Goal: Participate in discussion: Engage in conversation with other users on a specific topic

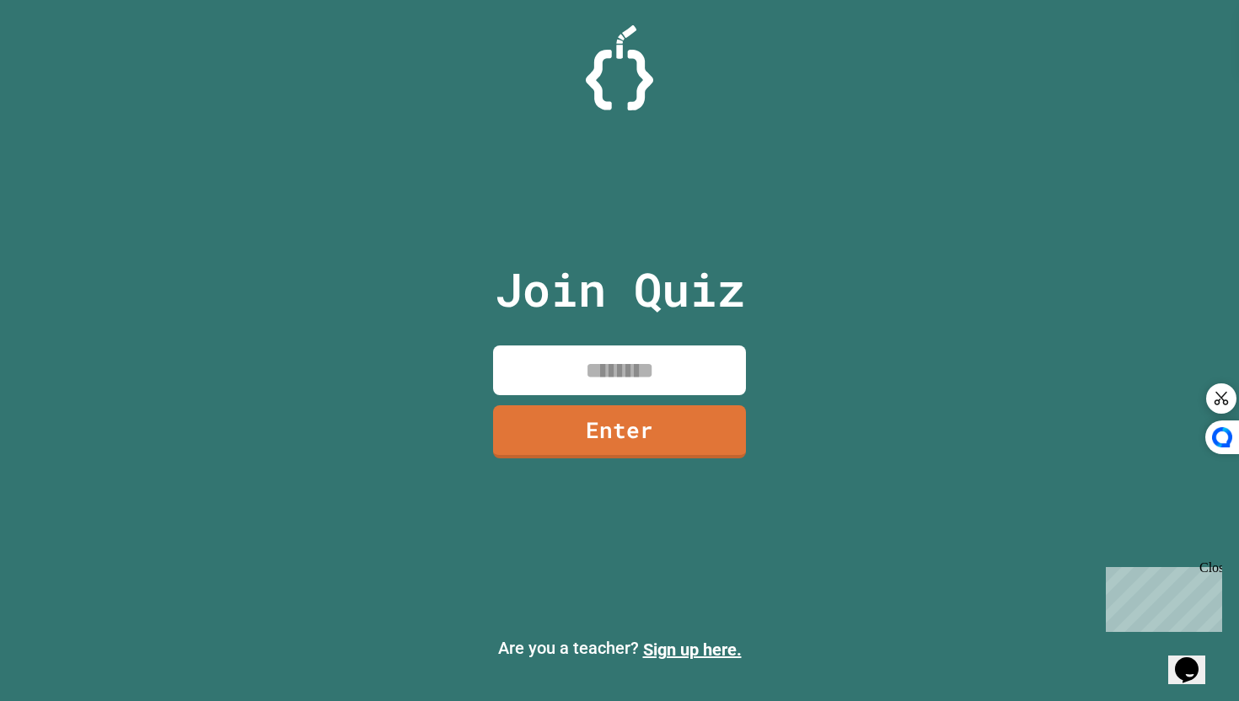
click at [612, 367] on input at bounding box center [619, 370] width 253 height 50
type input "********"
click at [666, 438] on link "Enter" at bounding box center [619, 431] width 253 height 56
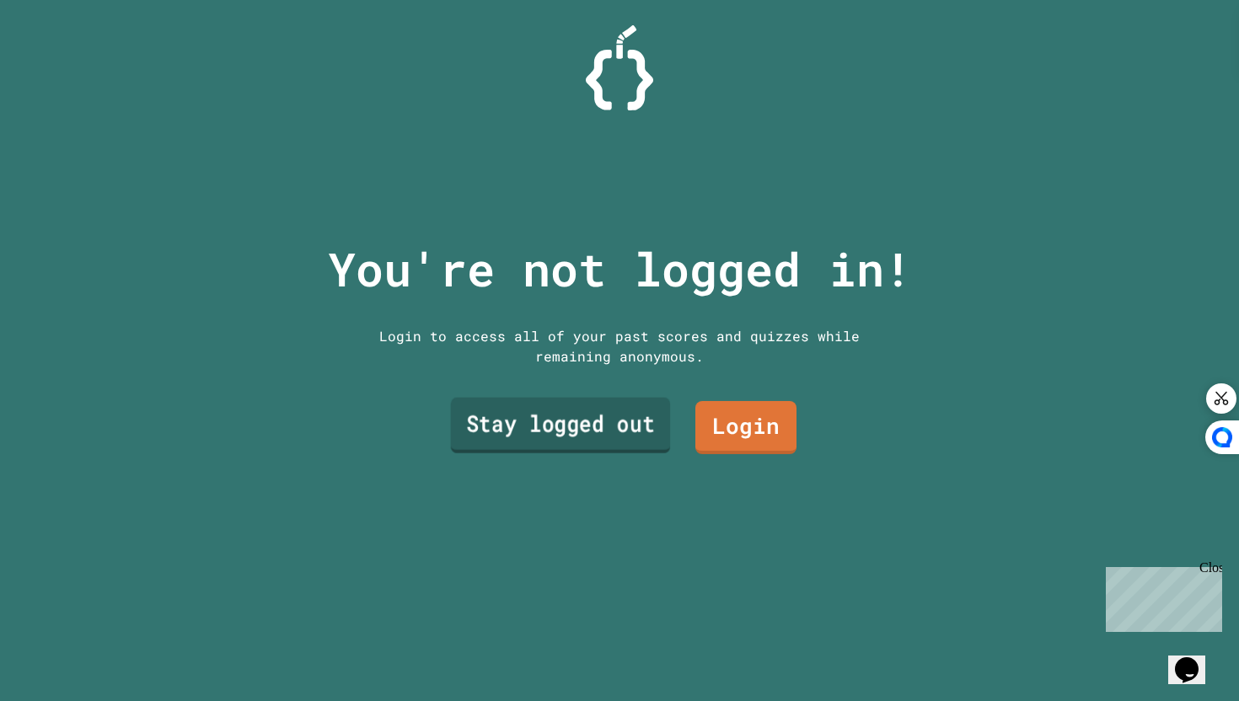
click at [580, 426] on link "Stay logged out" at bounding box center [561, 425] width 220 height 56
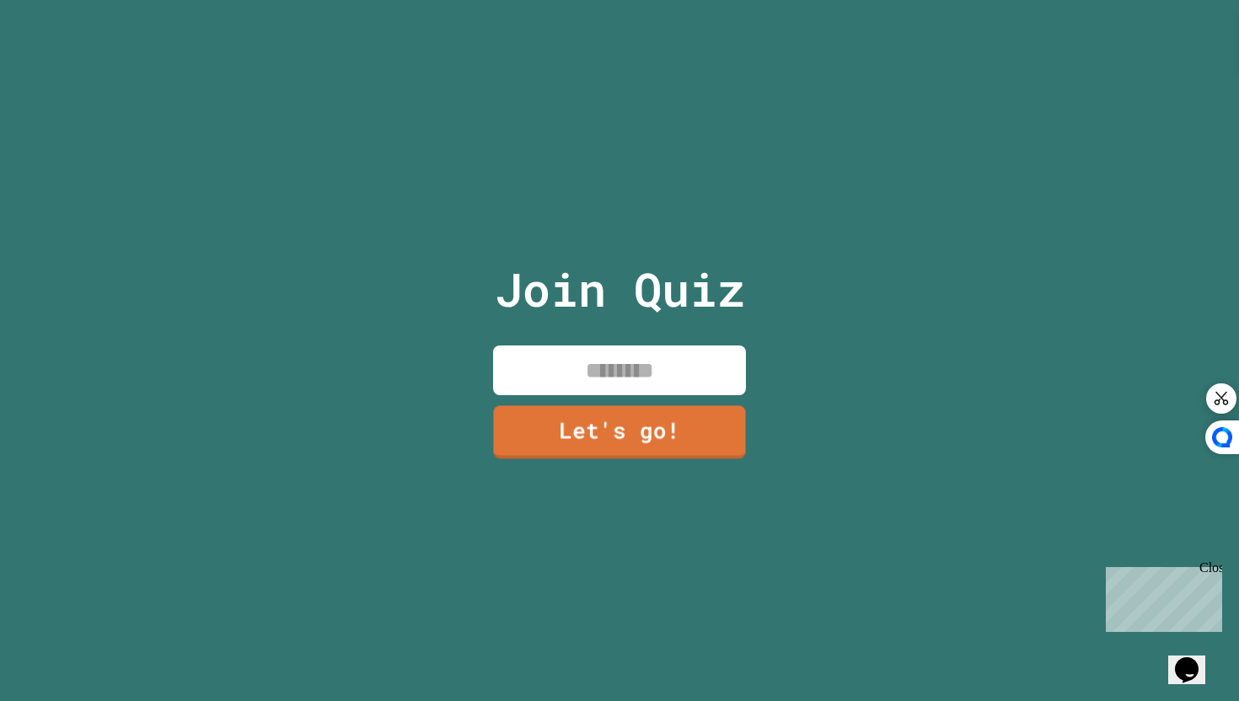
click at [578, 368] on input at bounding box center [619, 370] width 253 height 50
type input "***"
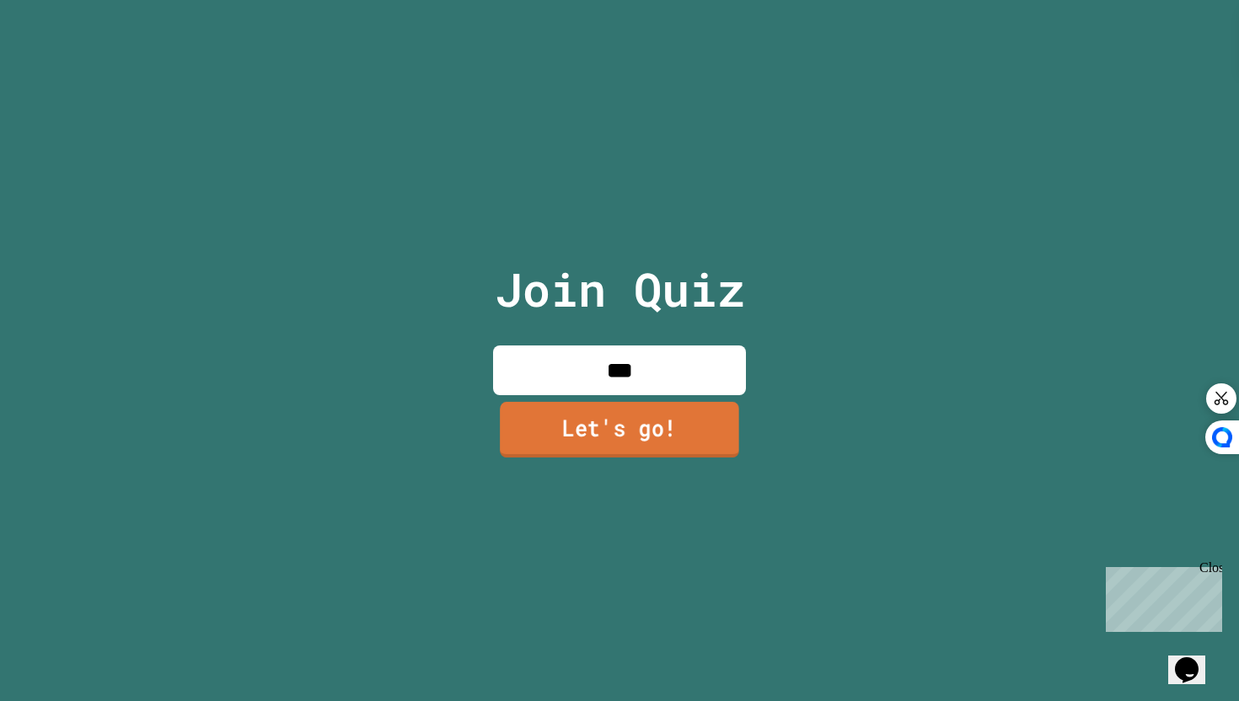
click at [632, 431] on link "Let's go!" at bounding box center [619, 430] width 239 height 56
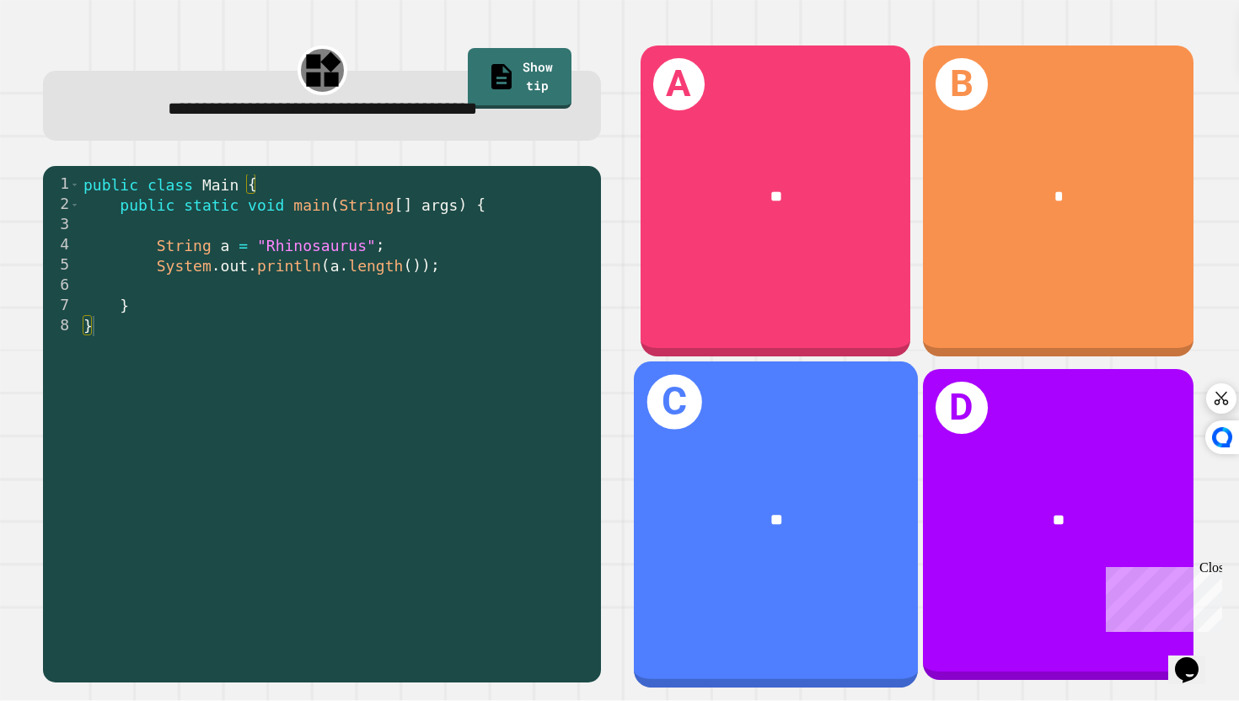
click at [850, 489] on div "**" at bounding box center [776, 521] width 284 height 88
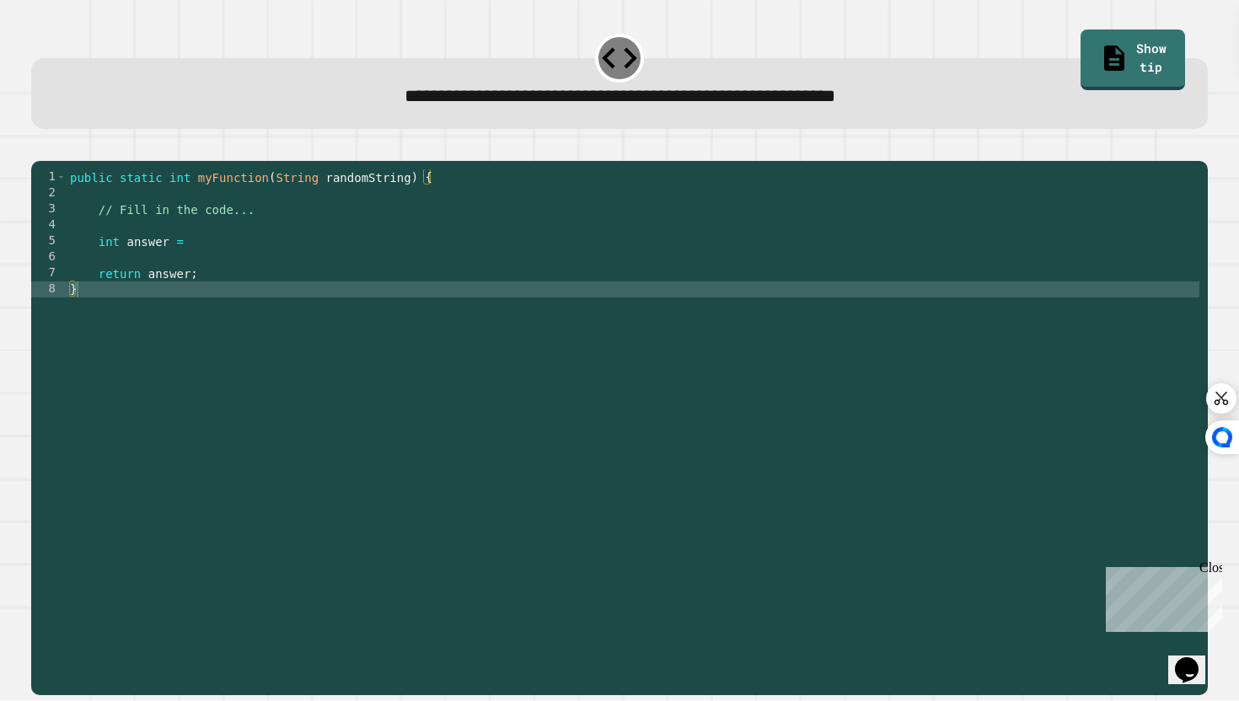
click at [242, 274] on div "public static int myFunction ( String randomString ) { // Fill in the code... i…" at bounding box center [633, 425] width 1133 height 512
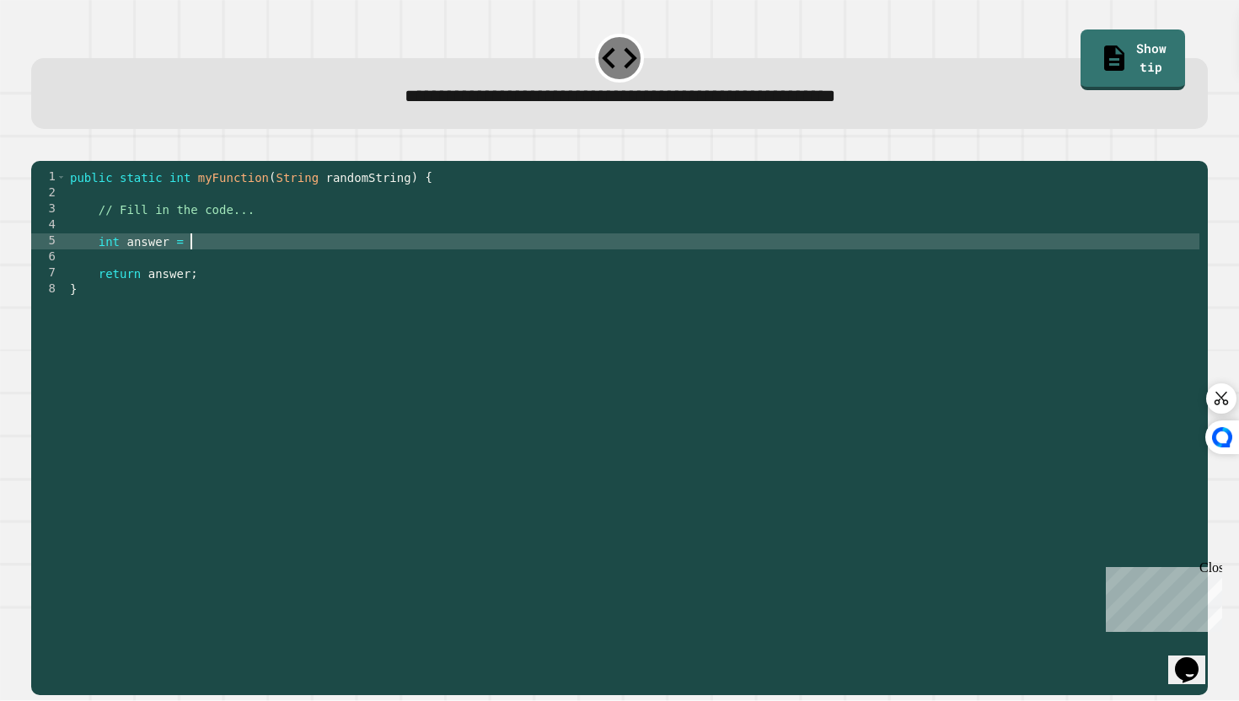
scroll to position [0, 8]
click at [40, 147] on icon "button" at bounding box center [40, 147] width 0 height 0
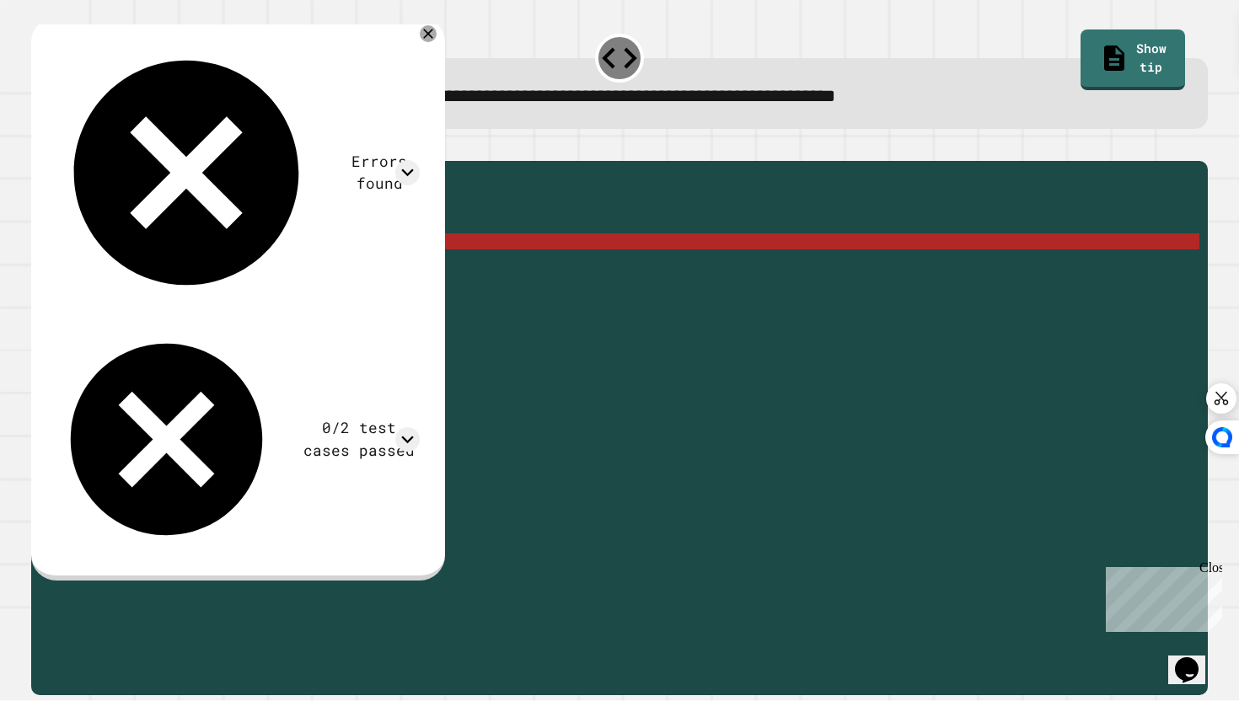
click at [240, 263] on div "public static int myFunction ( String randomString ) { // Fill in the code... i…" at bounding box center [633, 425] width 1133 height 512
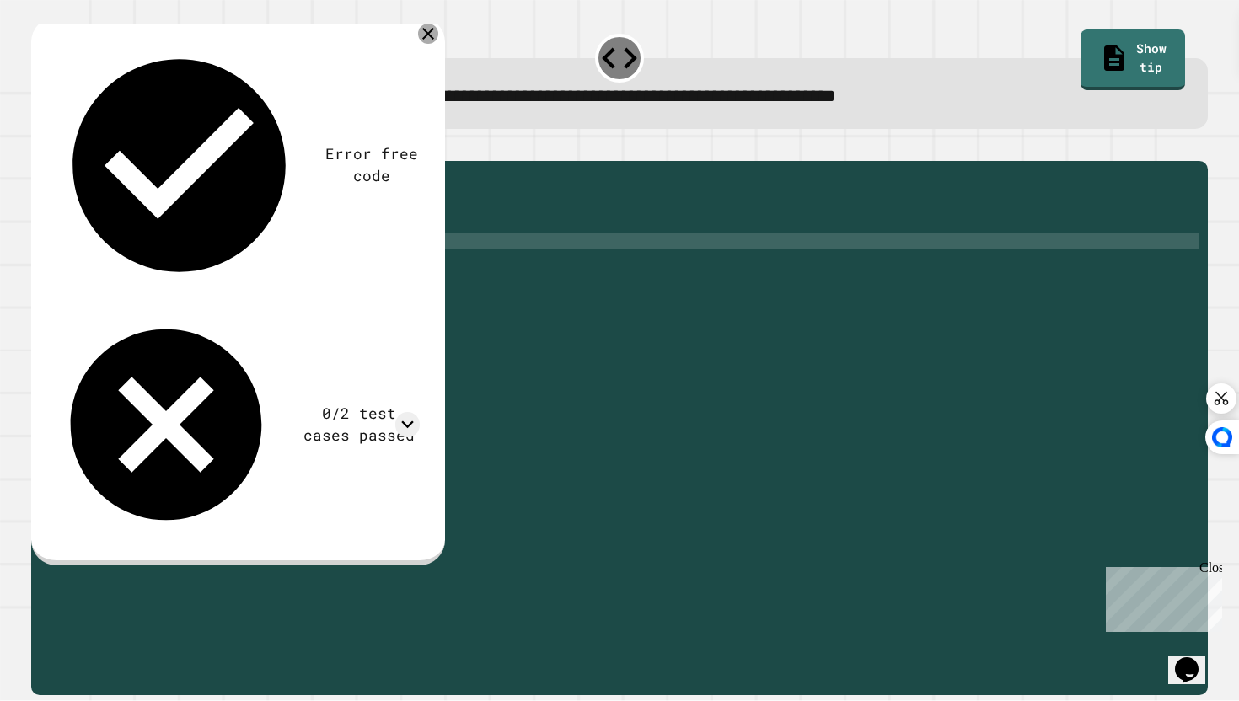
click at [438, 30] on icon at bounding box center [428, 34] width 20 height 20
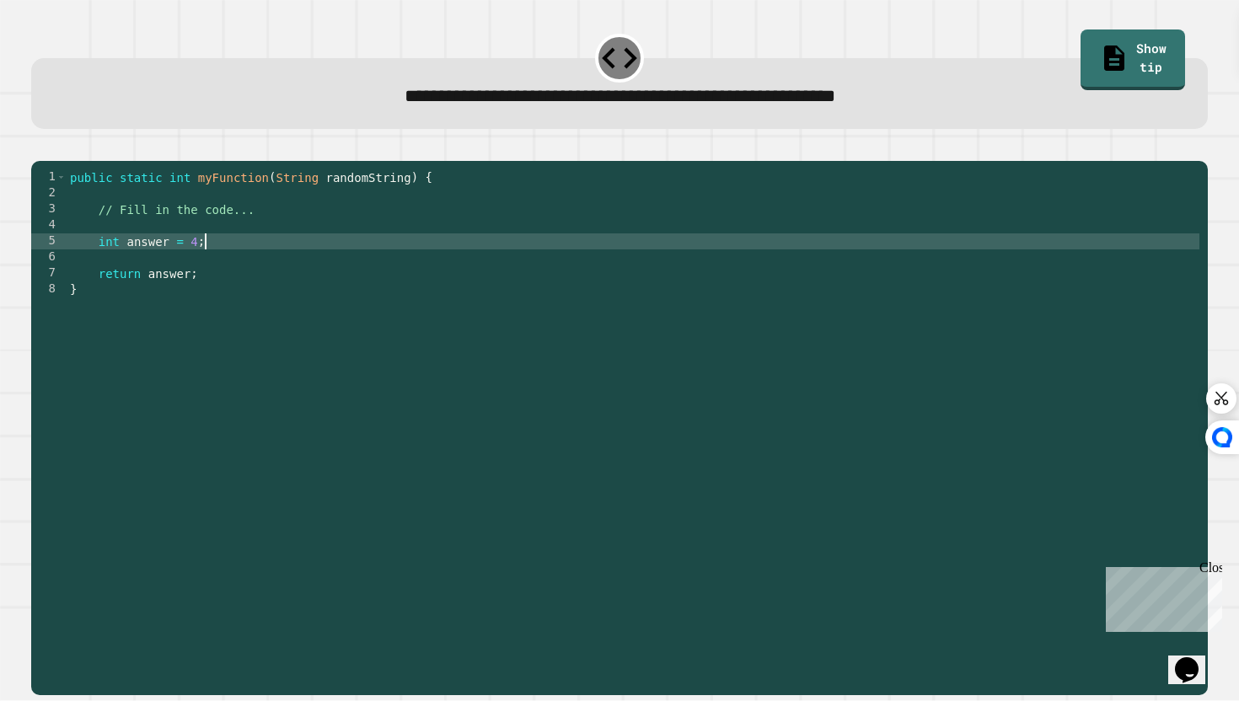
click at [204, 270] on div "public static int myFunction ( String randomString ) { // Fill in the code... i…" at bounding box center [633, 425] width 1133 height 512
type textarea "**********"
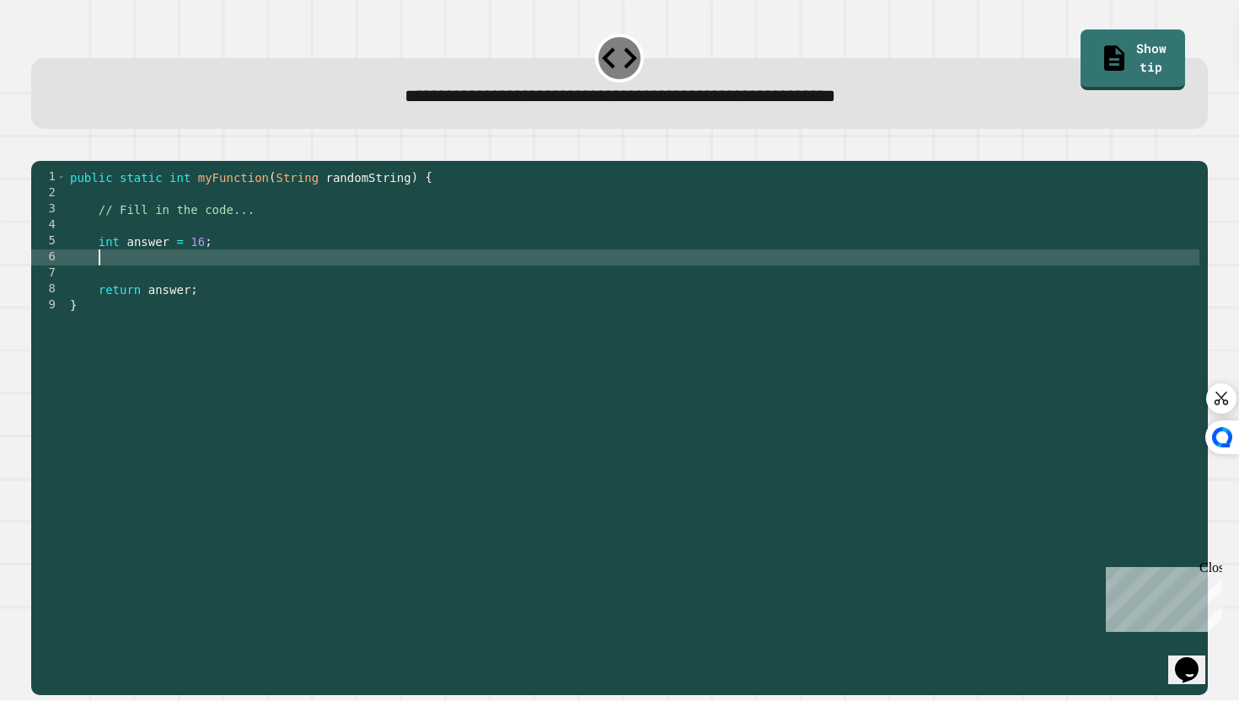
scroll to position [0, 1]
click at [40, 147] on icon "button" at bounding box center [40, 147] width 0 height 0
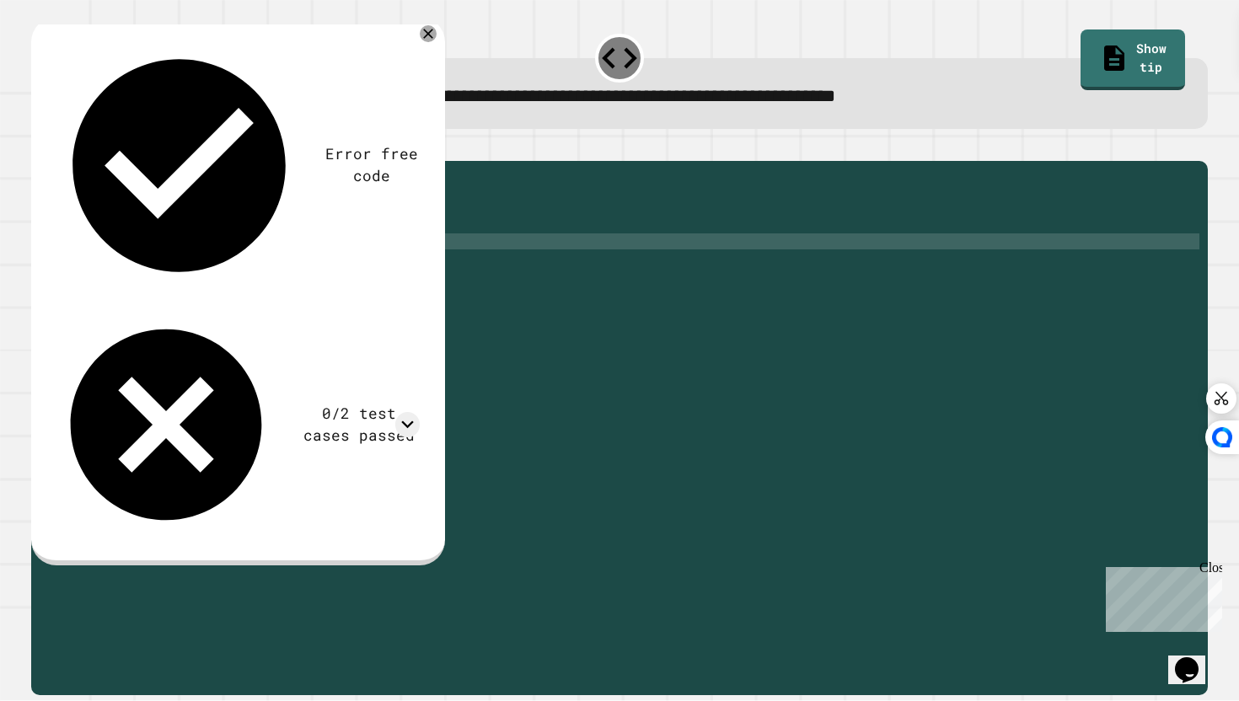
click at [205, 260] on div "public static int myFunction ( String randomString ) { // Fill in the code... i…" at bounding box center [633, 425] width 1133 height 512
click at [40, 147] on icon "button" at bounding box center [40, 147] width 0 height 0
click at [276, 270] on div "public static int myFunction ( String randomString ) { // Fill in the code... i…" at bounding box center [633, 425] width 1133 height 512
click at [436, 37] on icon at bounding box center [428, 34] width 20 height 20
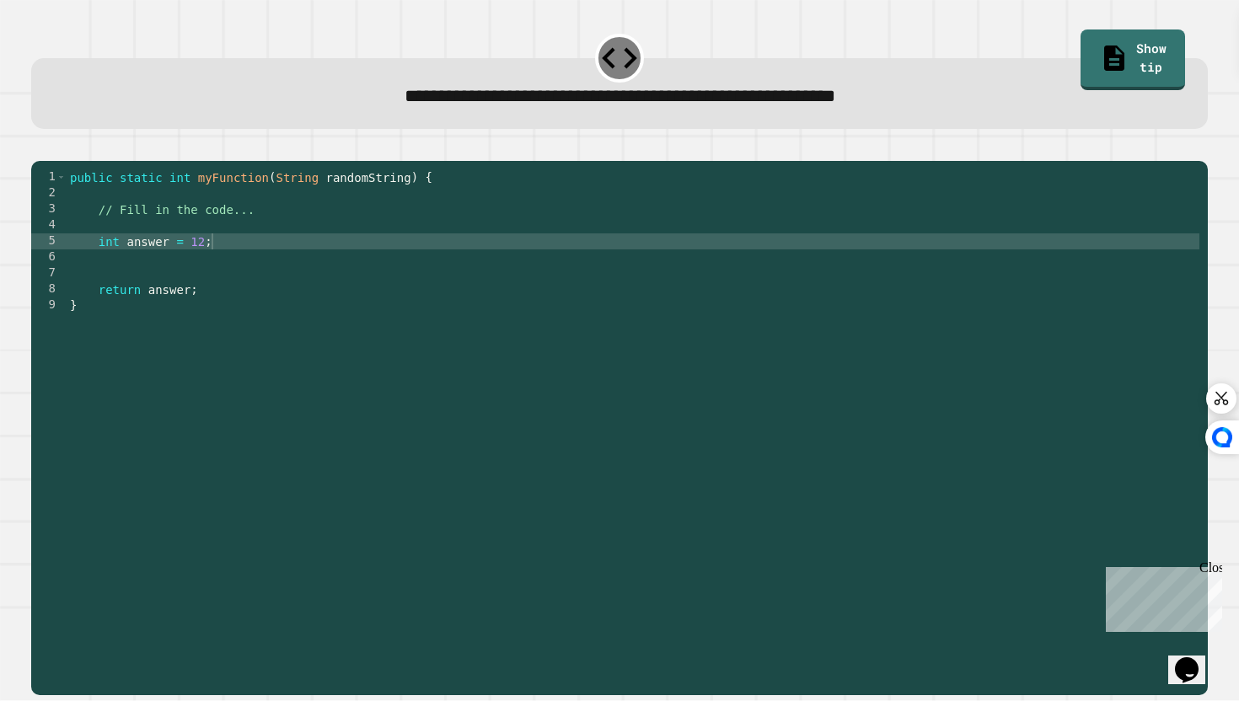
click at [104, 238] on div "public static int myFunction ( String randomString ) { // Fill in the code... i…" at bounding box center [633, 425] width 1133 height 512
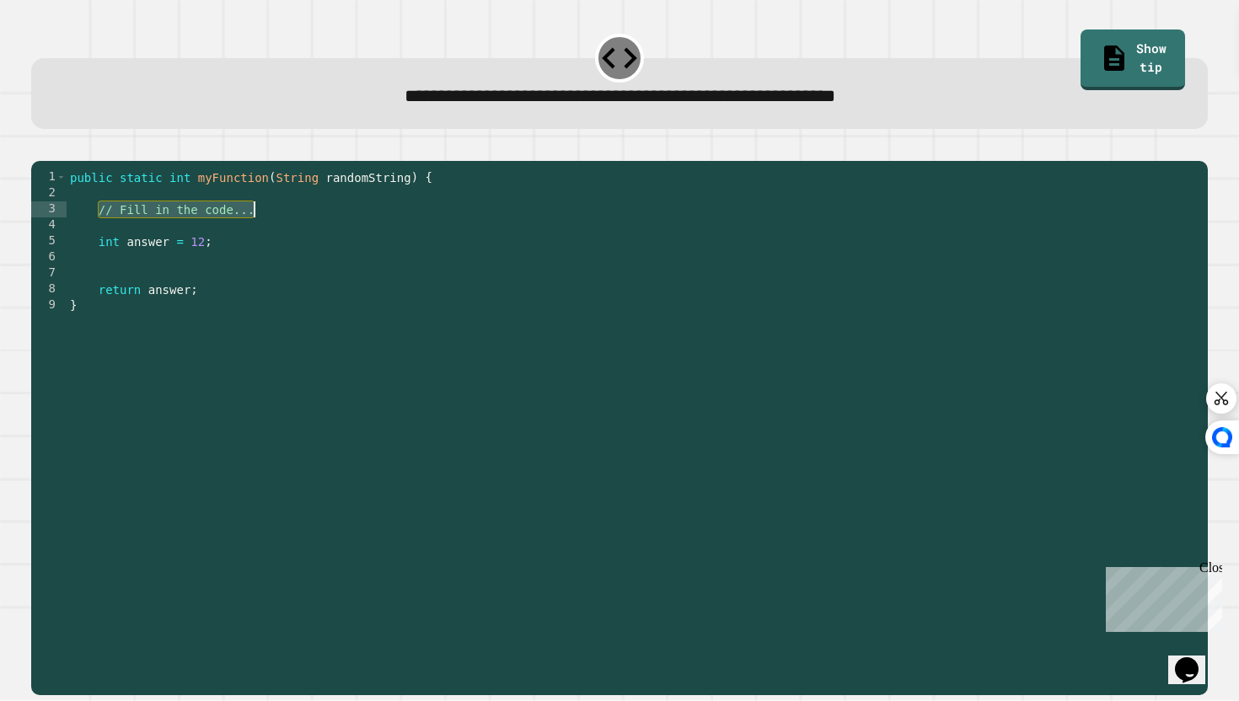
drag, startPoint x: 99, startPoint y: 238, endPoint x: 263, endPoint y: 238, distance: 163.5
click at [264, 238] on div "public static int myFunction ( String randomString ) { // Fill in the code... i…" at bounding box center [633, 425] width 1133 height 512
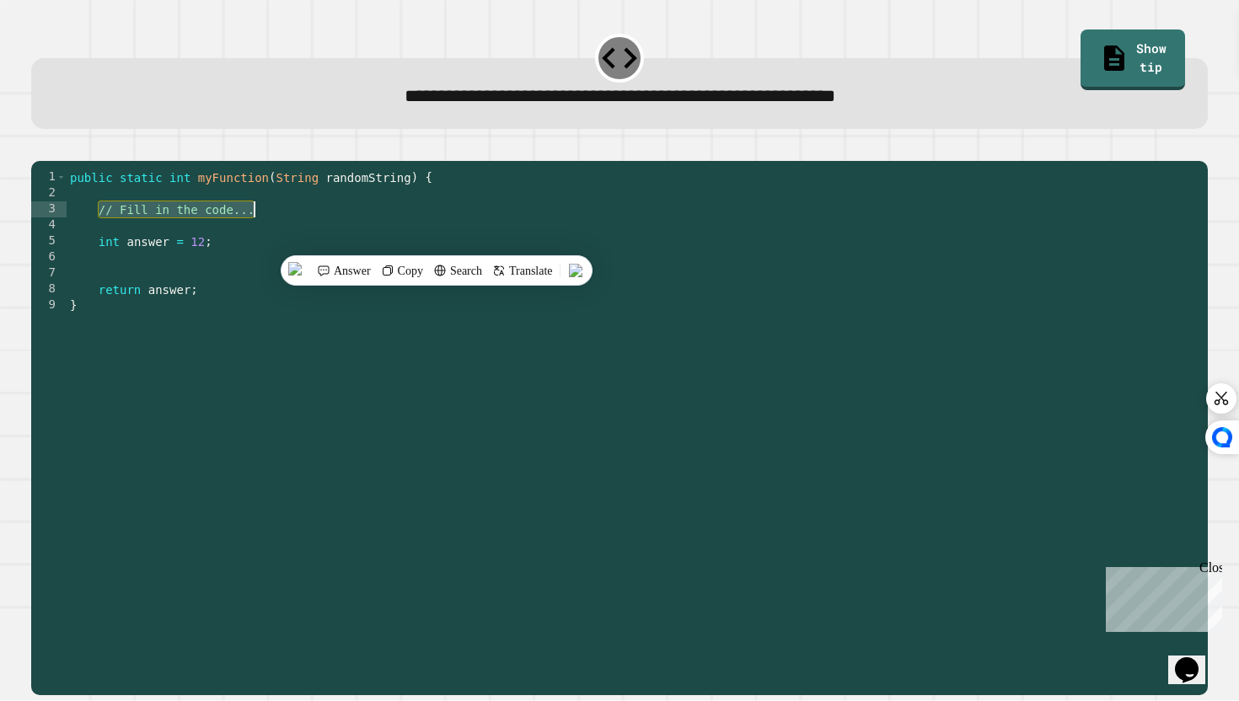
type textarea "**********"
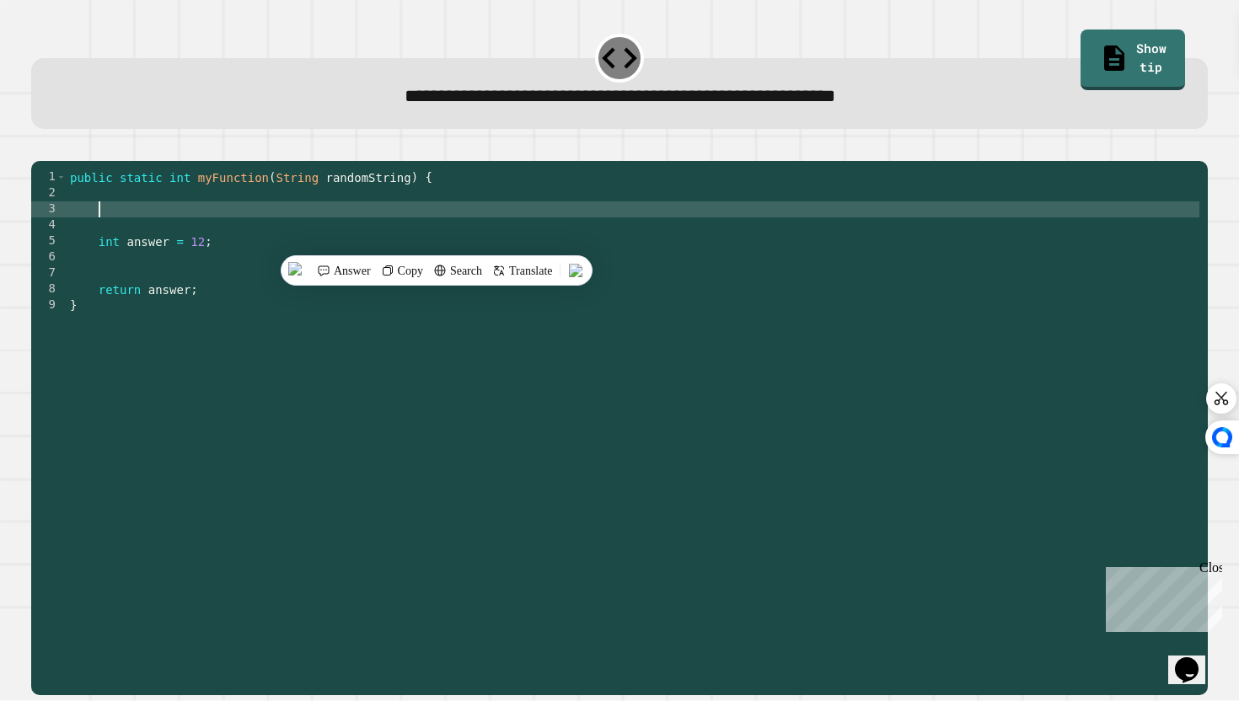
type textarea "*"
click at [206, 270] on div "public static int myFunction ( String randomString ) { String randomString = ap…" at bounding box center [633, 425] width 1133 height 512
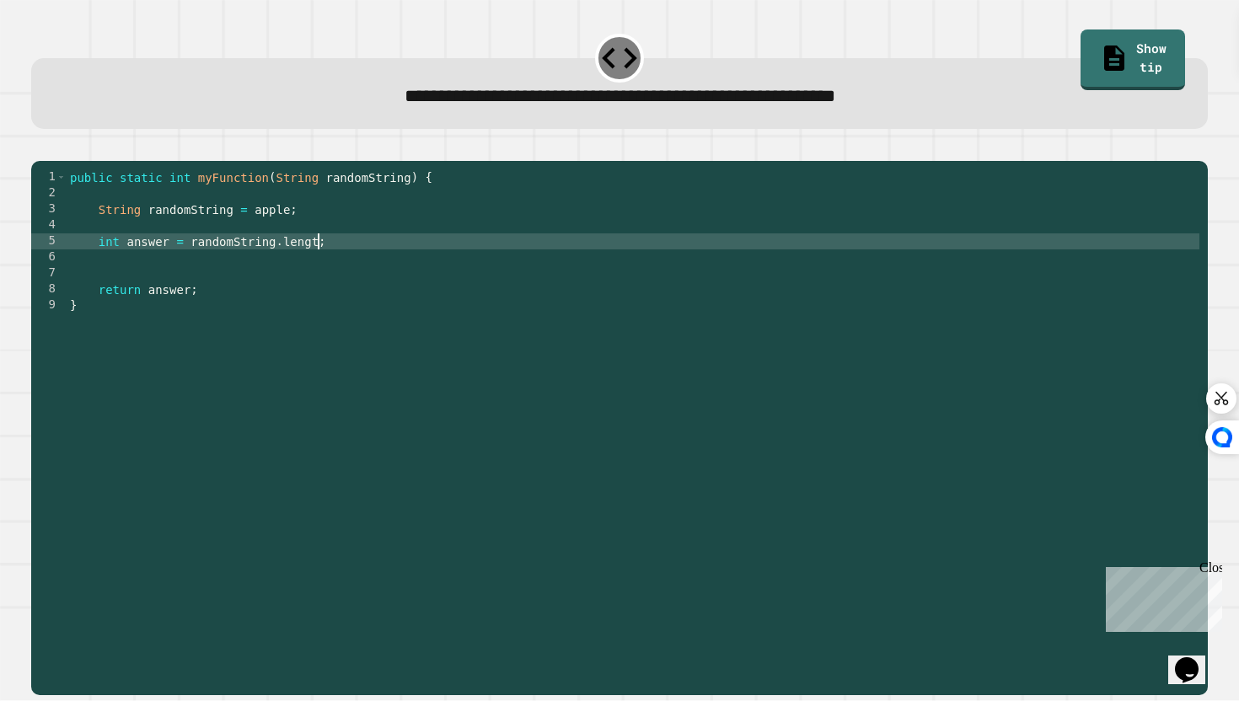
scroll to position [0, 18]
click at [40, 147] on icon "button" at bounding box center [40, 147] width 0 height 0
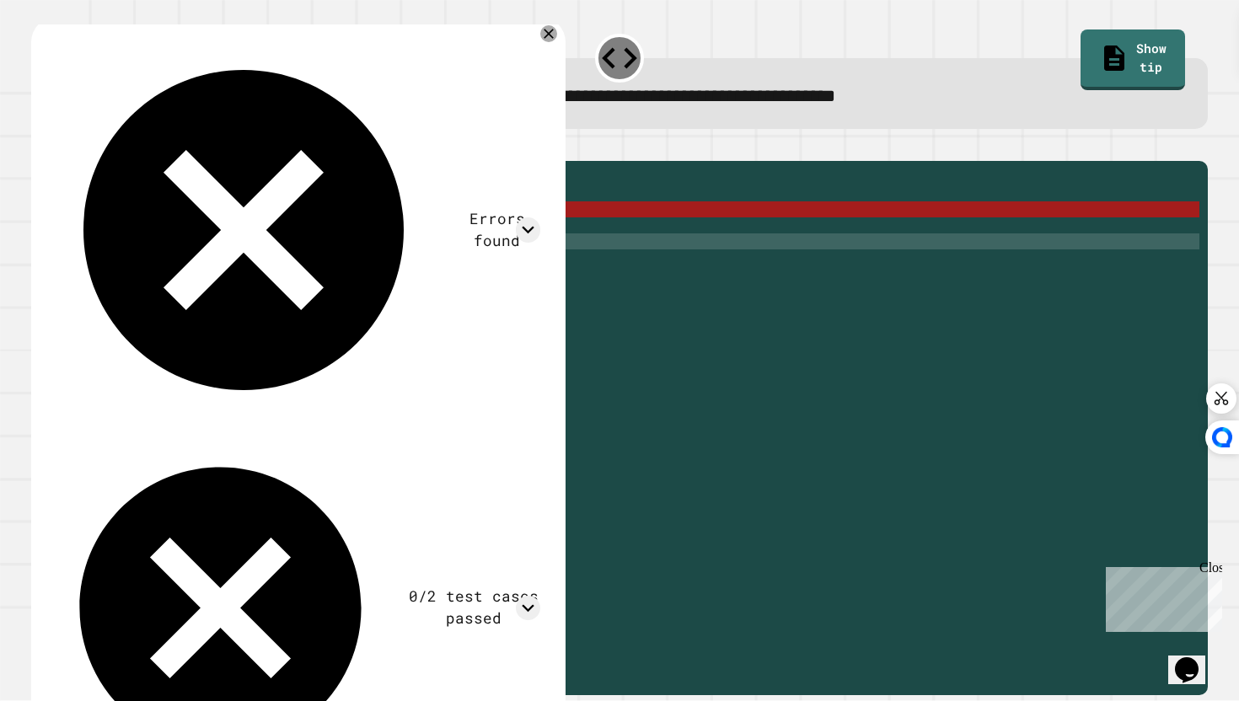
click at [124, 230] on div "public static int myFunction ( String randomString ) { String randomString = ap…" at bounding box center [633, 425] width 1133 height 512
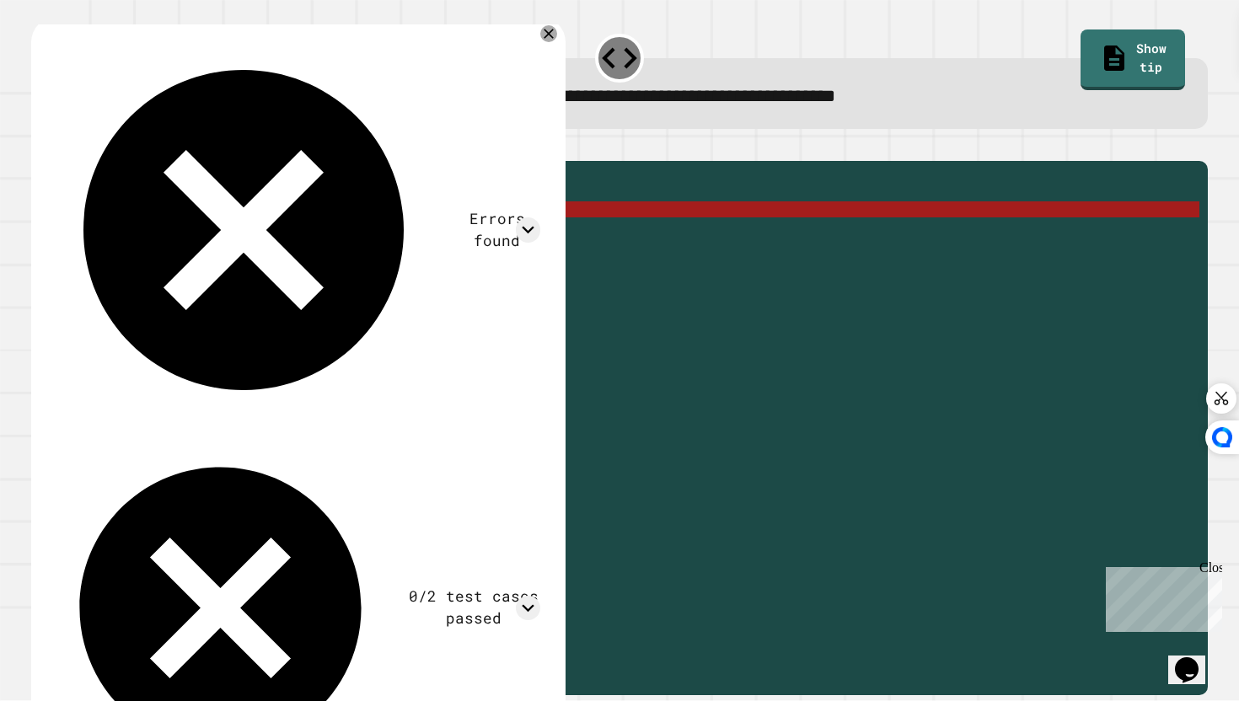
click at [124, 230] on div "public static int myFunction ( String randomString ) { String randomString = ap…" at bounding box center [633, 425] width 1133 height 512
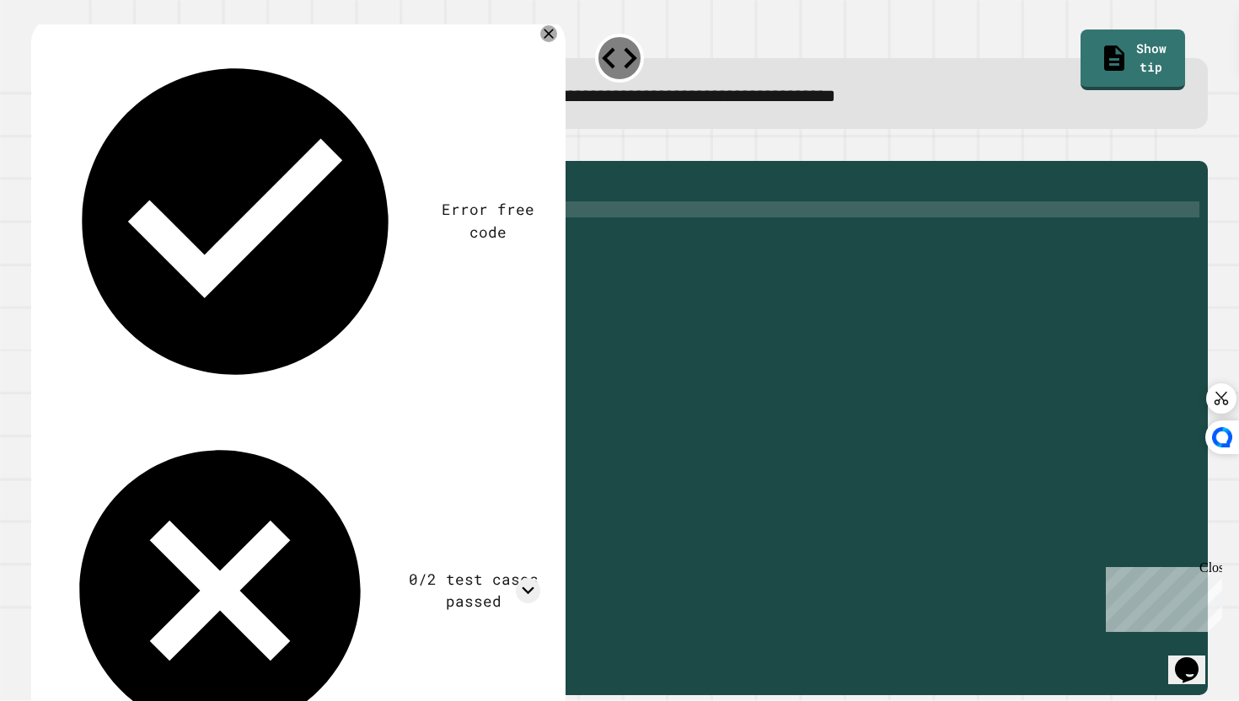
scroll to position [0, 5]
click at [40, 147] on icon "button" at bounding box center [40, 147] width 0 height 0
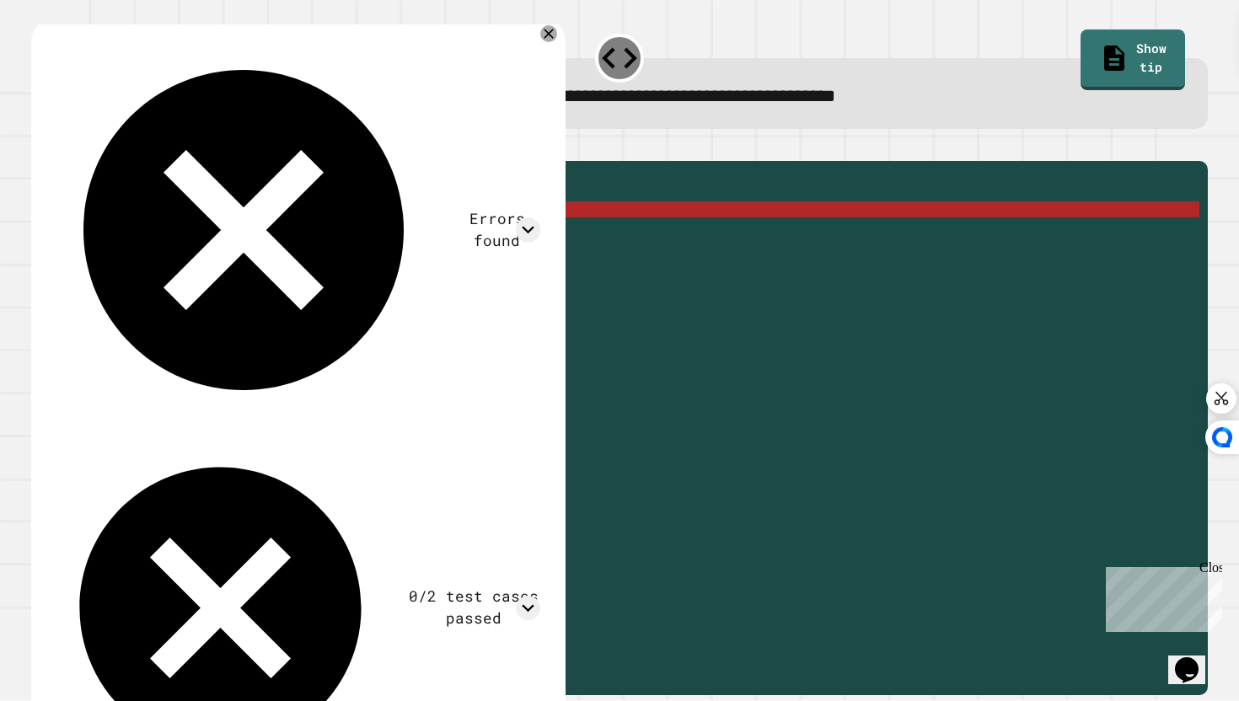
click at [323, 233] on div "public static int myFunction ( String randomString ) { string randomString = ap…" at bounding box center [633, 425] width 1133 height 512
click at [255, 236] on div "public static int myFunction ( String randomString ) { string randomString = ap…" at bounding box center [633, 425] width 1133 height 512
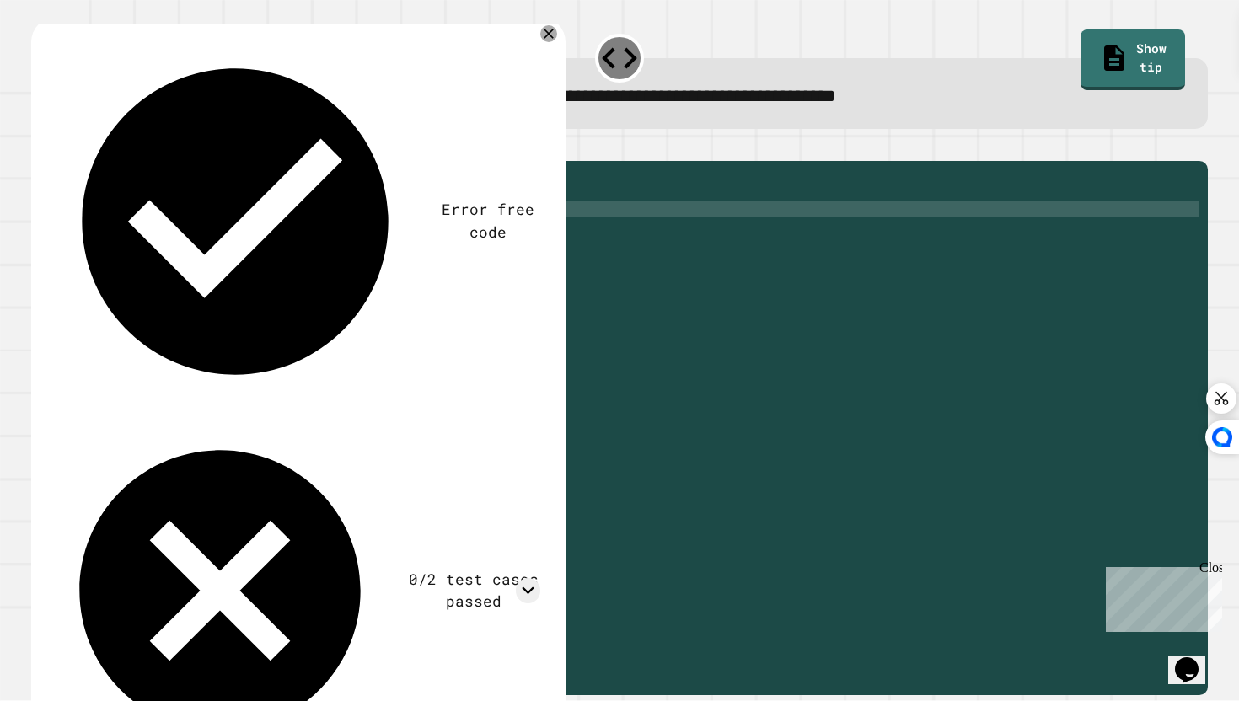
click at [299, 237] on div "public static int myFunction ( String randomString ) { string randomString = " …" at bounding box center [633, 425] width 1133 height 512
click at [40, 147] on button "button" at bounding box center [40, 147] width 0 height 0
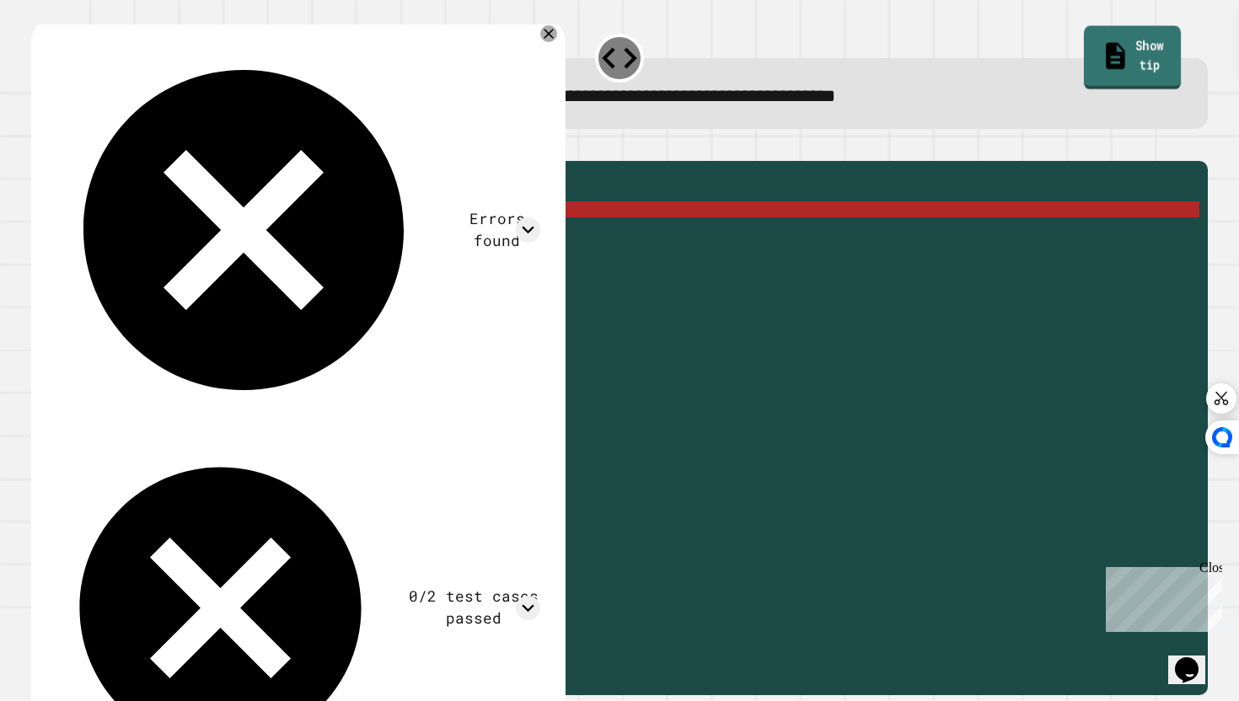
click at [1168, 30] on link "Show tip" at bounding box center [1133, 57] width 98 height 63
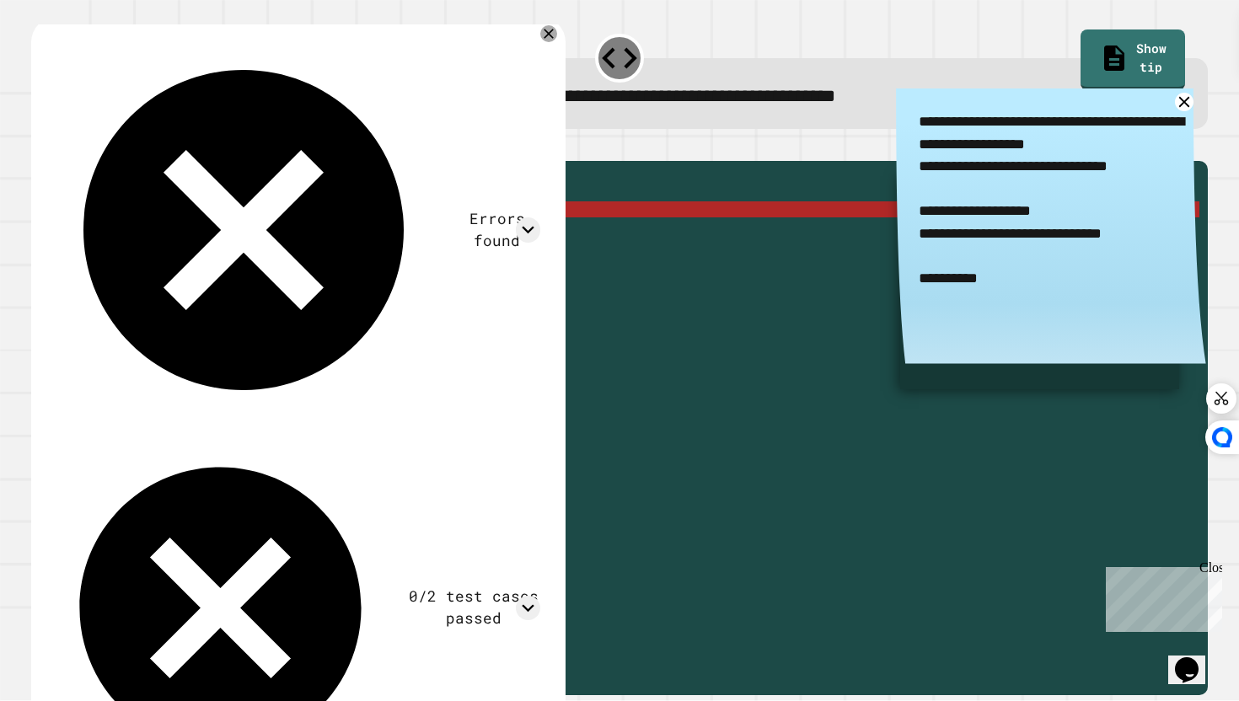
click at [549, 46] on div "Errors found /Main.java:3: error: cannot find symbol string randomString = "app…" at bounding box center [298, 409] width 535 height 785
click at [549, 36] on icon at bounding box center [549, 34] width 11 height 11
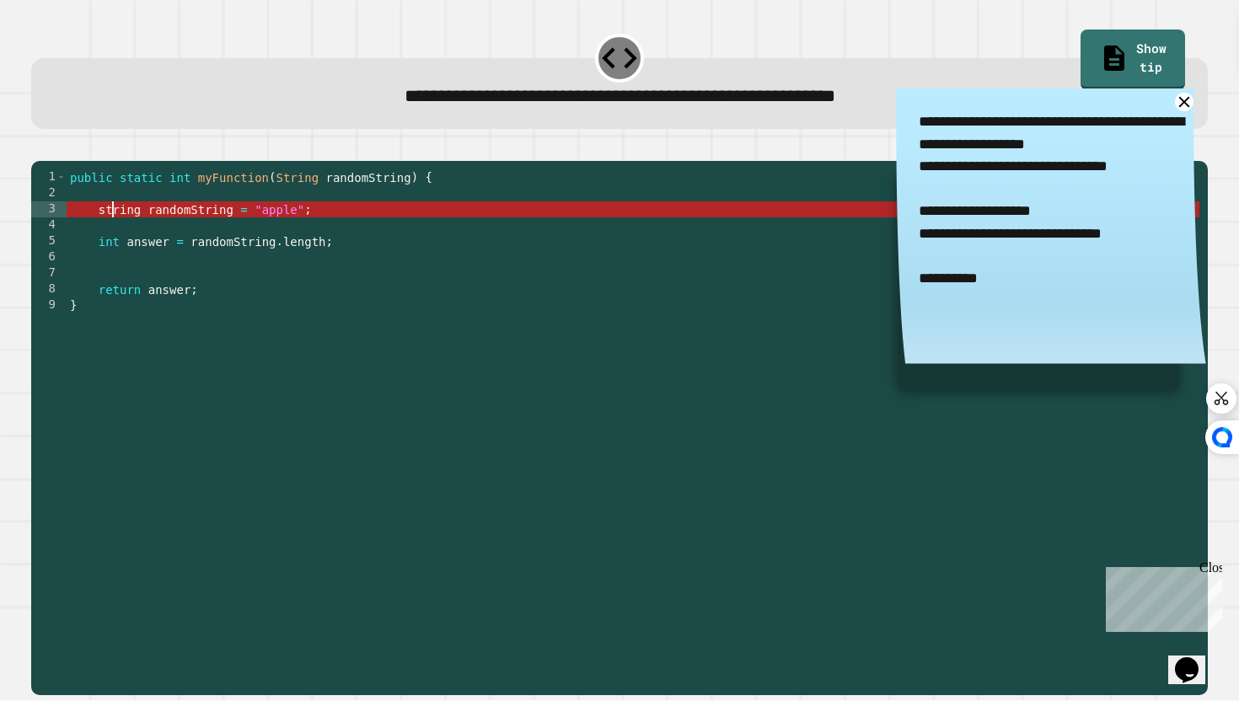
click at [113, 232] on div "public static int myFunction ( String randomString ) { string randomString = "a…" at bounding box center [633, 425] width 1133 height 512
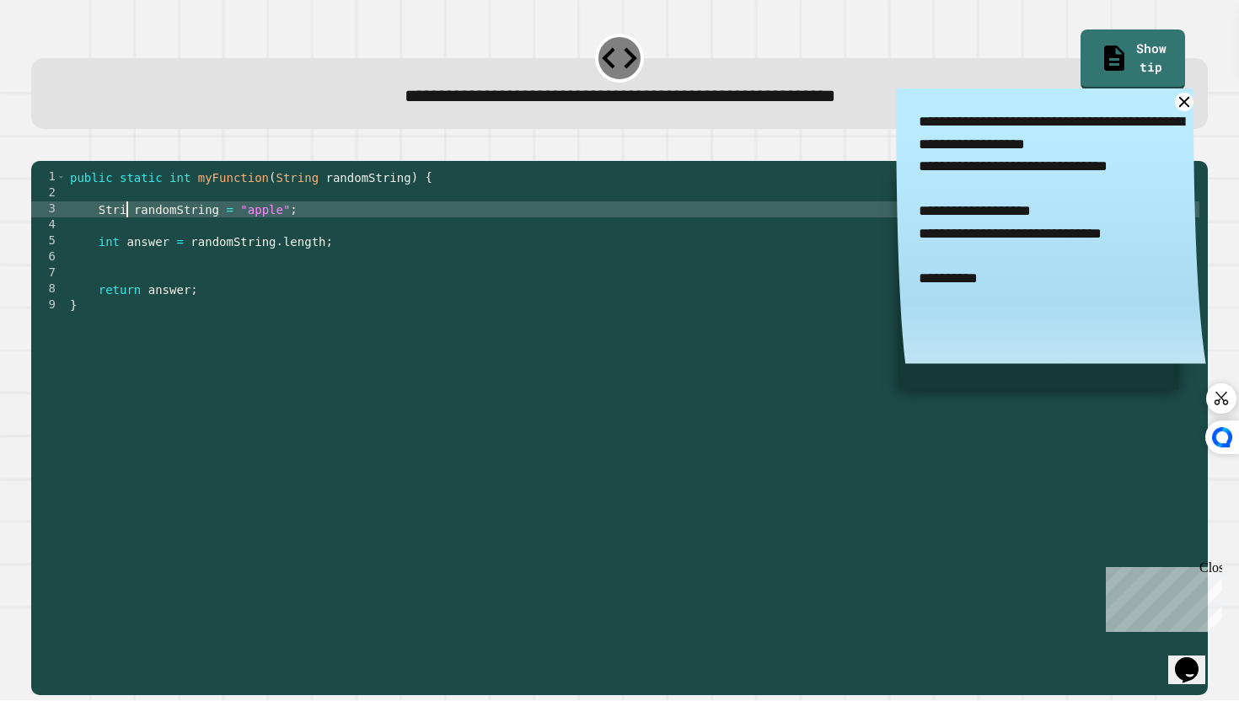
scroll to position [0, 5]
click at [188, 229] on div "public static int myFunction ( String randomString ) { String randomString = "a…" at bounding box center [633, 425] width 1133 height 512
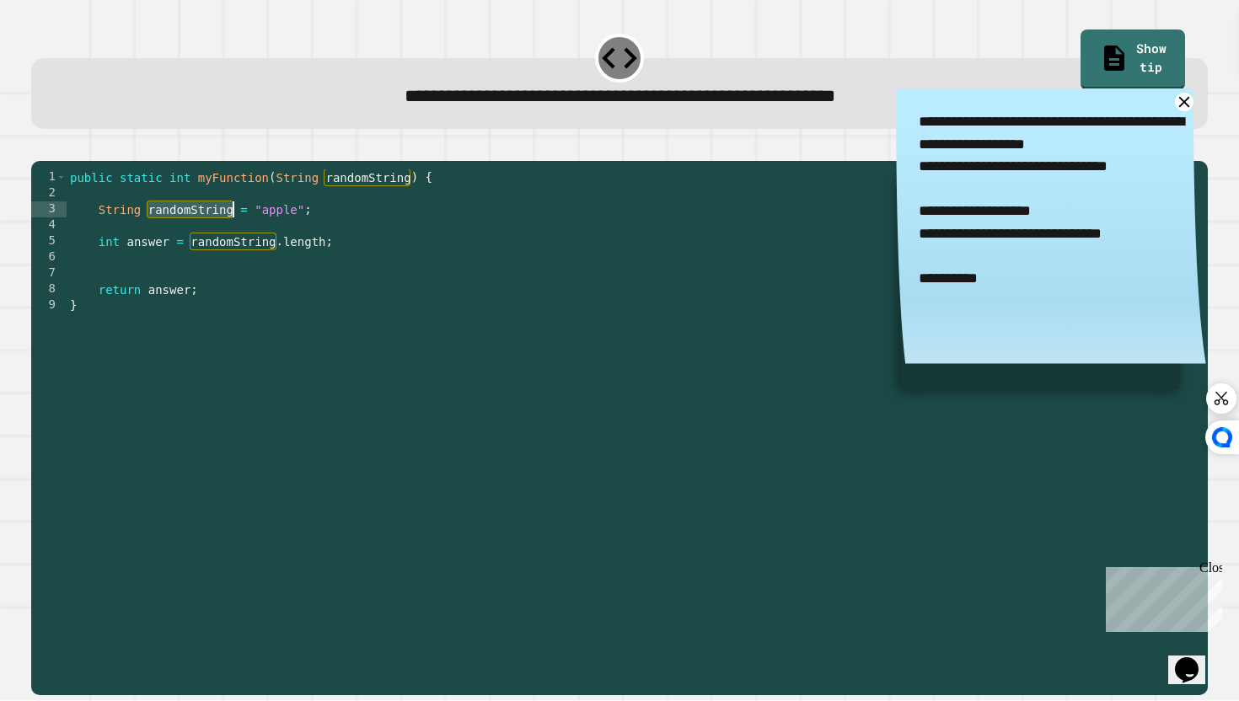
scroll to position [0, 6]
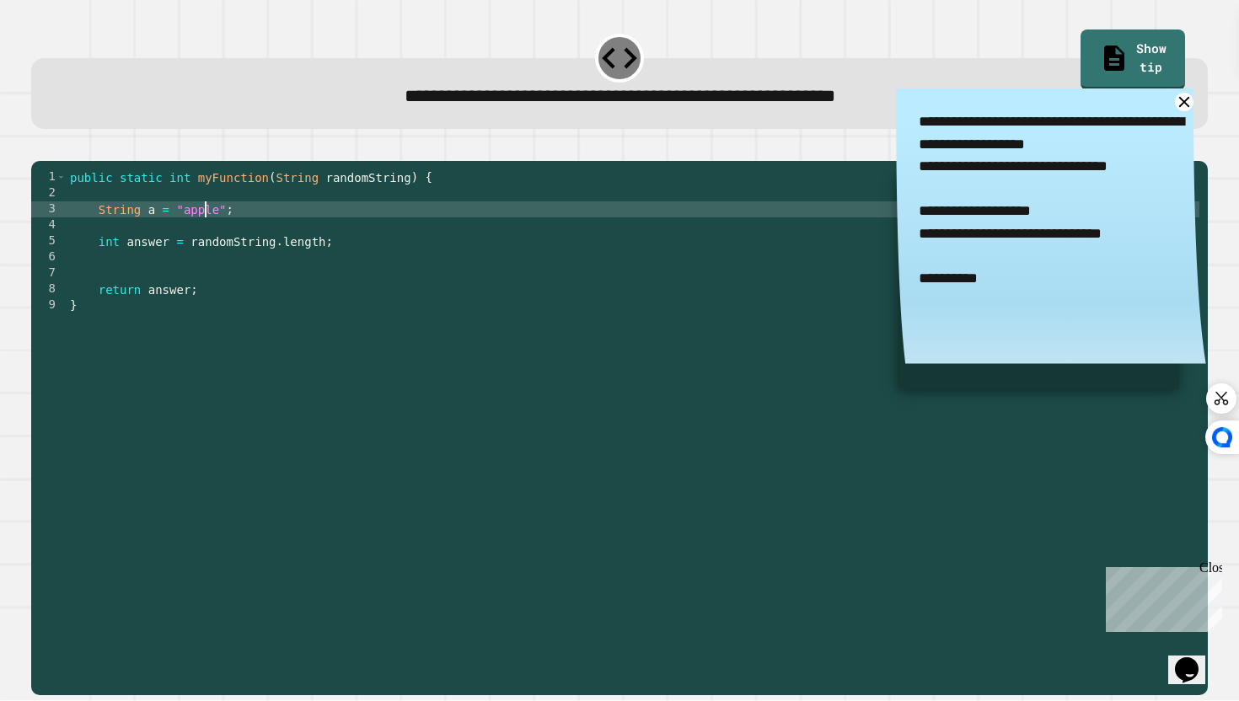
click at [207, 241] on div "public static int myFunction ( String randomString ) { String a = "apple" ; int…" at bounding box center [633, 425] width 1133 height 512
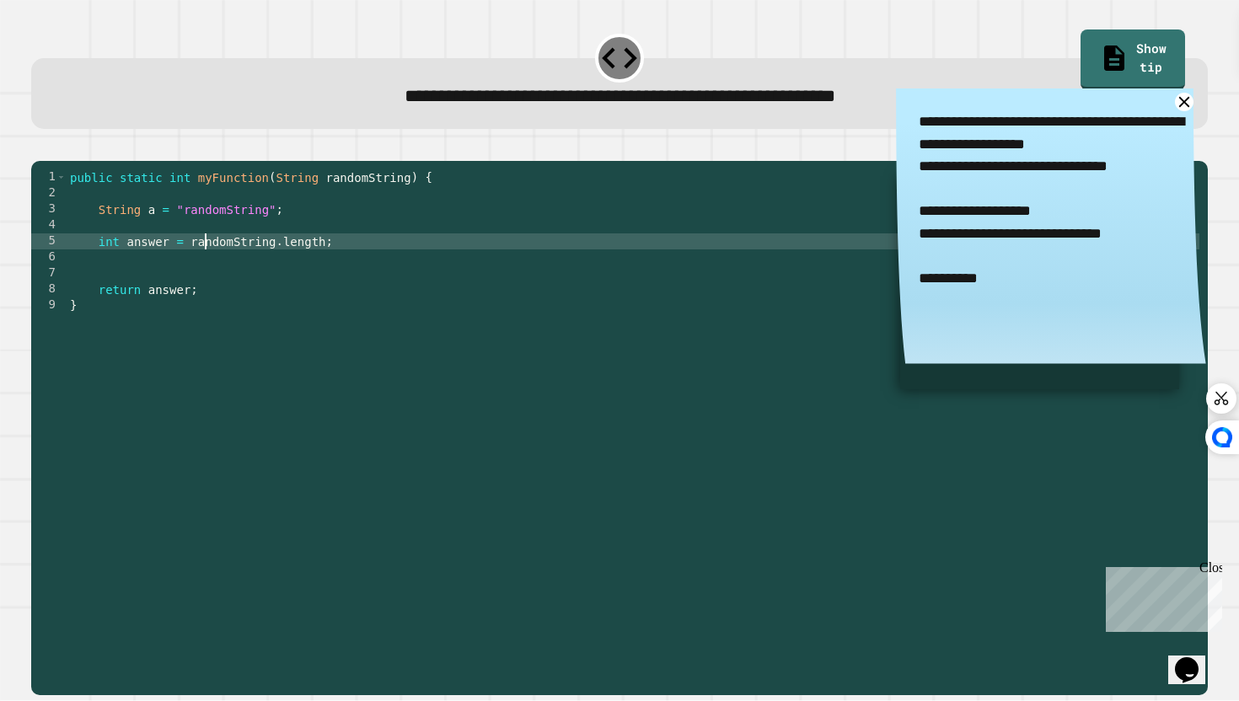
click at [205, 270] on div "public static int myFunction ( String randomString ) { String a = "randomString…" at bounding box center [633, 425] width 1133 height 512
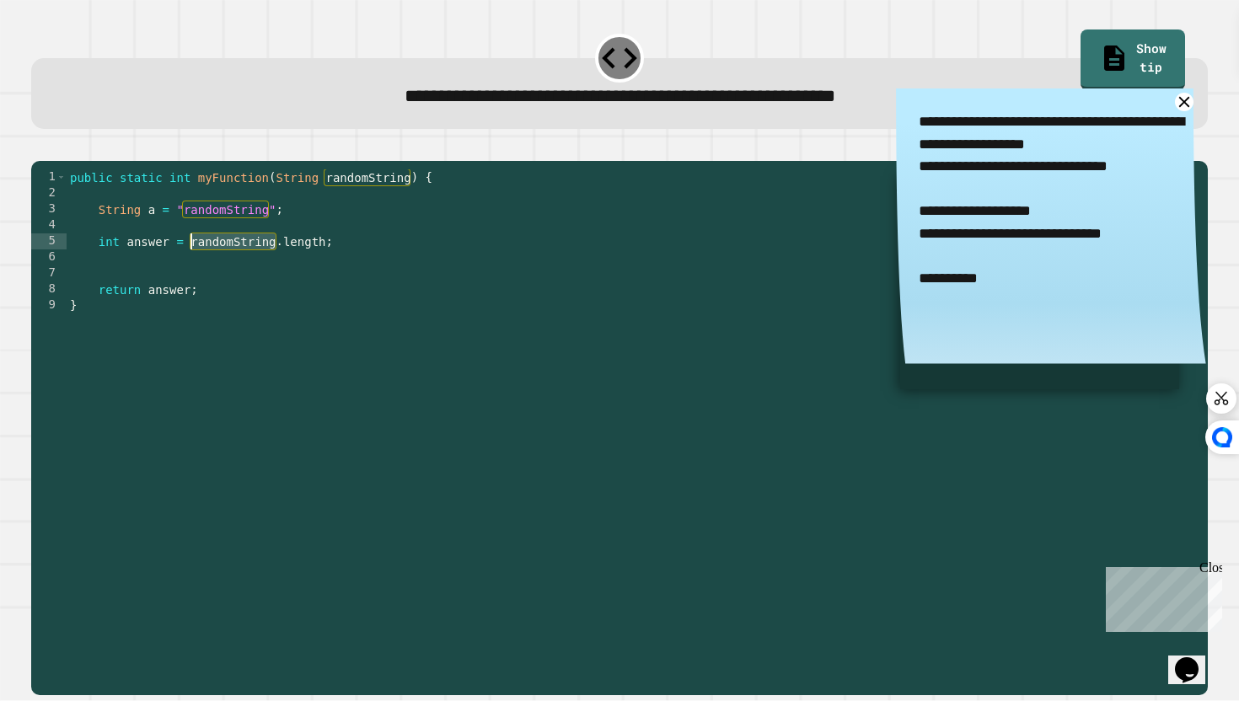
type textarea "**********"
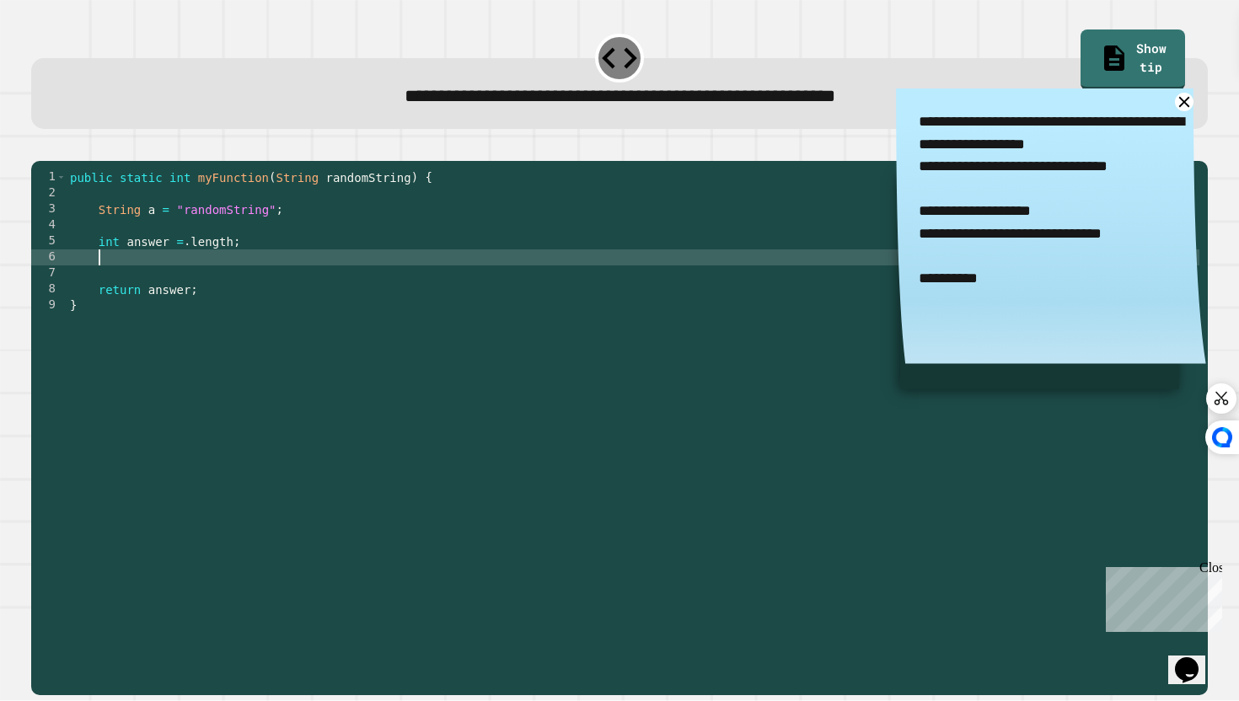
click at [270, 276] on div "public static int myFunction ( String randomString ) { String a = "randomString…" at bounding box center [633, 425] width 1133 height 512
click at [265, 268] on div "public static int myFunction ( String randomString ) { String a = "randomString…" at bounding box center [633, 425] width 1133 height 512
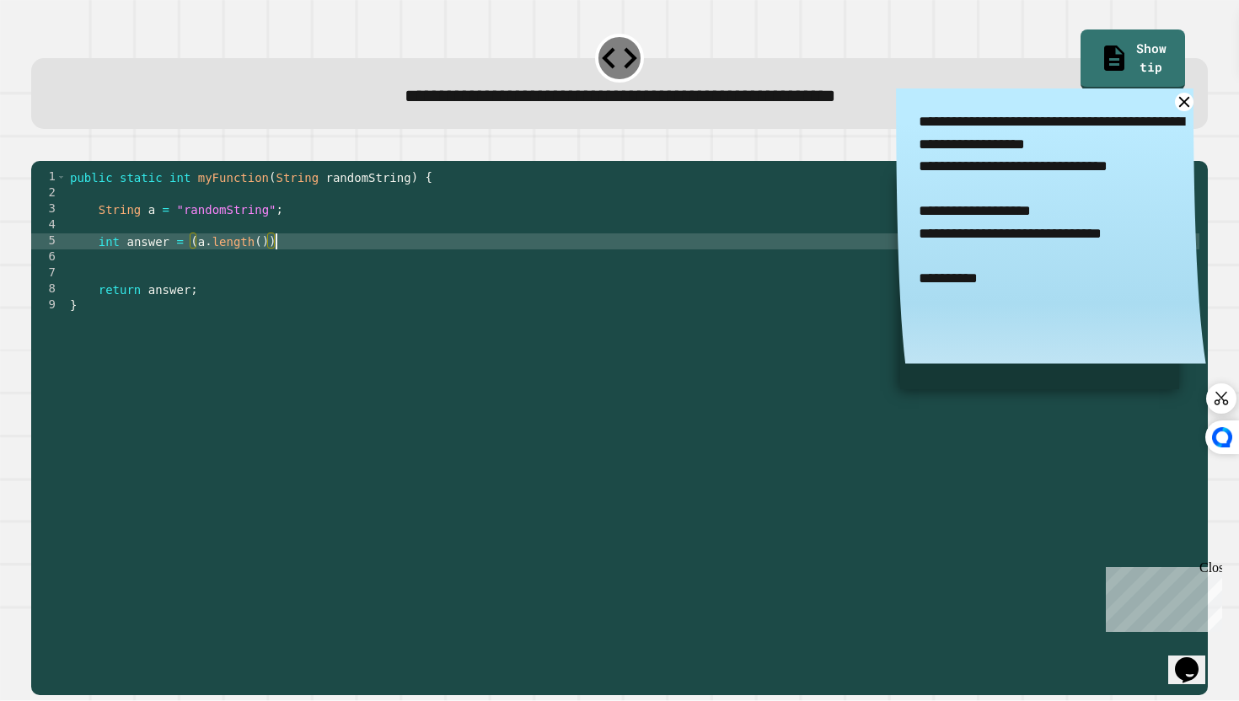
scroll to position [0, 14]
type textarea "**********"
click at [40, 147] on icon "button" at bounding box center [40, 147] width 0 height 0
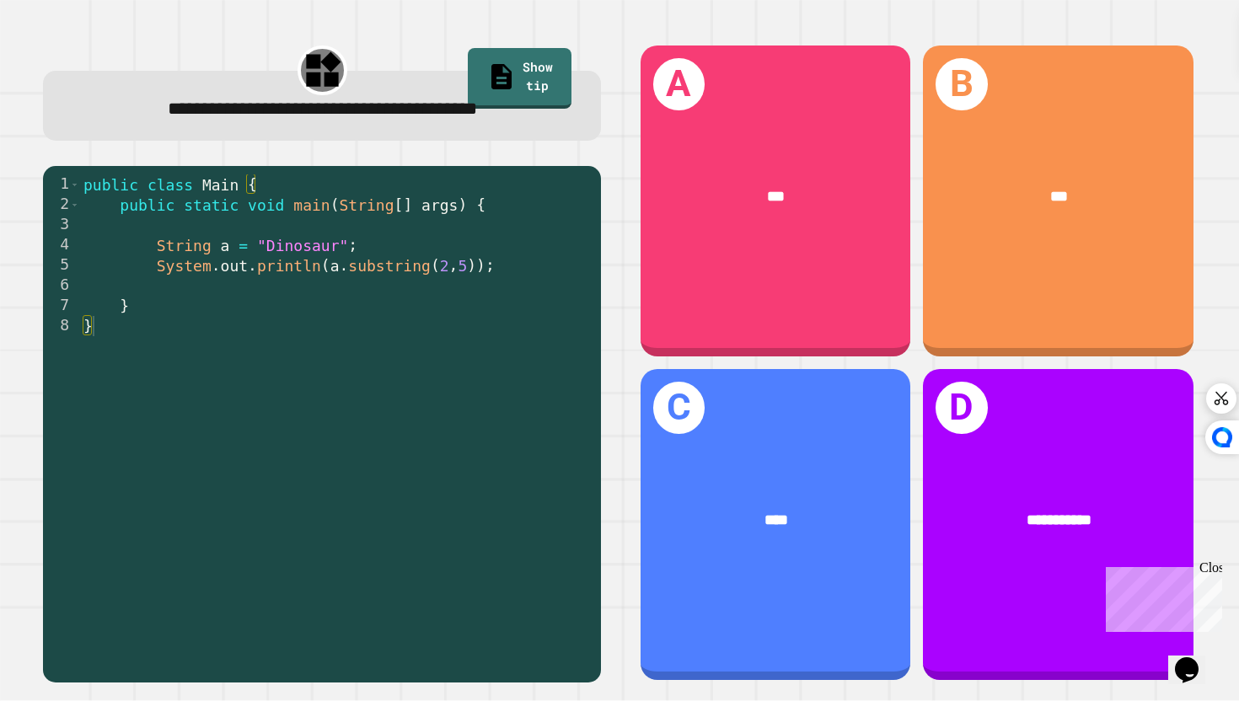
click at [379, 256] on div "public class Main { public static void main ( String [ ] args ) { String a = "D…" at bounding box center [336, 437] width 512 height 526
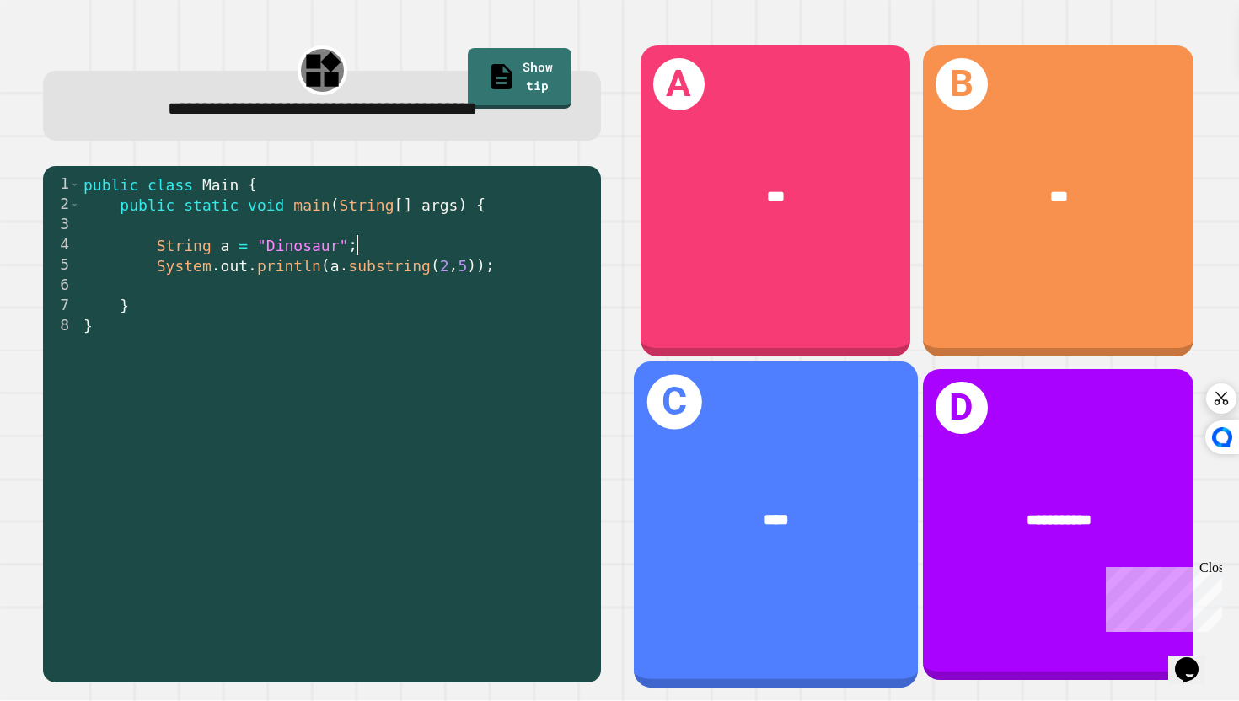
click at [723, 473] on div "C ****" at bounding box center [776, 524] width 284 height 327
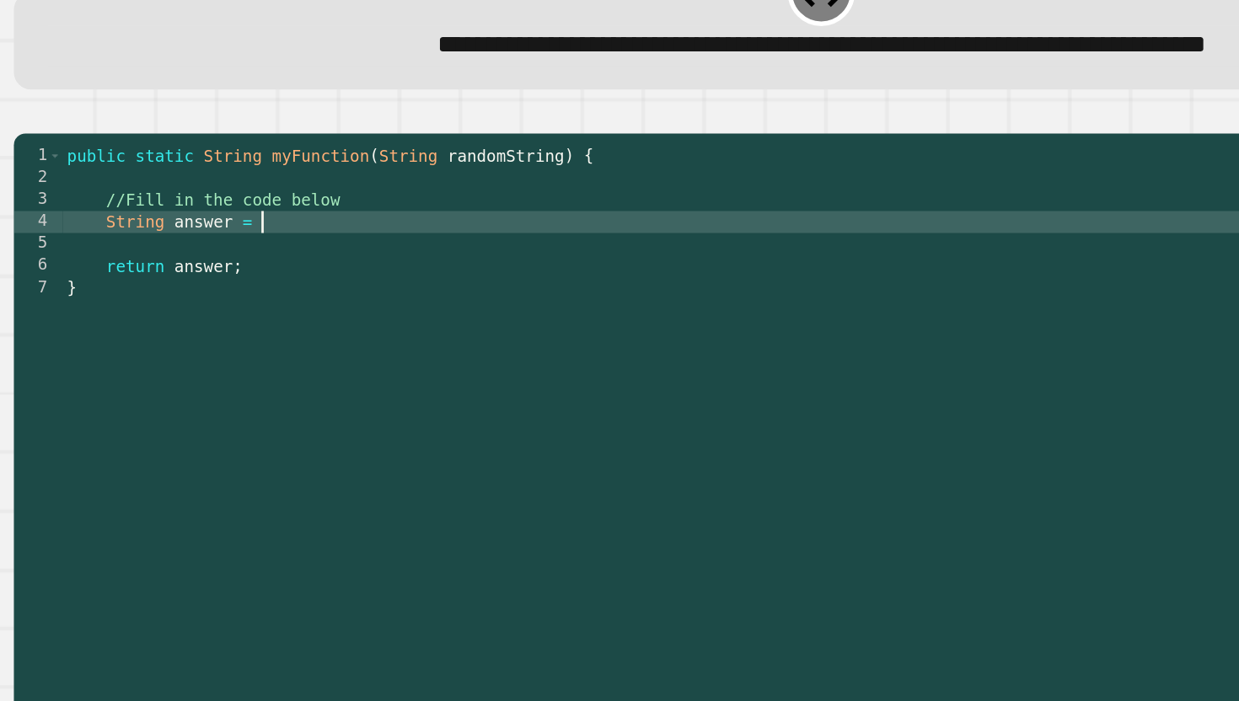
click at [265, 248] on div "public static String myFunction ( String randomString ) { //Fill in the code be…" at bounding box center [633, 425] width 1133 height 512
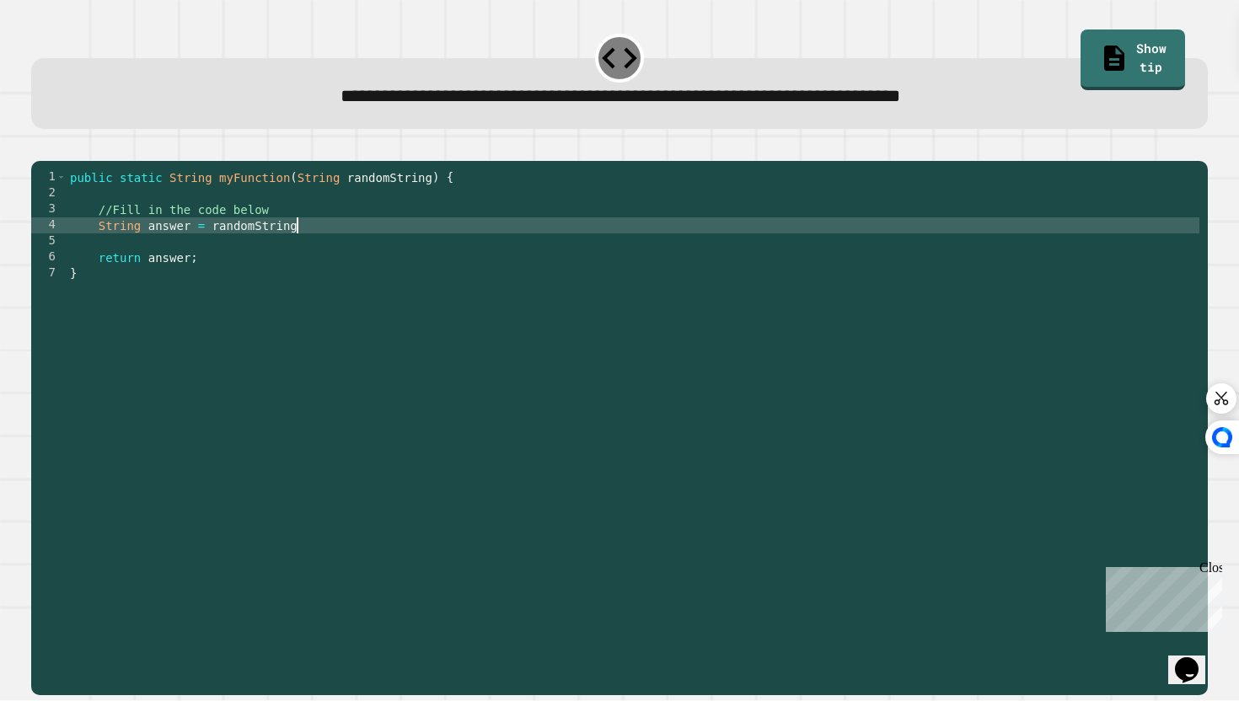
scroll to position [0, 15]
click at [247, 253] on div "public static String myFunction ( String randomString ) { //Fill in the code be…" at bounding box center [633, 425] width 1133 height 512
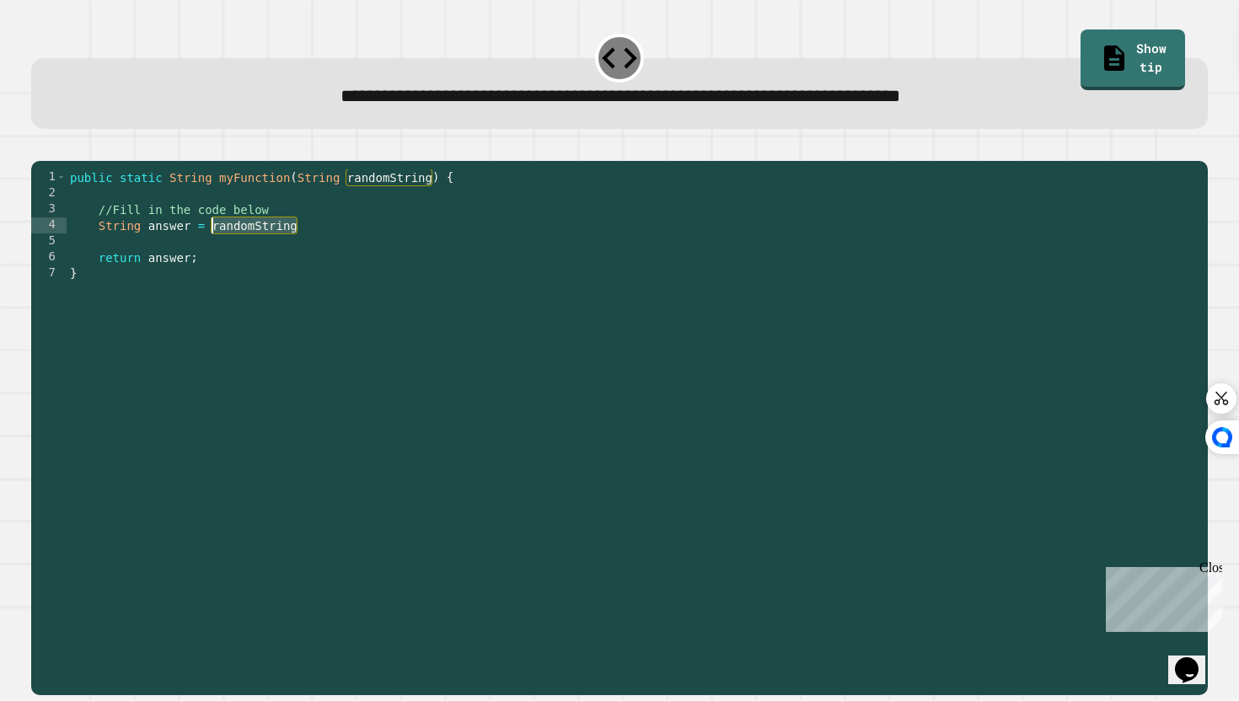
click at [247, 253] on div "public static String myFunction ( String randomString ) { //Fill in the code be…" at bounding box center [633, 425] width 1133 height 512
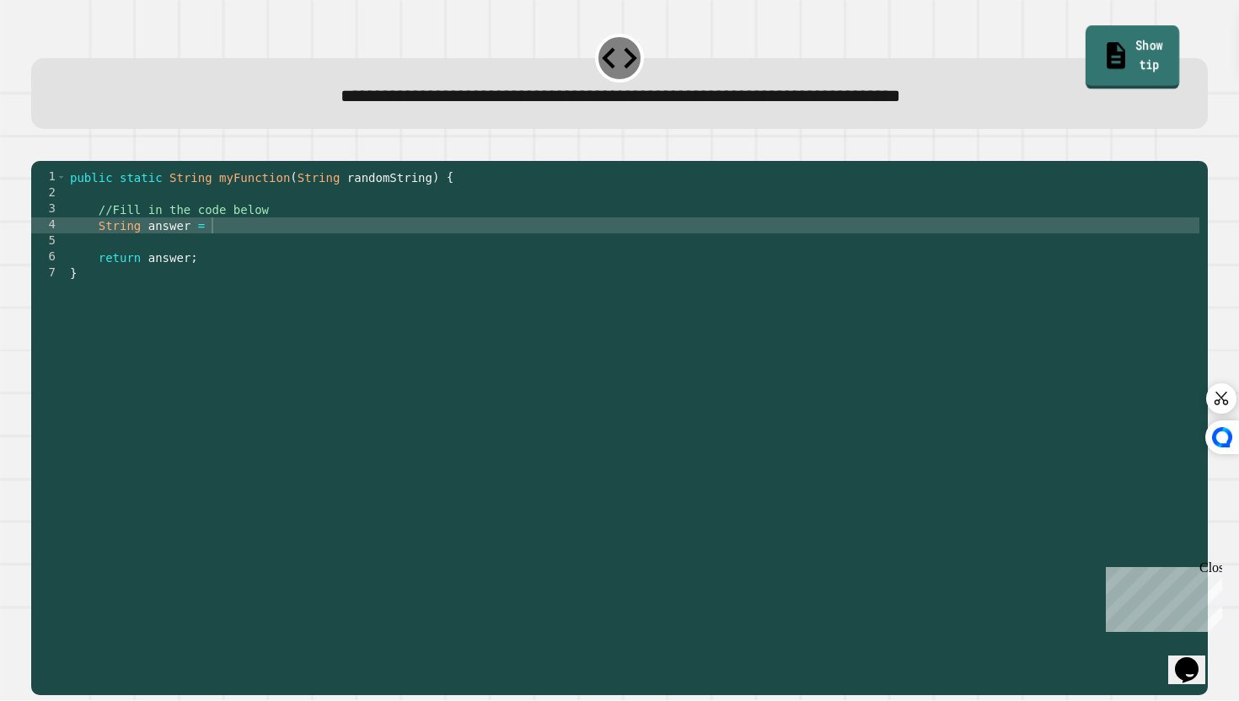
click at [1120, 68] on link "Show tip" at bounding box center [1132, 57] width 94 height 63
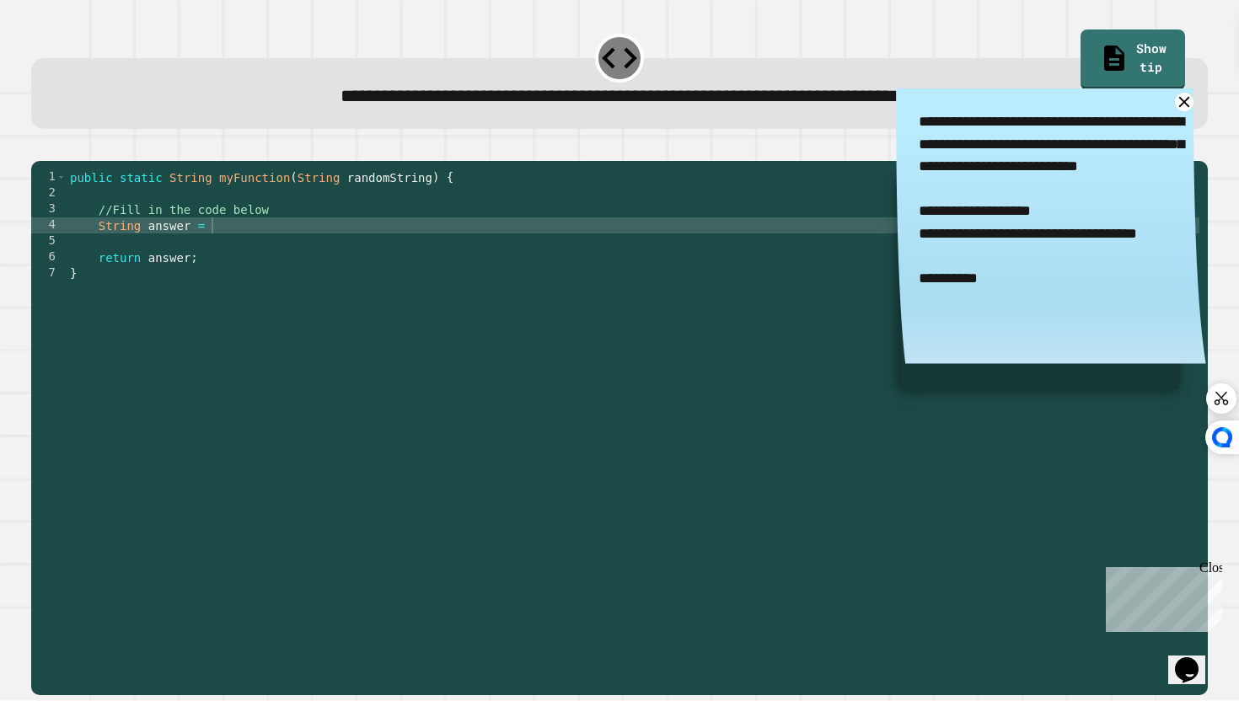
click at [346, 246] on div "public static String myFunction ( String randomString ) { //Fill in the code be…" at bounding box center [633, 425] width 1133 height 512
click at [40, 147] on button "button" at bounding box center [40, 147] width 0 height 0
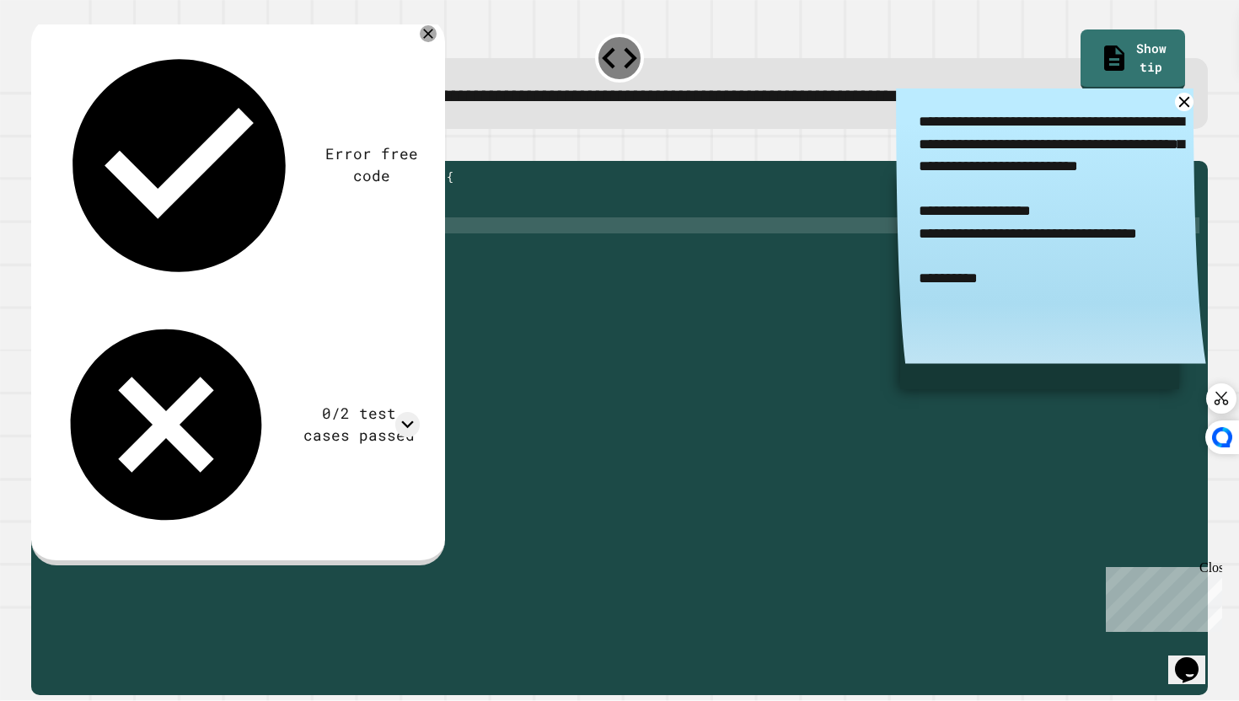
click at [454, 247] on div "public static String myFunction ( String randomString ) { //Fill in the code be…" at bounding box center [633, 425] width 1133 height 512
click at [214, 251] on div "public static String myFunction ( String randomString ) { //Fill in the code be…" at bounding box center [633, 425] width 1133 height 512
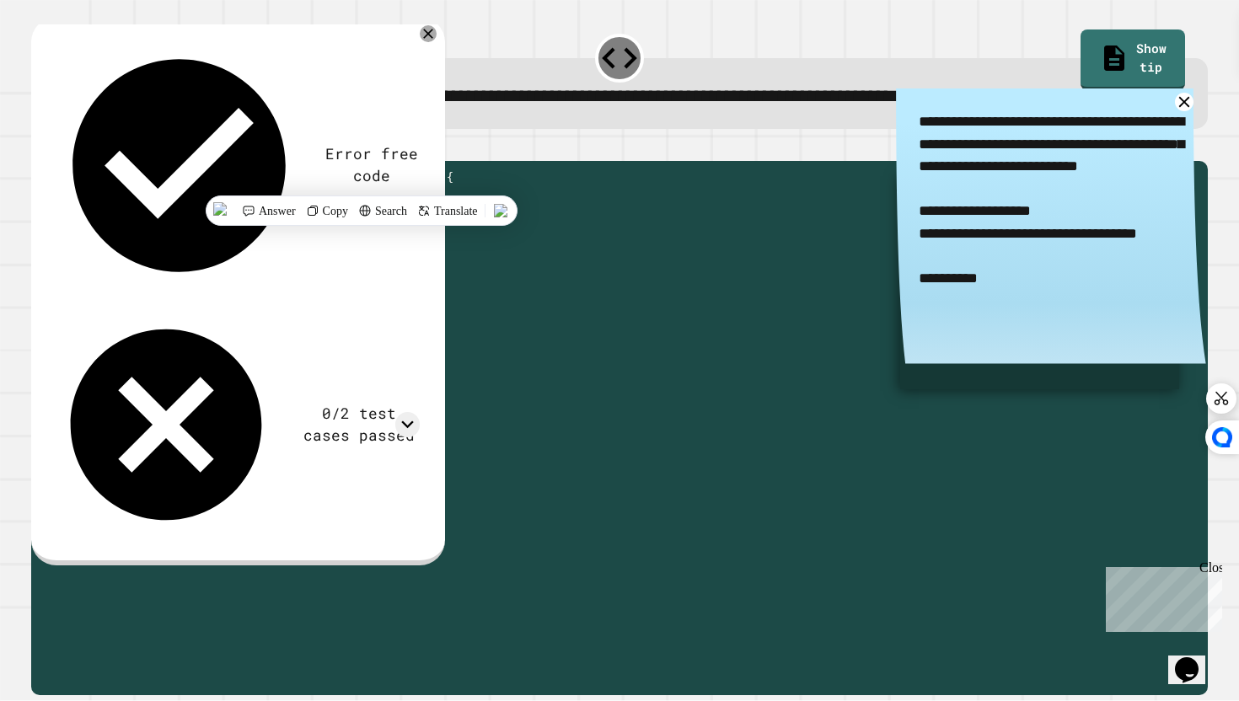
scroll to position [0, 11]
click at [418, 249] on div "public static String myFunction ( String randomString ) { //Fill in the code be…" at bounding box center [633, 425] width 1133 height 512
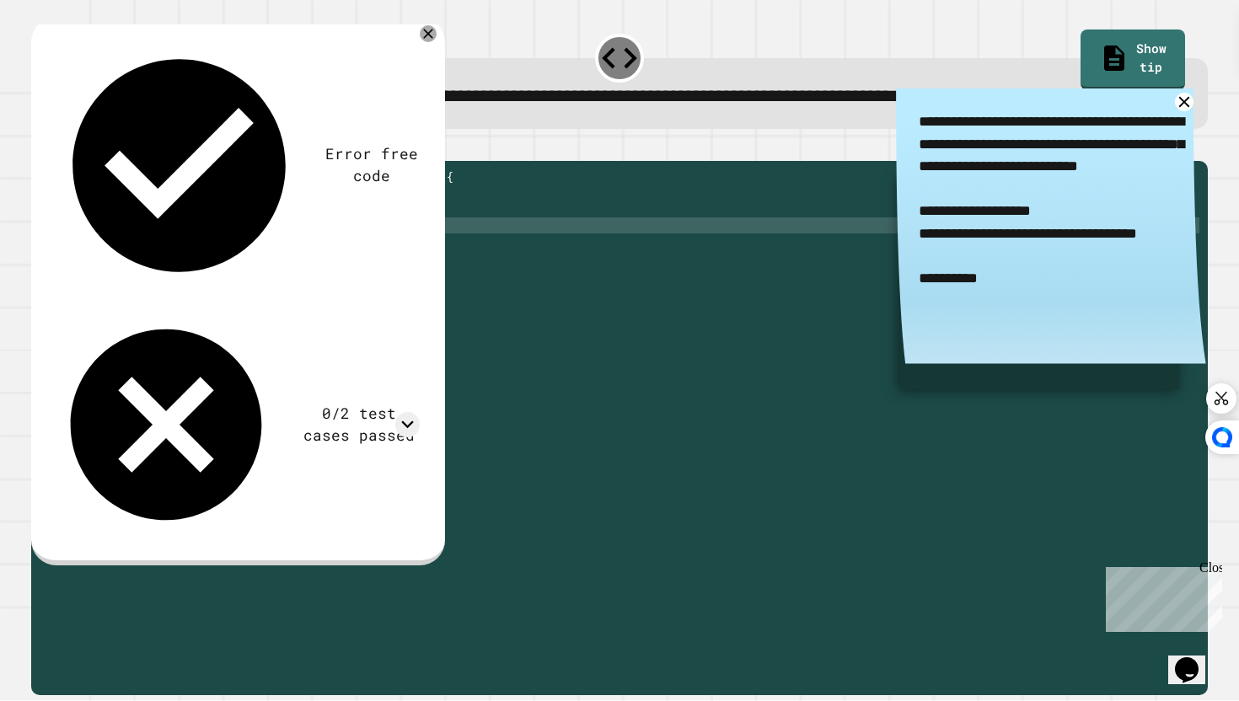
scroll to position [0, 24]
click at [40, 147] on icon "button" at bounding box center [40, 147] width 0 height 0
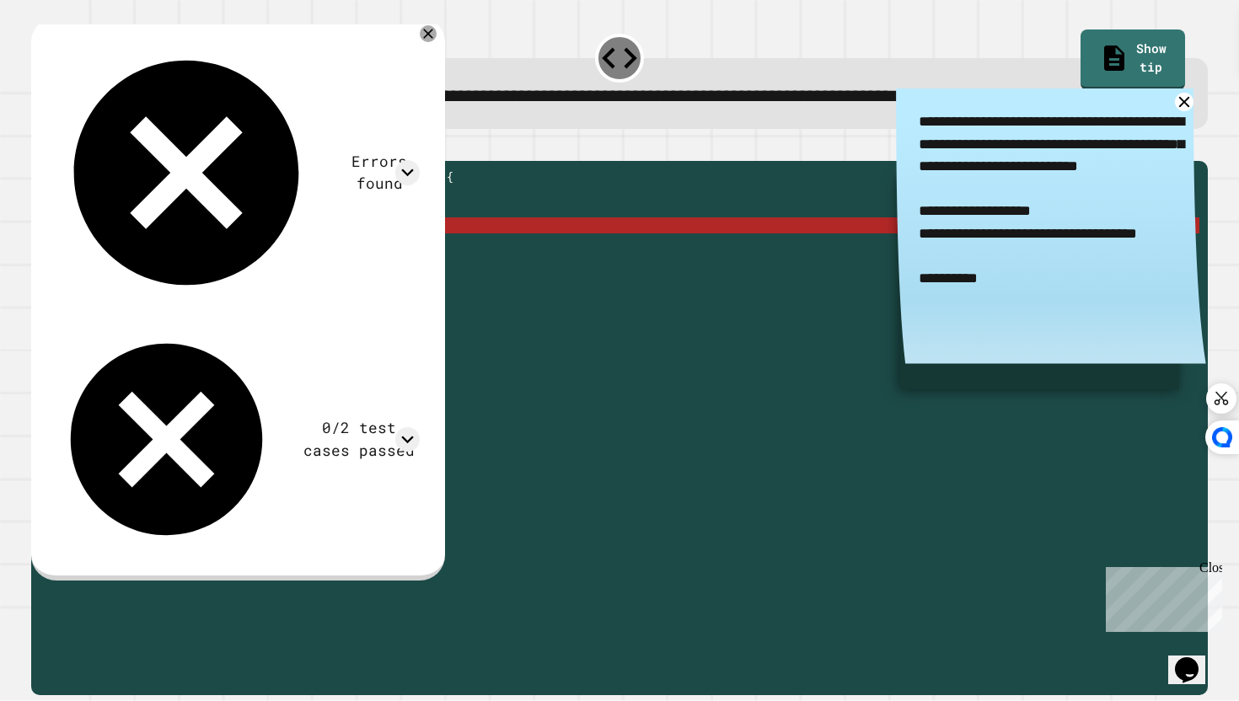
click at [231, 248] on div "public static String myFunction ( String randomString ) { //Fill in the code be…" at bounding box center [633, 425] width 1133 height 512
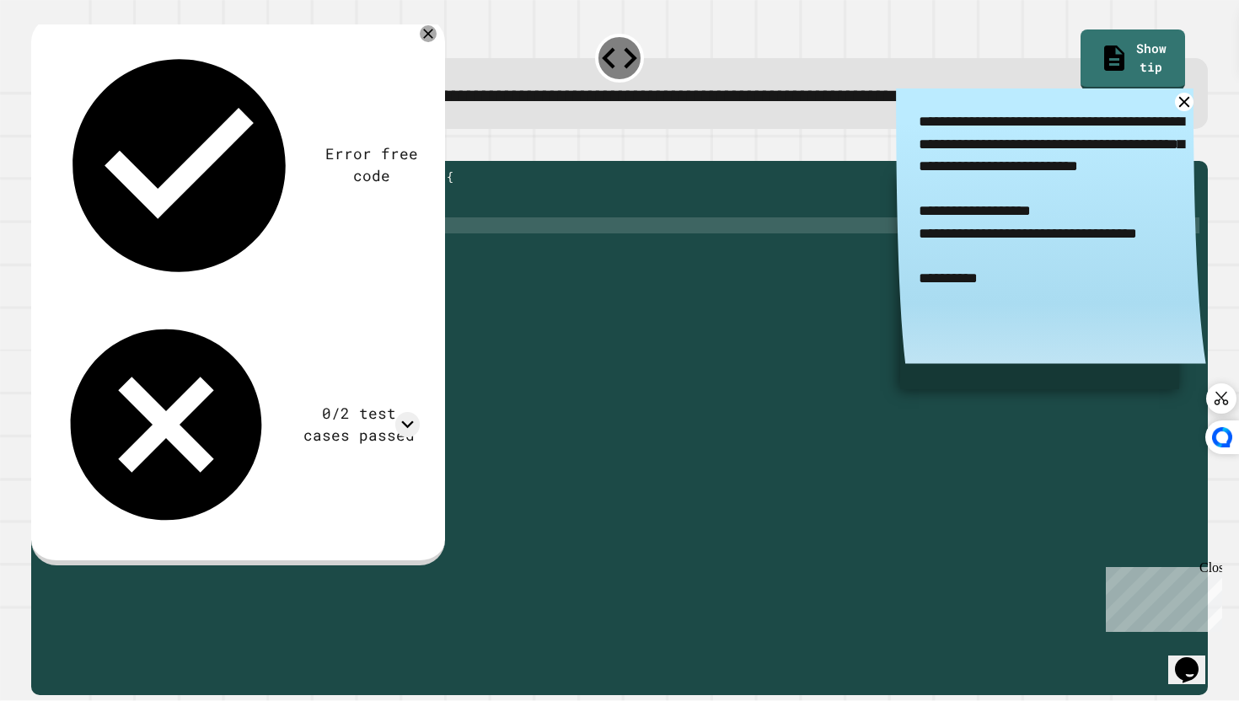
click at [40, 147] on icon "button" at bounding box center [40, 147] width 0 height 0
click at [387, 252] on div "public static String myFunction ( String randomString ) { //Fill in the code be…" at bounding box center [633, 425] width 1133 height 512
click at [40, 147] on button "button" at bounding box center [40, 147] width 0 height 0
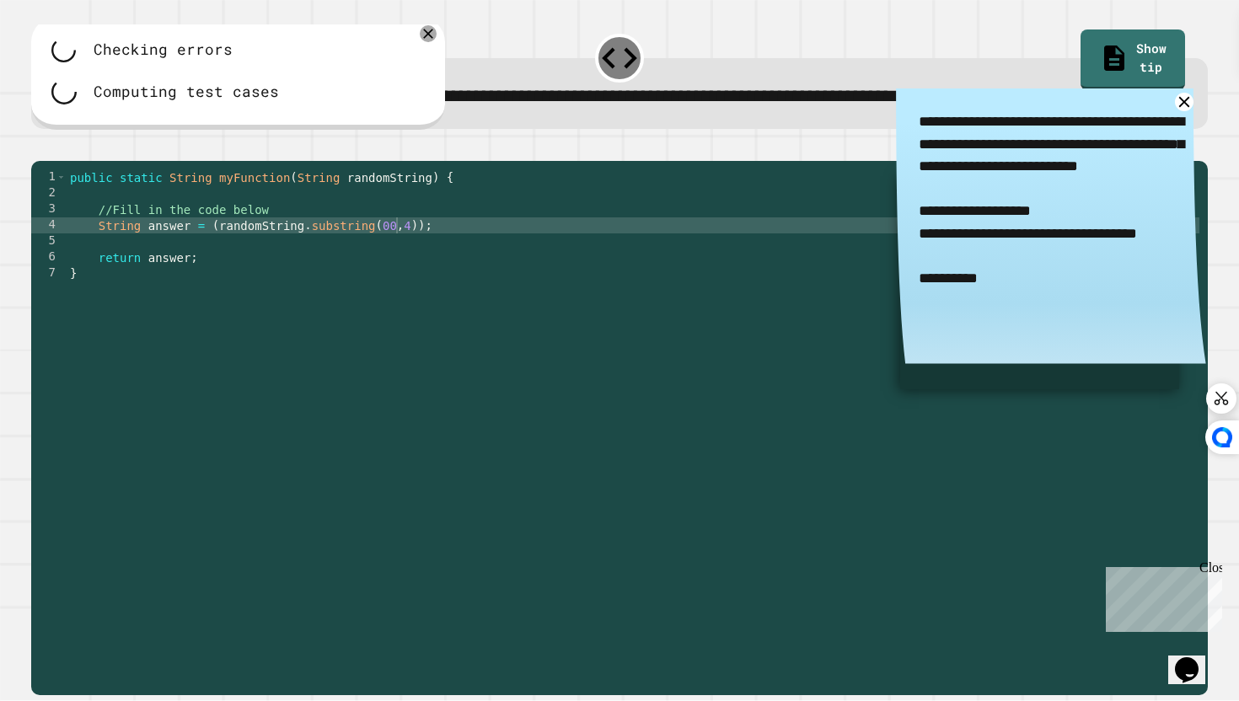
click at [386, 247] on div "public static String myFunction ( String randomString ) { //Fill in the code be…" at bounding box center [633, 425] width 1133 height 512
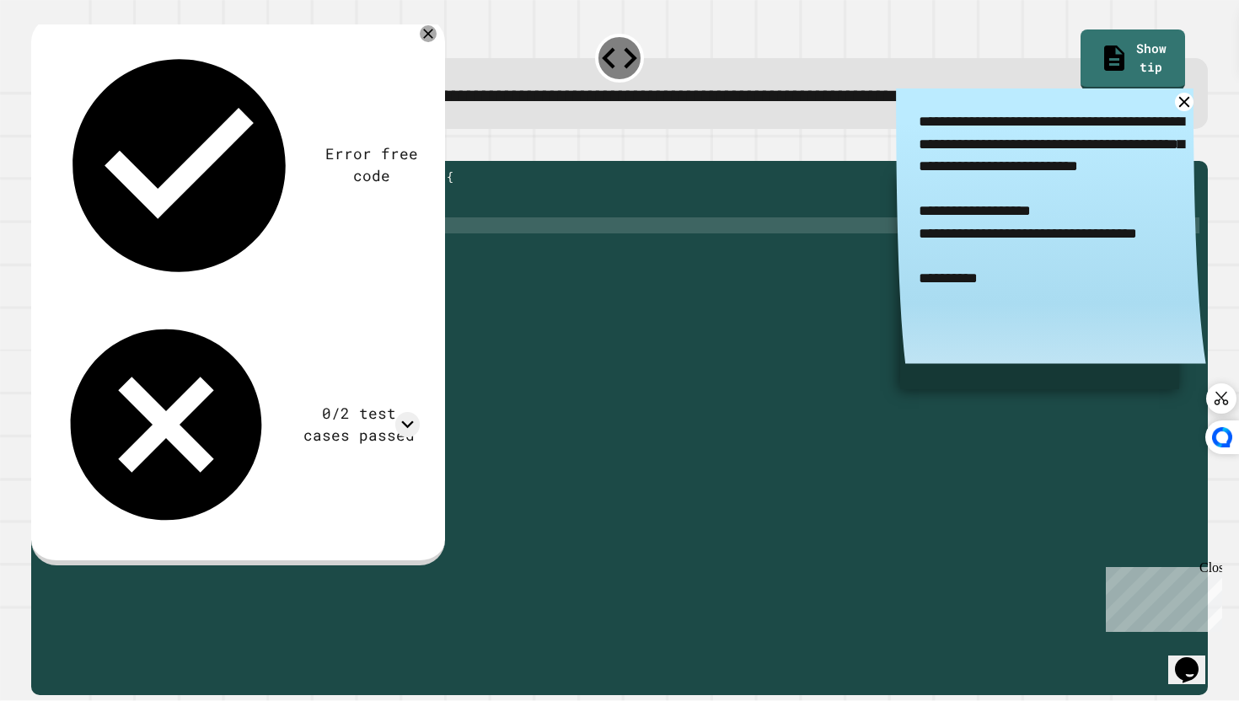
click at [40, 147] on button "button" at bounding box center [40, 147] width 0 height 0
click at [420, 412] on icon at bounding box center [407, 424] width 24 height 24
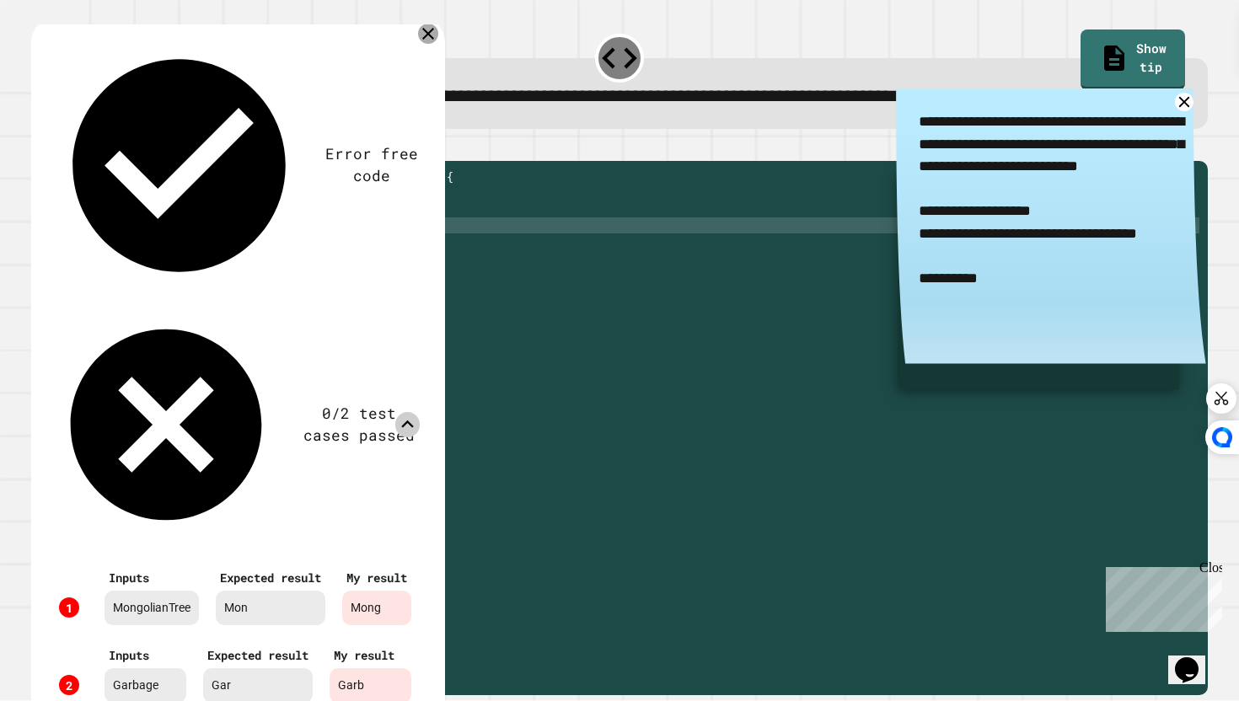
click at [434, 36] on icon at bounding box center [428, 34] width 12 height 12
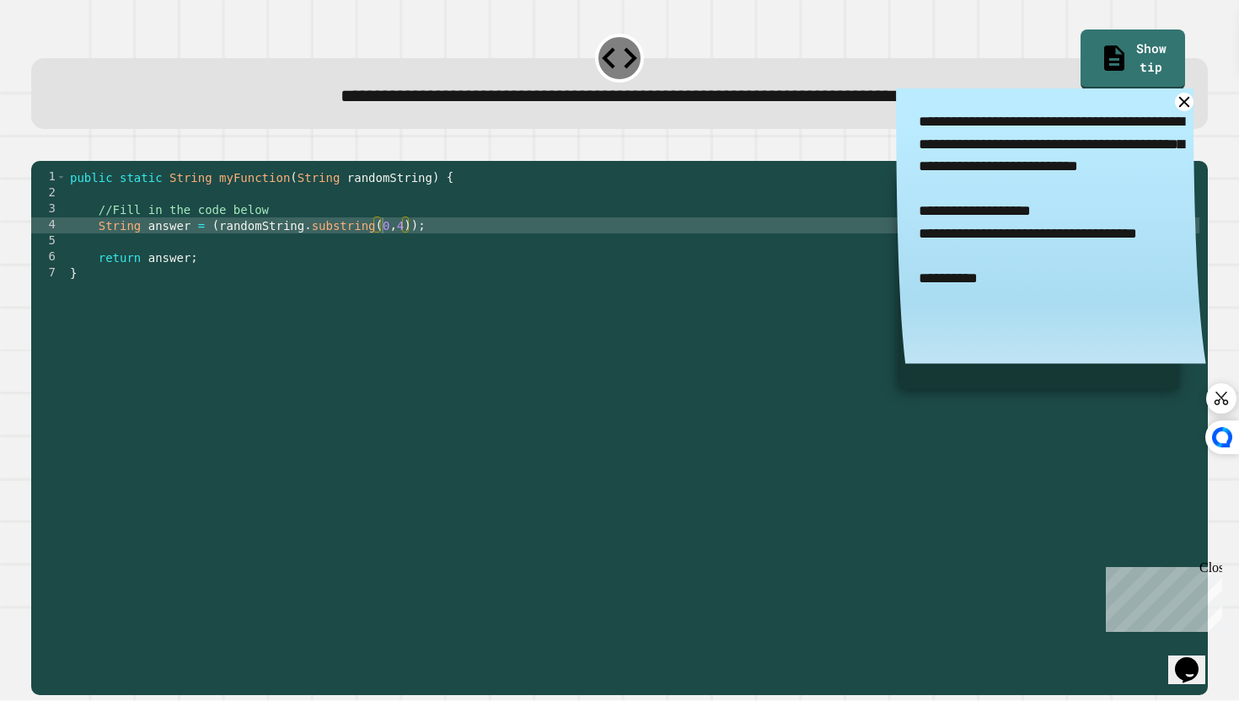
click at [402, 243] on div "public static String myFunction ( String randomString ) { //Fill in the code be…" at bounding box center [633, 425] width 1133 height 512
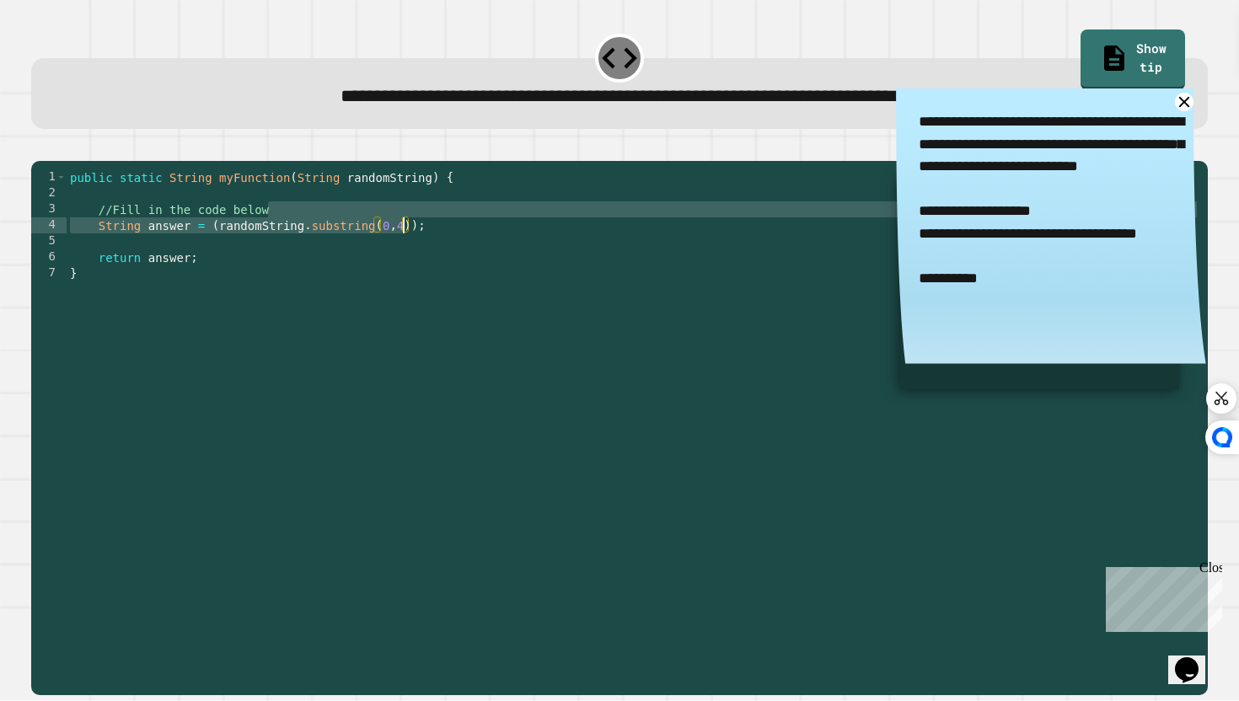
scroll to position [0, 14]
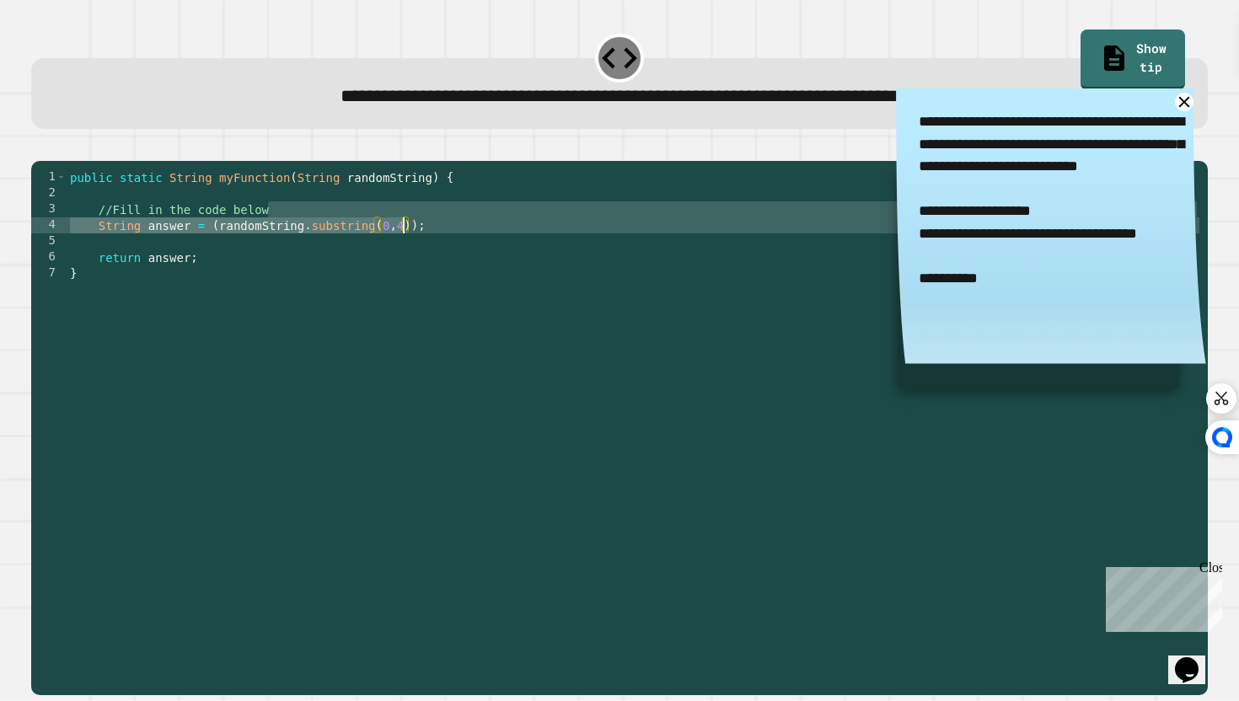
click at [400, 249] on div "public static String myFunction ( String randomString ) { //Fill in the code be…" at bounding box center [633, 425] width 1133 height 512
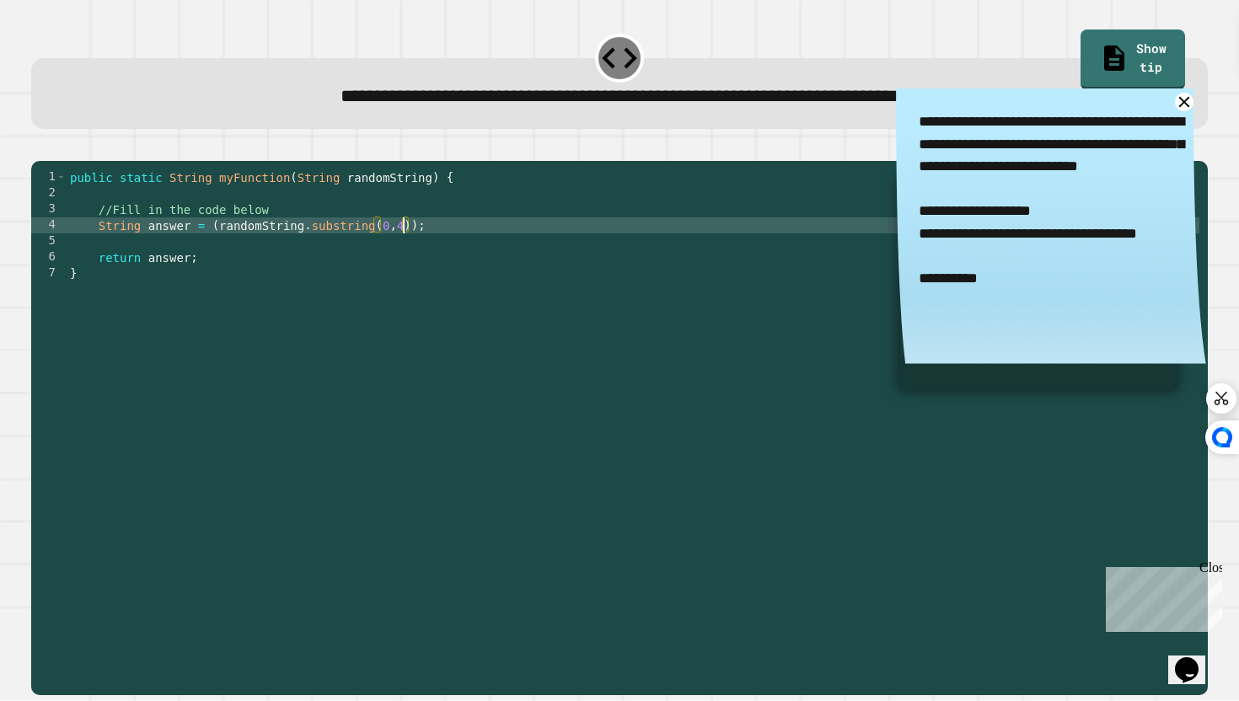
scroll to position [0, 24]
type textarea "**********"
click at [40, 147] on icon "button" at bounding box center [40, 147] width 0 height 0
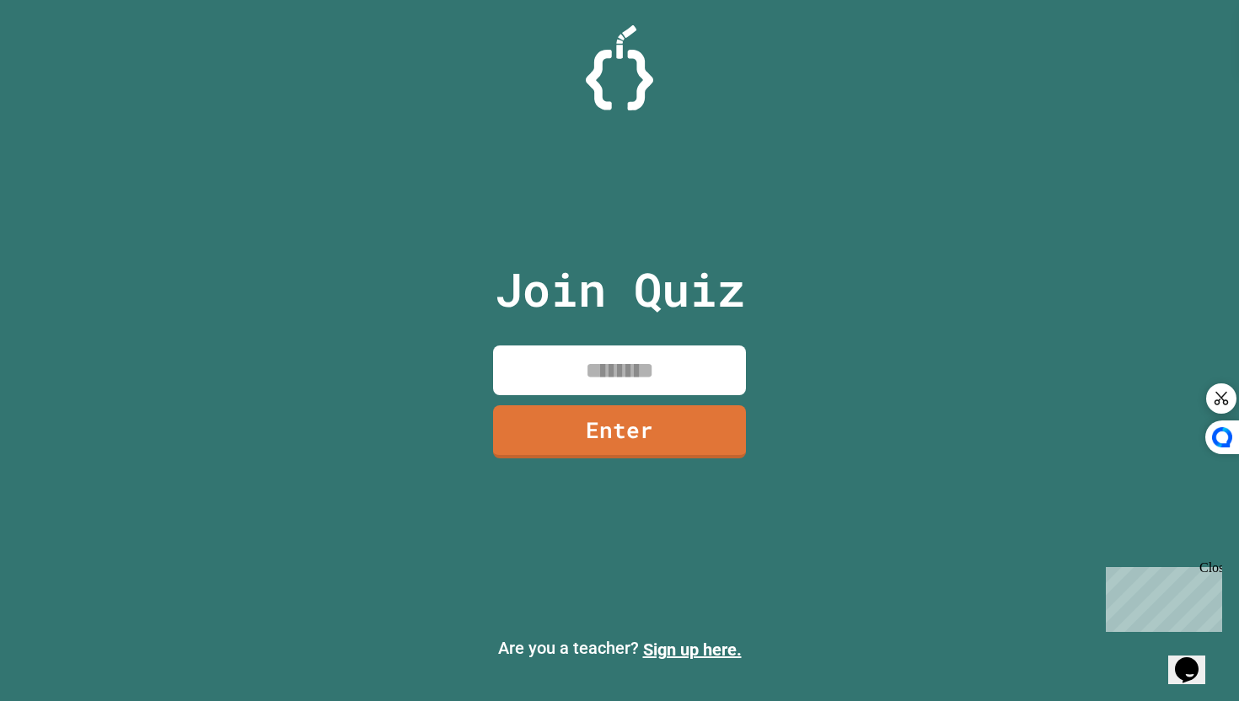
click at [601, 388] on input at bounding box center [619, 370] width 253 height 50
click at [597, 384] on input at bounding box center [619, 370] width 253 height 50
type input "********"
click at [673, 412] on link "Enter" at bounding box center [619, 431] width 250 height 56
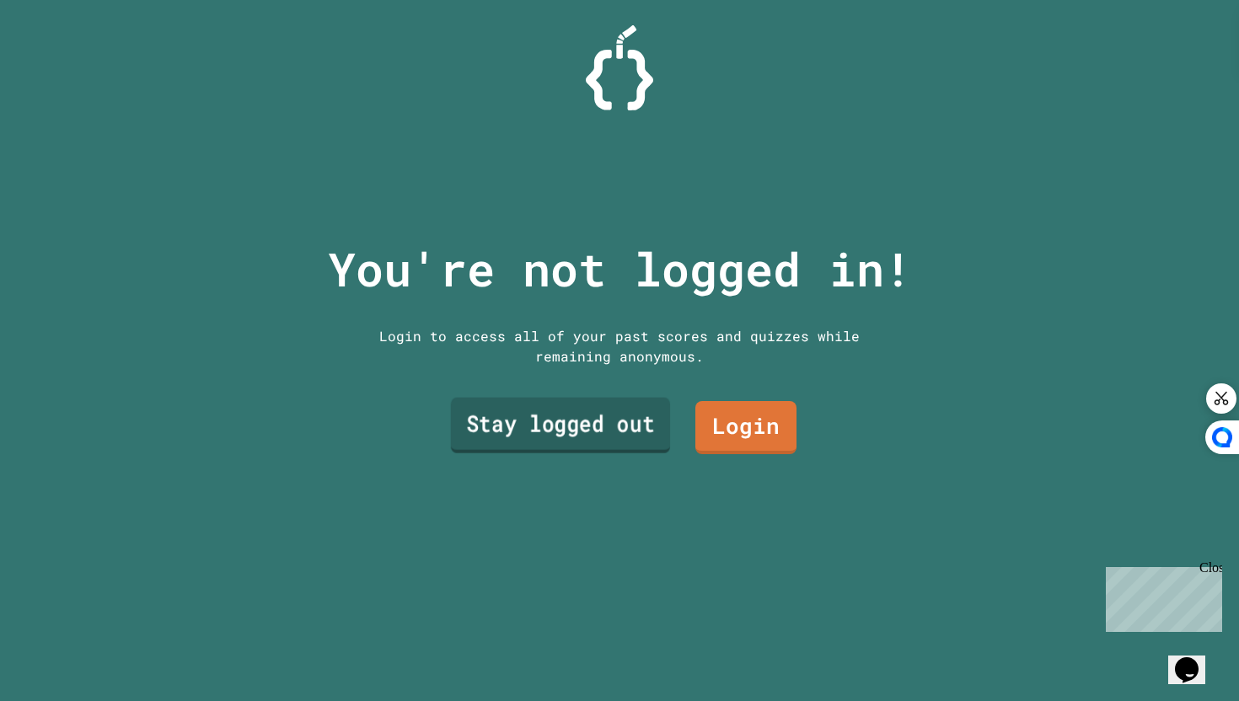
click at [616, 421] on link "Stay logged out" at bounding box center [561, 425] width 220 height 56
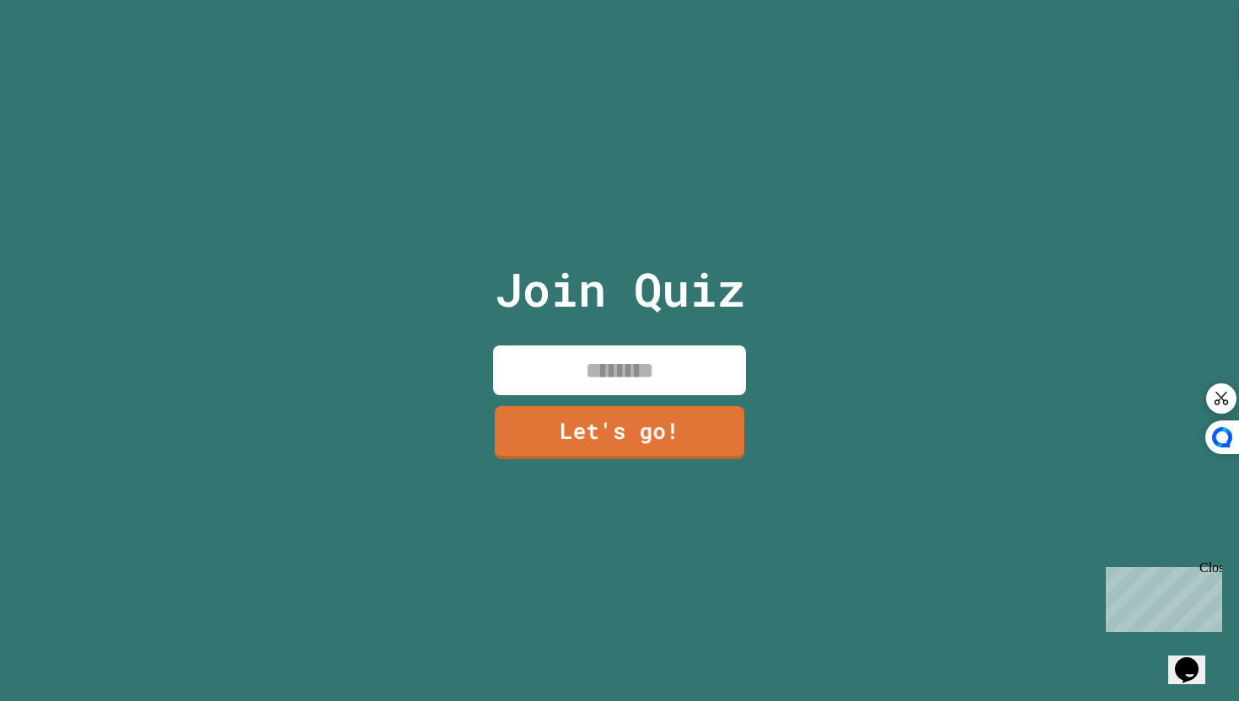
click at [598, 376] on input at bounding box center [619, 370] width 253 height 50
click at [598, 379] on input "***" at bounding box center [619, 370] width 253 height 50
type input "***"
click at [667, 436] on link "Let's go!" at bounding box center [619, 431] width 248 height 56
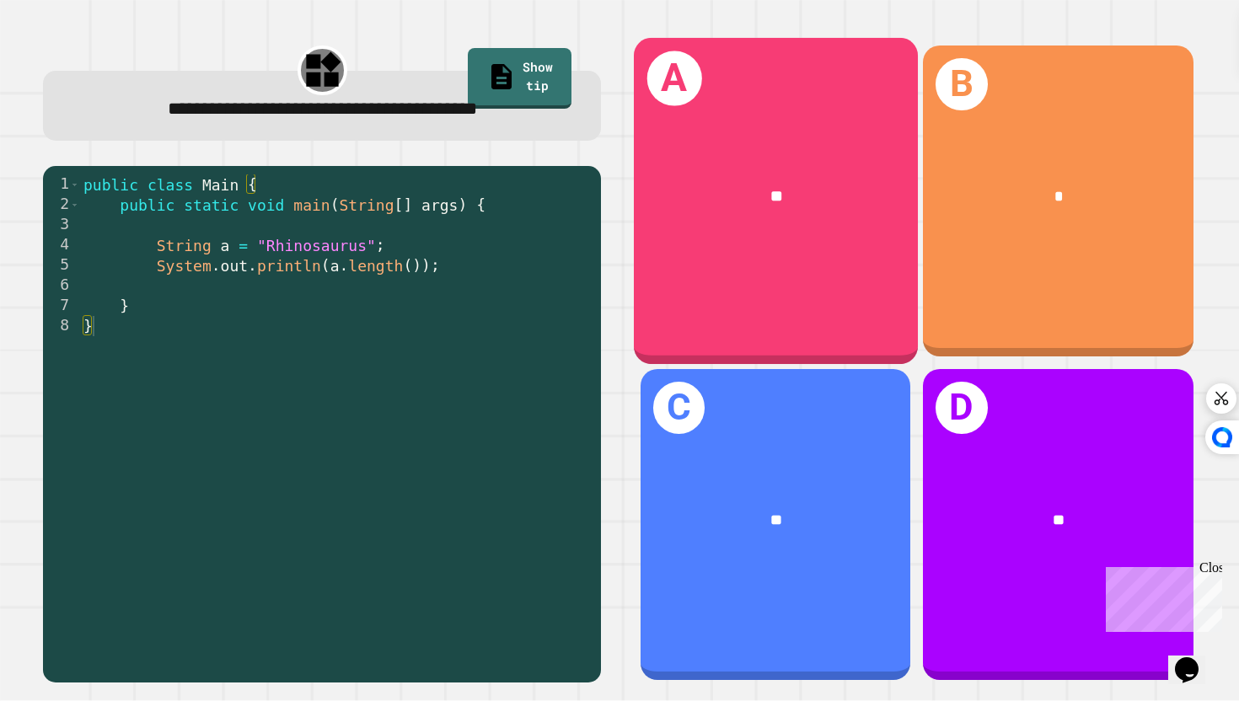
click at [800, 239] on div "**" at bounding box center [776, 197] width 284 height 88
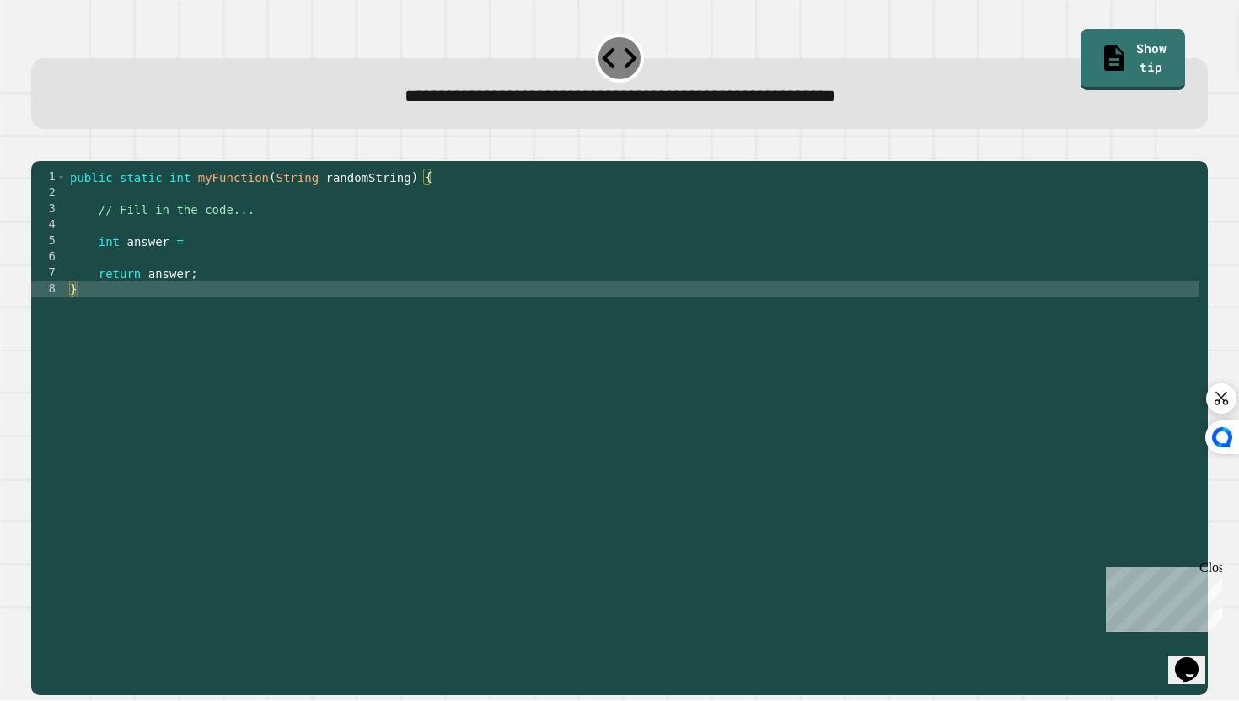
click at [208, 258] on div "public static int myFunction ( String randomString ) { // Fill in the code... i…" at bounding box center [633, 425] width 1133 height 512
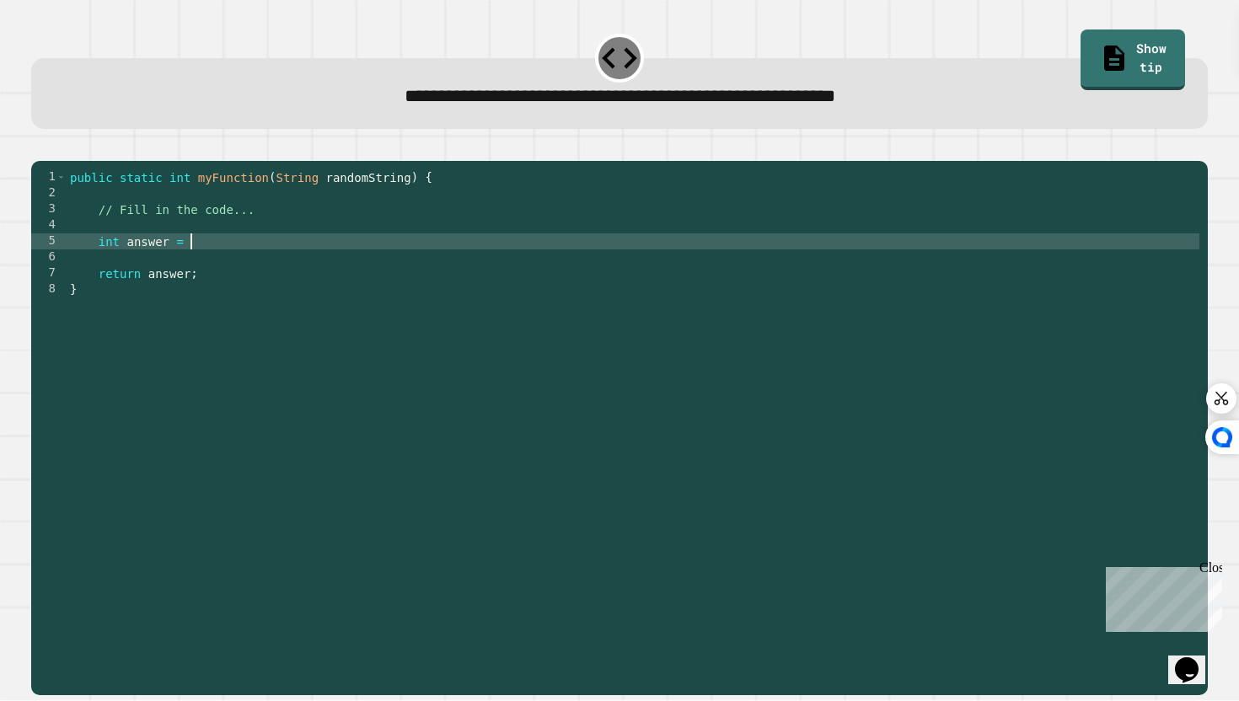
click at [212, 269] on div "public static int myFunction ( String randomString ) { // Fill in the code... i…" at bounding box center [633, 425] width 1133 height 512
click at [1114, 53] on link "Show tip" at bounding box center [1131, 58] width 105 height 63
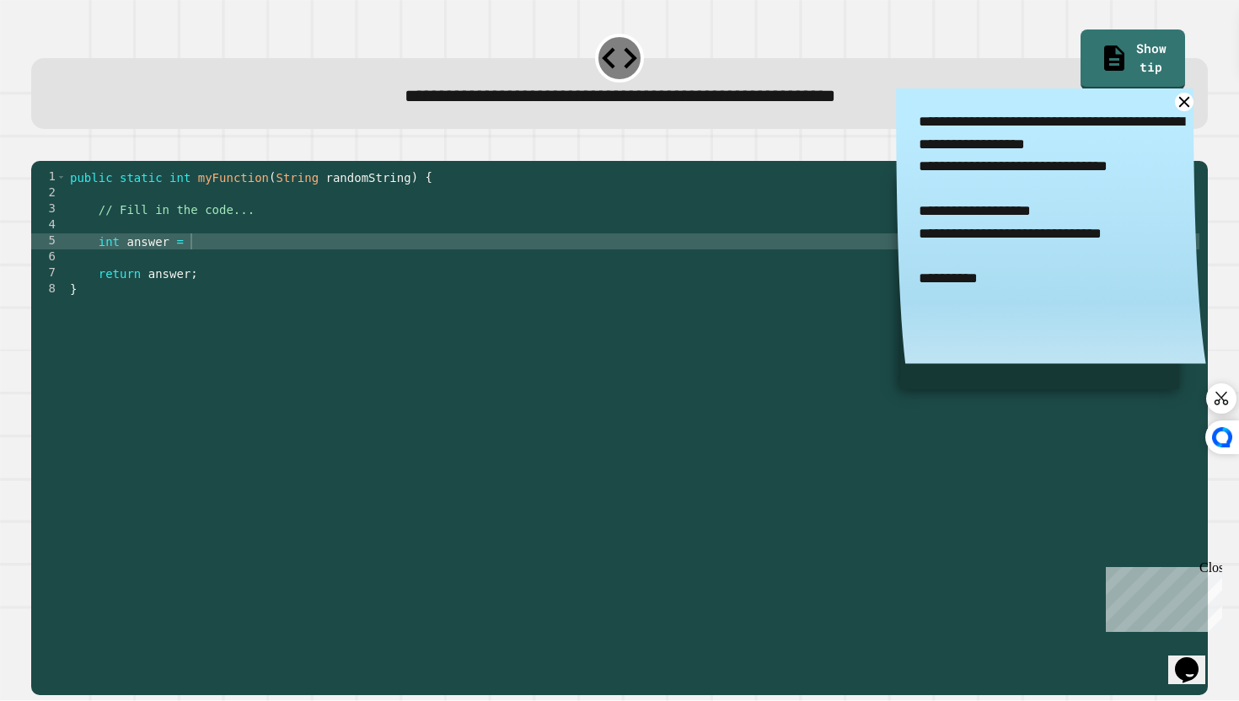
click at [230, 269] on div "public static int myFunction ( String randomString ) { // Fill in the code... i…" at bounding box center [633, 425] width 1133 height 512
click at [349, 264] on div "public static int myFunction ( String randomString ) { // Fill in the code... i…" at bounding box center [633, 425] width 1133 height 512
click at [40, 147] on icon "button" at bounding box center [40, 147] width 0 height 0
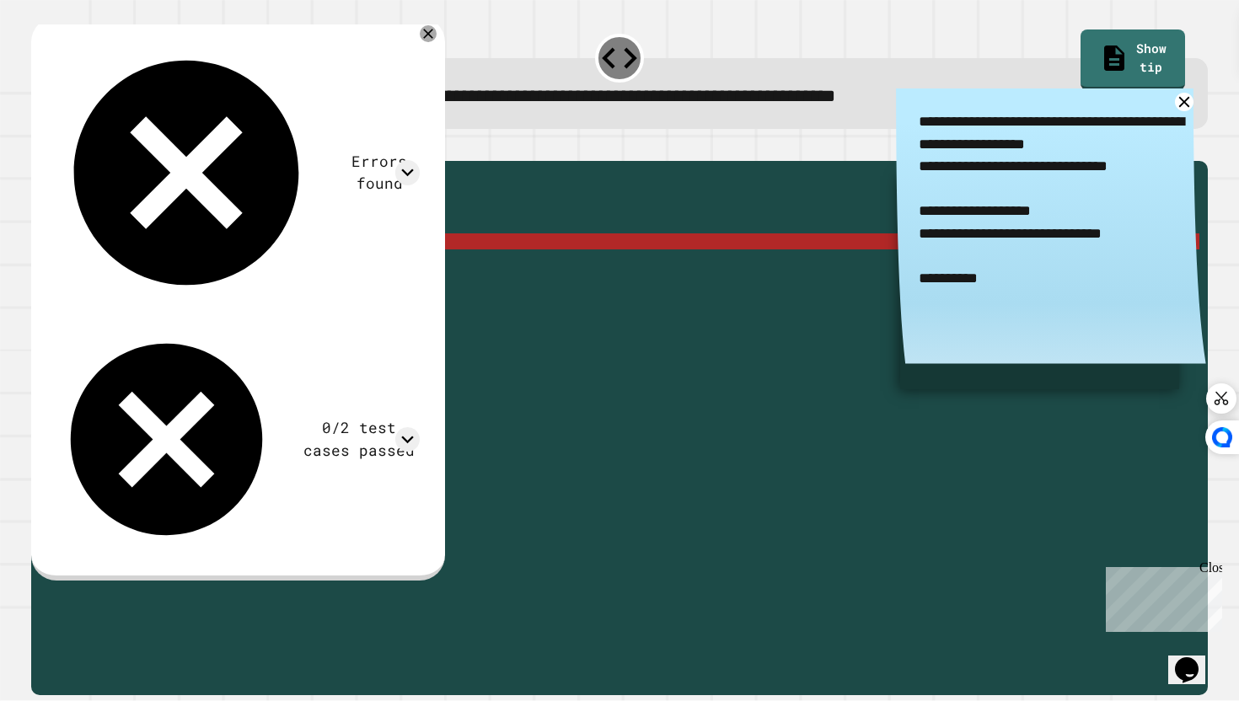
click at [205, 270] on div "public static int myFunction ( String randomString ) { // Fill in the code... i…" at bounding box center [633, 425] width 1133 height 512
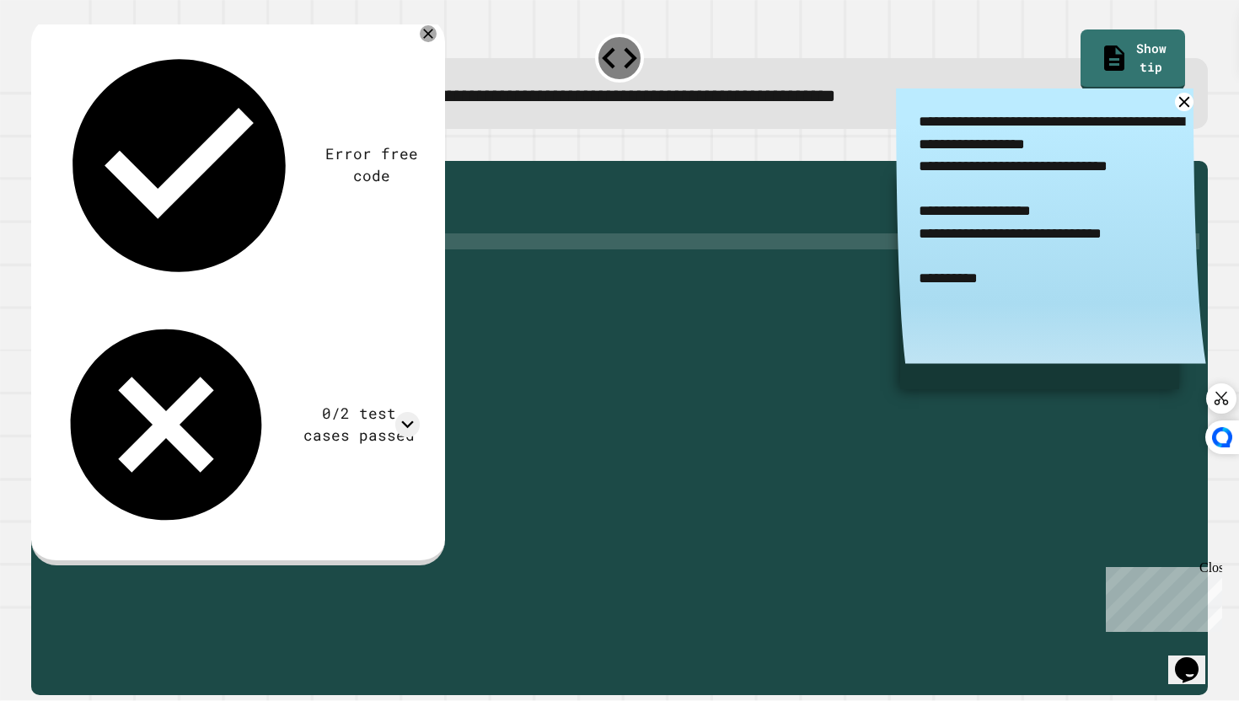
scroll to position [0, 15]
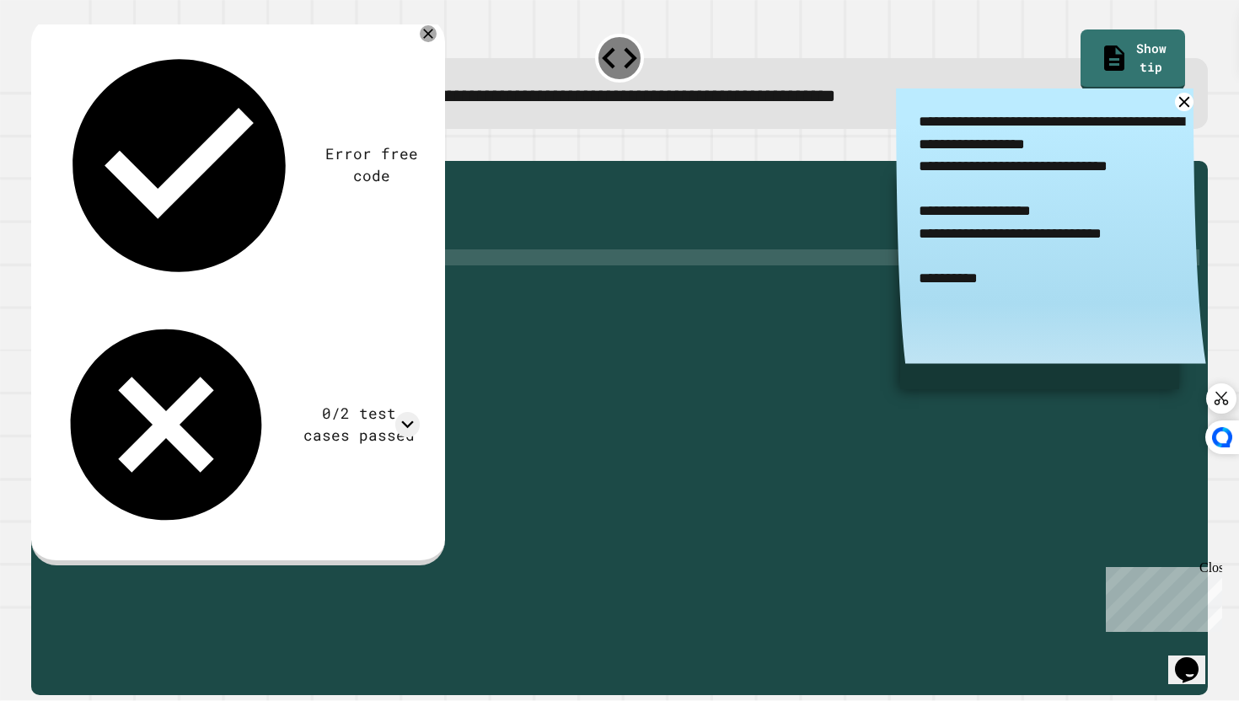
click at [337, 277] on div "public static int myFunction ( String randomString ) { // Fill in the code... i…" at bounding box center [633, 425] width 1133 height 512
click at [341, 266] on div "public static int myFunction ( String randomString ) { // Fill in the code... i…" at bounding box center [633, 425] width 1133 height 512
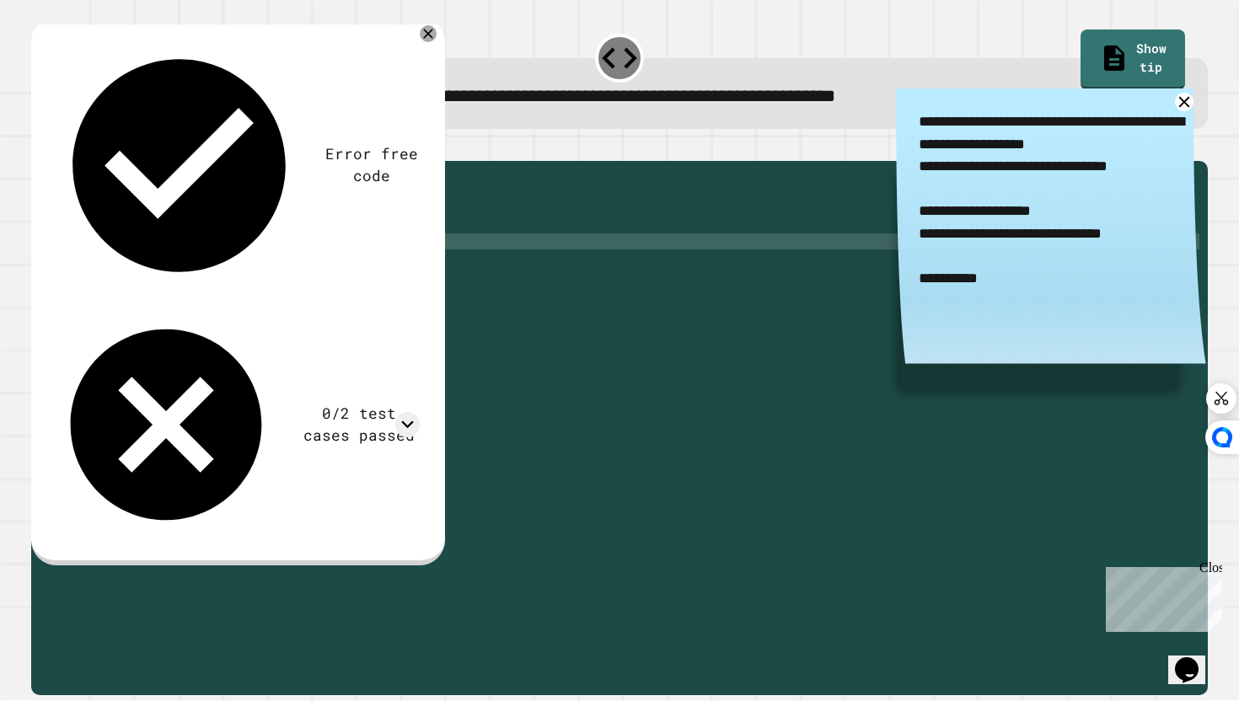
click at [341, 266] on div "public static int myFunction ( String randomString ) { // Fill in the code... i…" at bounding box center [633, 425] width 1133 height 512
type textarea "**********"
click at [40, 147] on icon "button" at bounding box center [40, 147] width 0 height 0
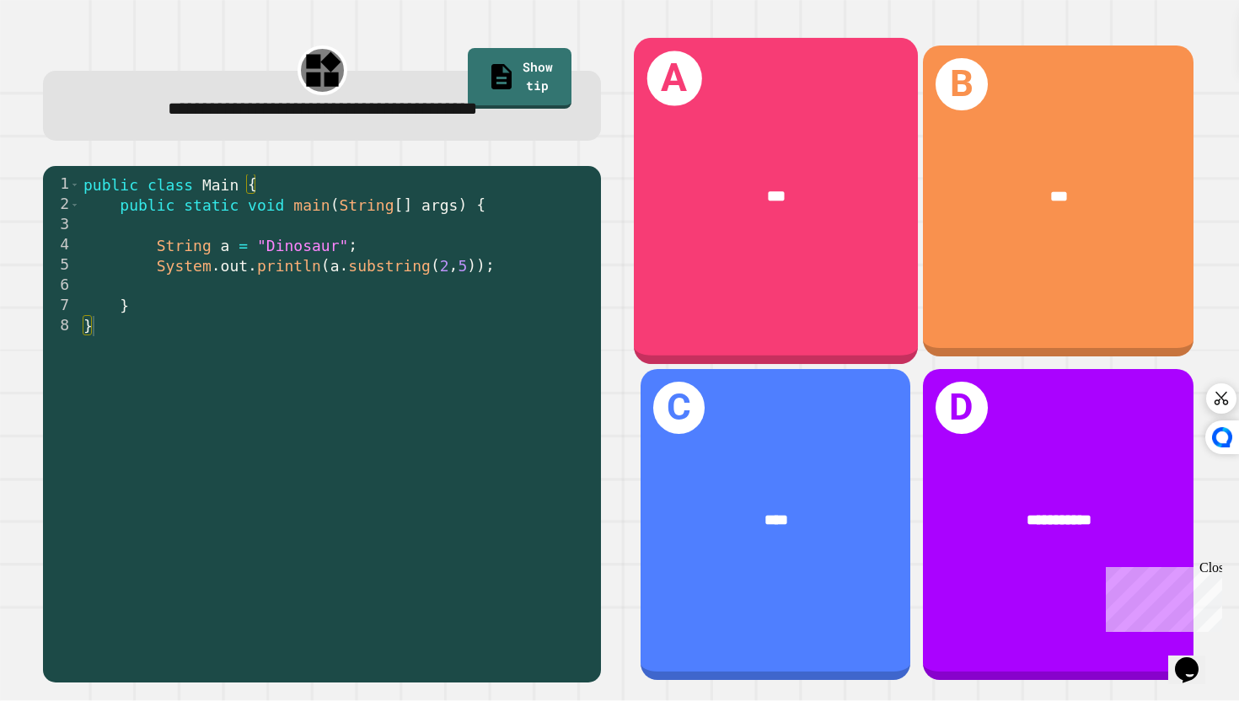
click at [825, 296] on div "A ***" at bounding box center [776, 201] width 284 height 327
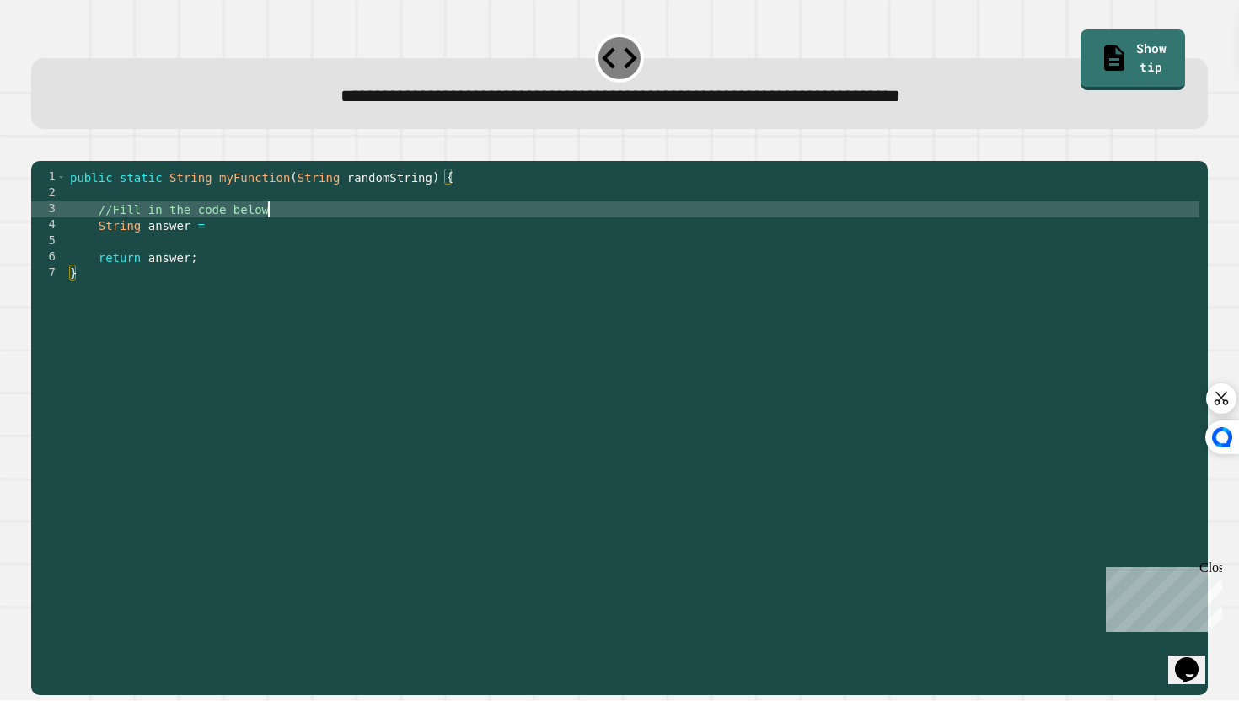
click at [526, 237] on div "public static String myFunction ( String randomString ) { //Fill in the code be…" at bounding box center [633, 425] width 1133 height 512
click at [525, 243] on div "public static String myFunction ( String randomString ) { //Fill in the code be…" at bounding box center [633, 425] width 1133 height 512
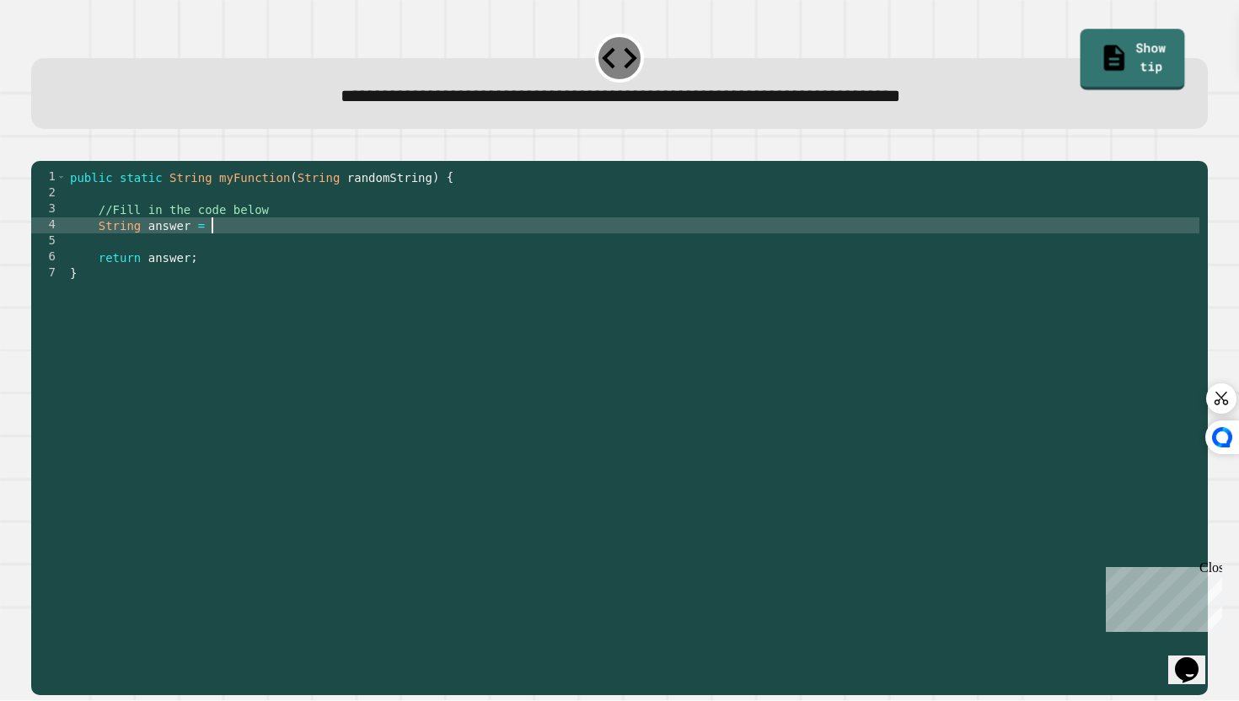
click at [1165, 48] on link "Show tip" at bounding box center [1132, 59] width 104 height 61
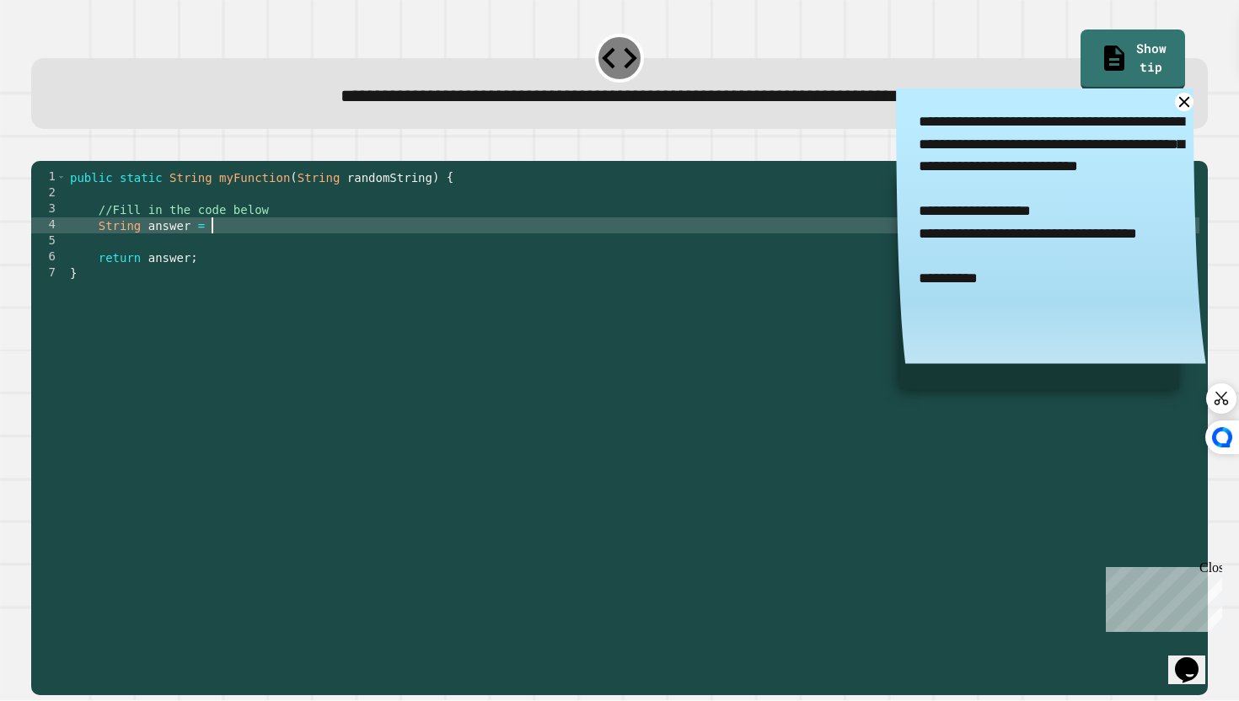
click at [466, 254] on div "public static String myFunction ( String randomString ) { //Fill in the code be…" at bounding box center [633, 425] width 1133 height 512
click at [1194, 107] on div "**********" at bounding box center [1051, 231] width 310 height 287
click at [1188, 105] on icon at bounding box center [1184, 102] width 22 height 22
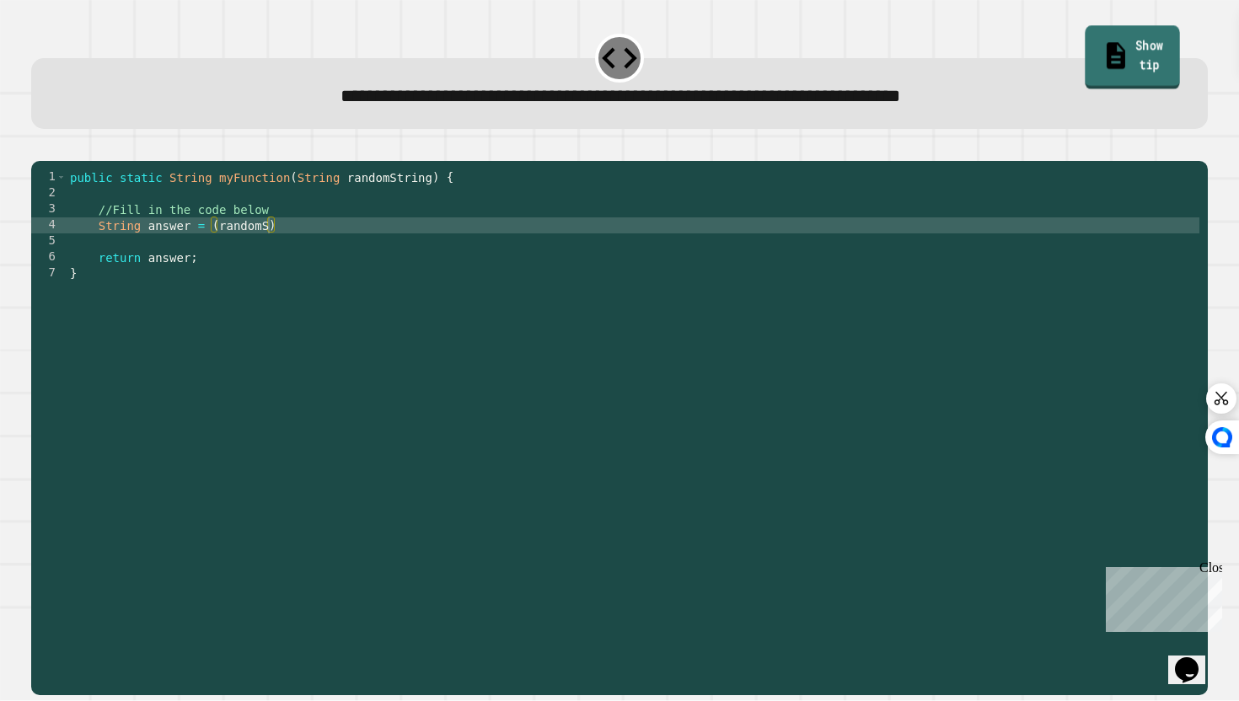
click at [1131, 45] on link "Show tip" at bounding box center [1131, 57] width 95 height 63
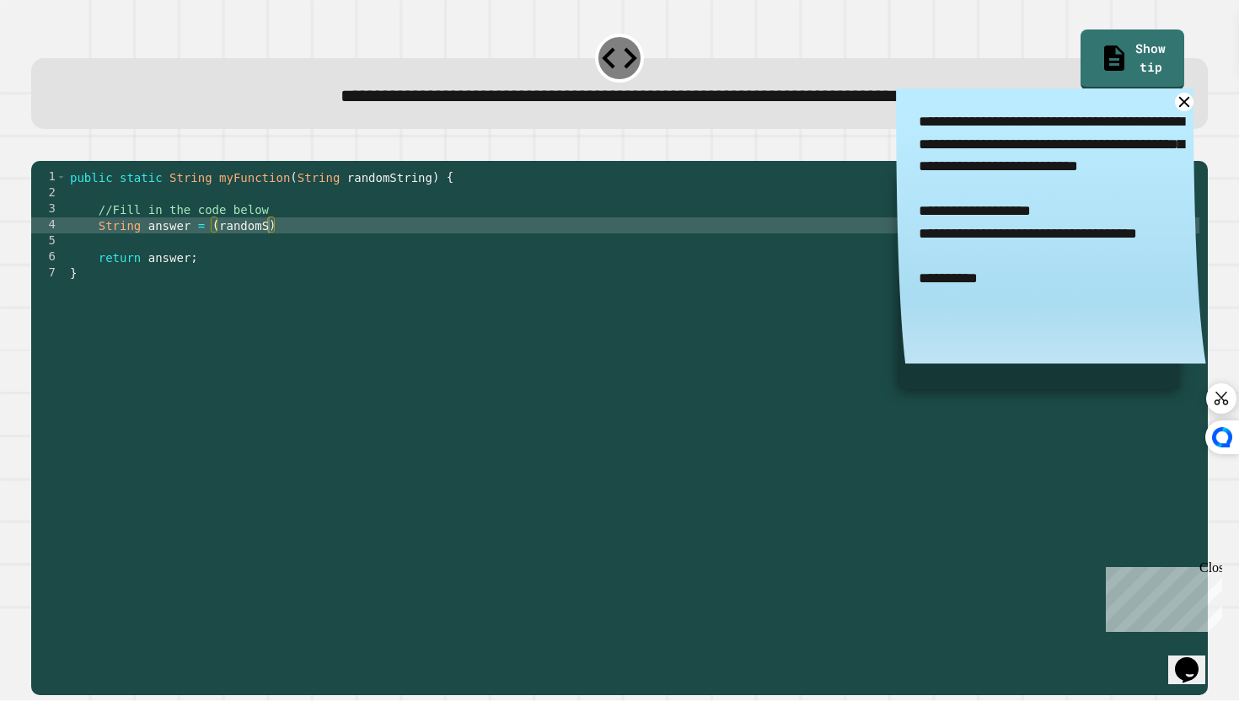
click at [264, 250] on div "public static String myFunction ( String randomString ) { //Fill in the code be…" at bounding box center [633, 425] width 1133 height 512
type textarea "**********"
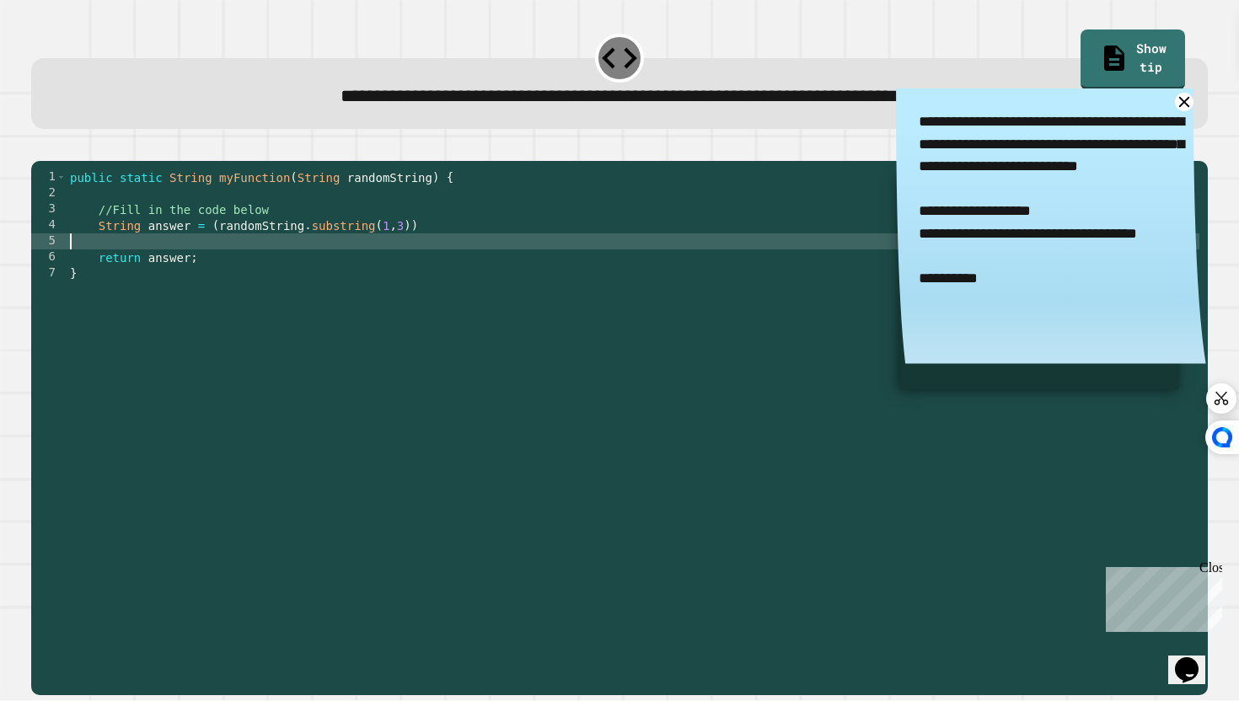
scroll to position [0, 0]
click at [426, 249] on div "public static String myFunction ( String randomString ) { //Fill in the code be…" at bounding box center [633, 425] width 1133 height 512
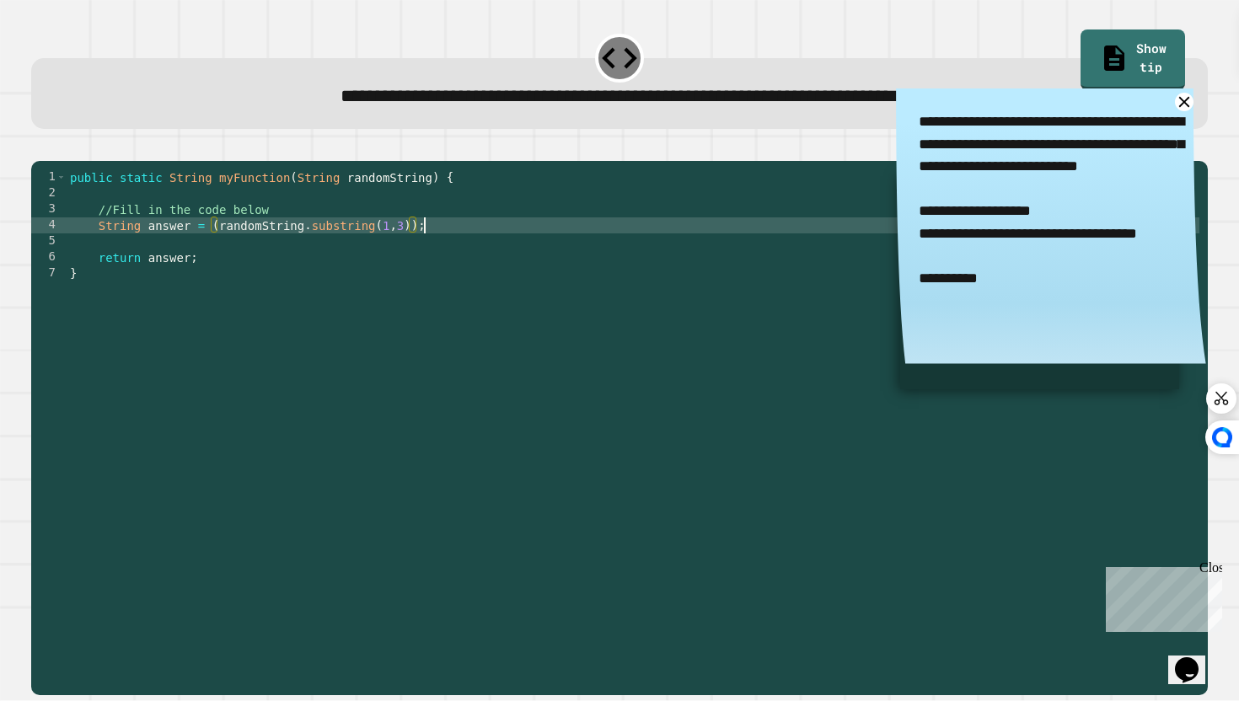
scroll to position [0, 24]
click at [40, 147] on icon "button" at bounding box center [40, 147] width 0 height 0
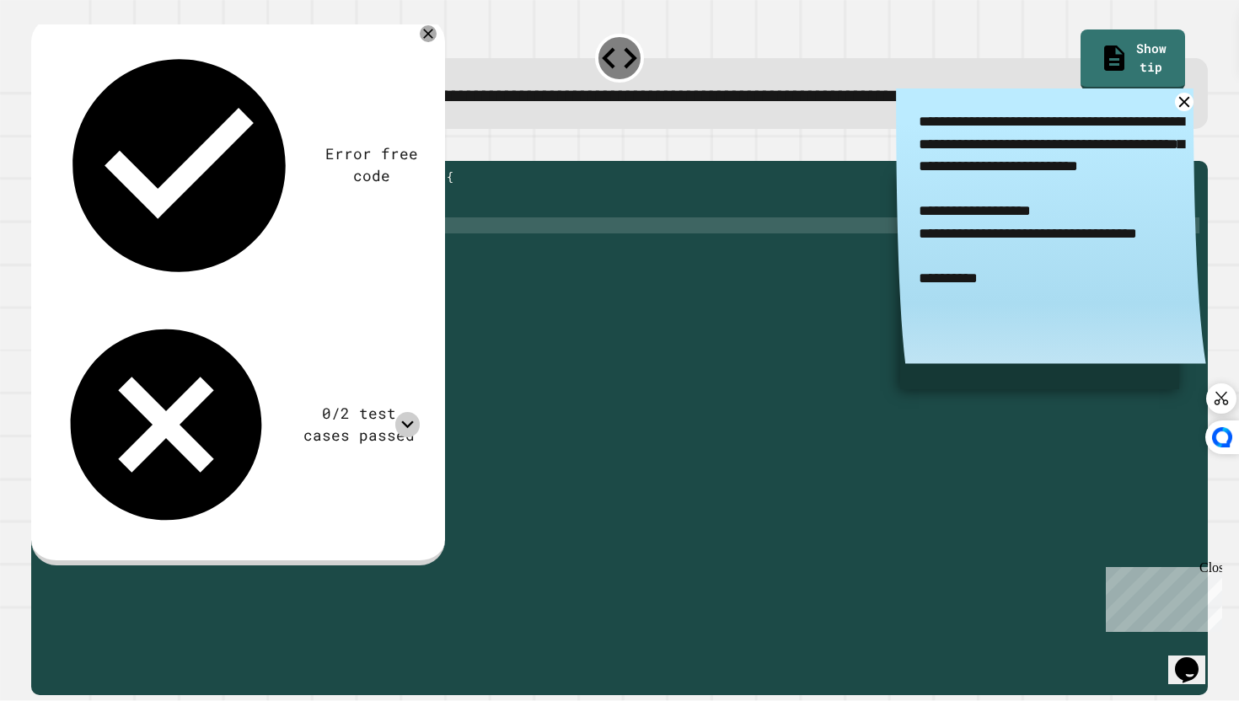
click at [413, 412] on icon at bounding box center [407, 424] width 24 height 24
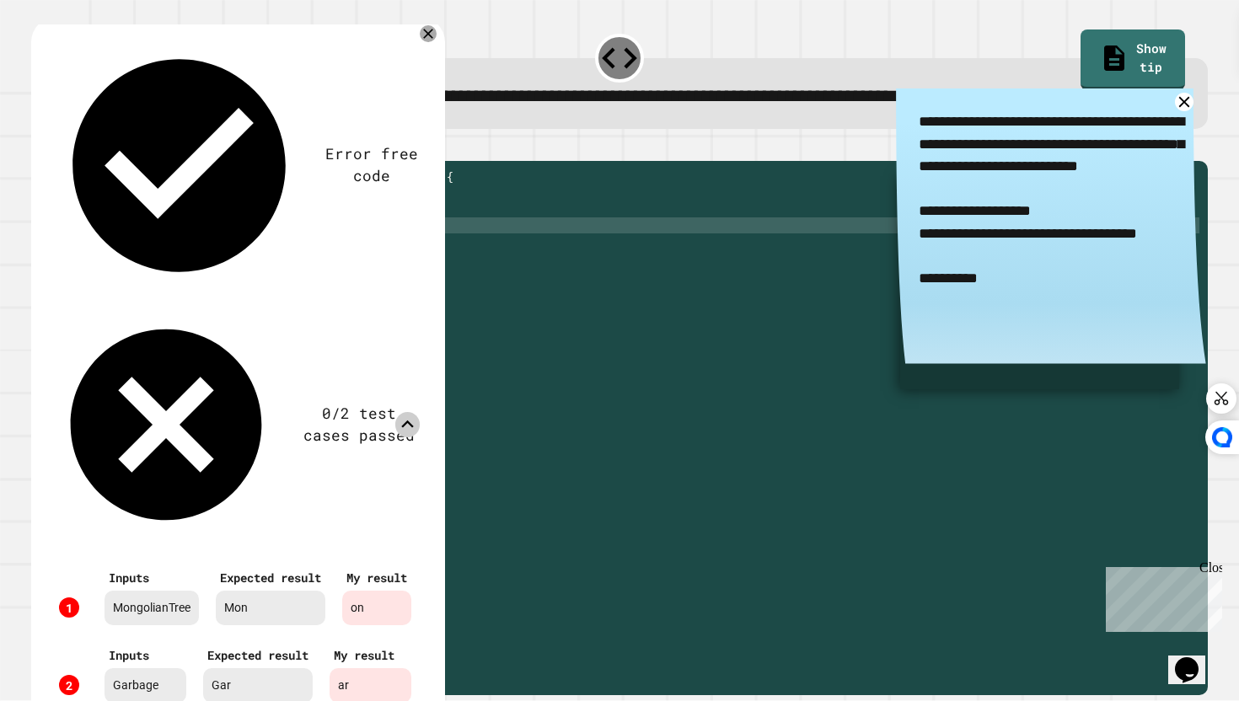
click at [413, 412] on icon at bounding box center [407, 424] width 24 height 24
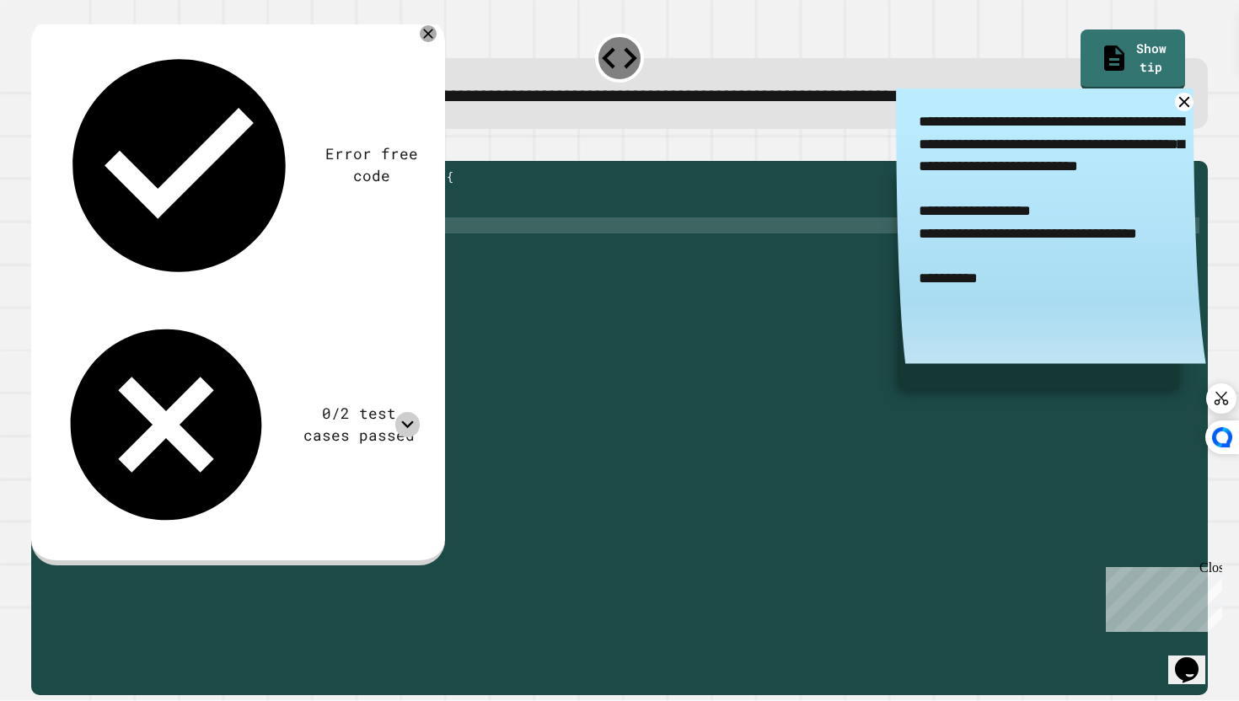
click at [388, 254] on div "public static String myFunction ( String randomString ) { //Fill in the code be…" at bounding box center [633, 425] width 1133 height 512
type textarea "**********"
click at [40, 147] on button "button" at bounding box center [40, 147] width 0 height 0
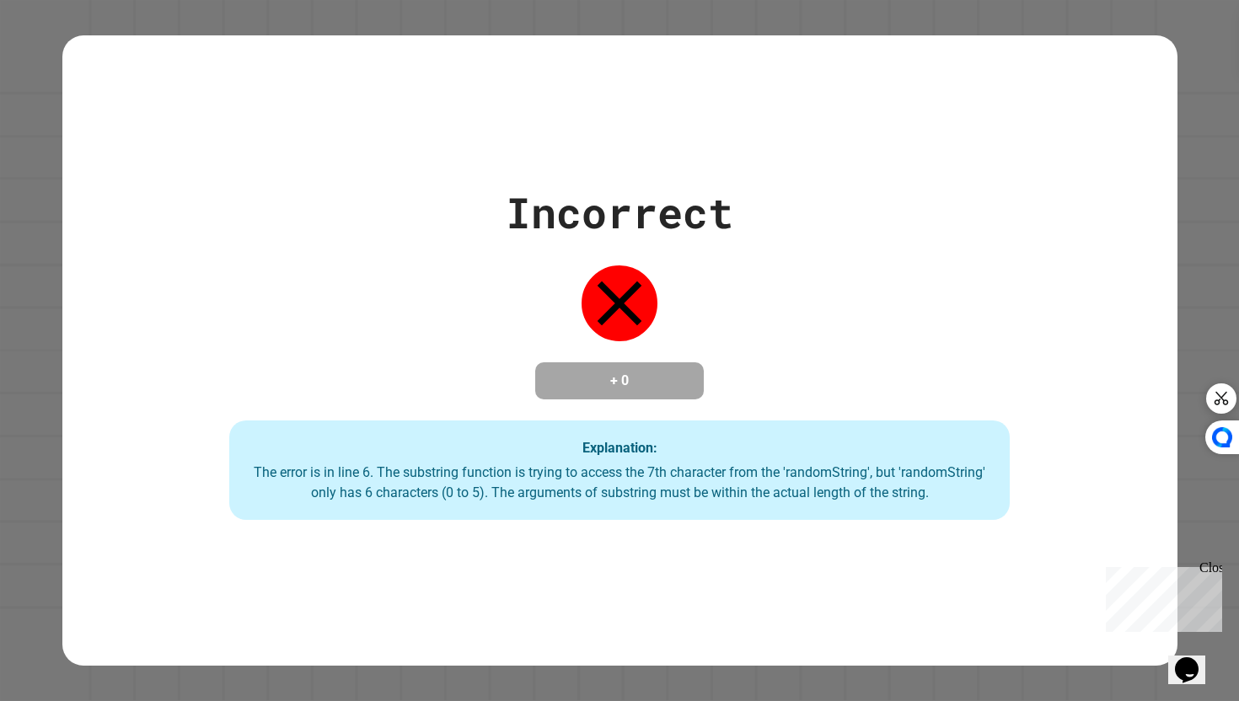
click at [1238, 147] on div at bounding box center [1245, 350] width 12 height 701
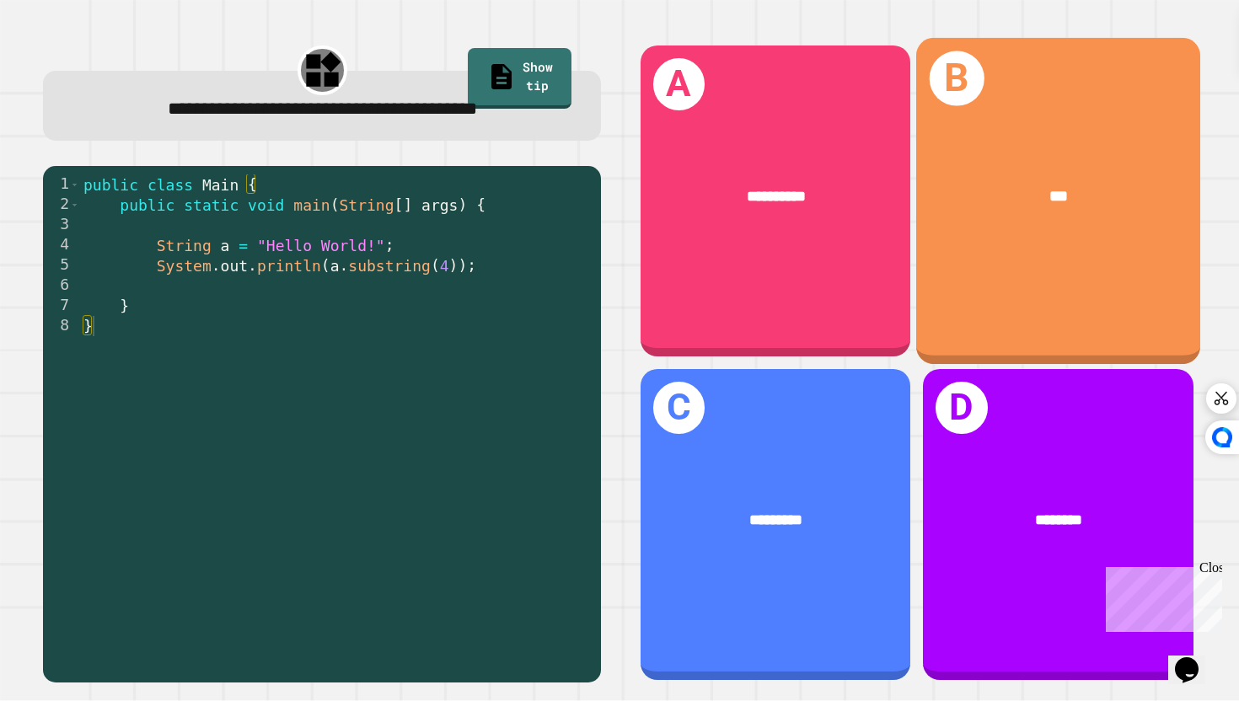
click at [1058, 261] on div "B ***" at bounding box center [1058, 201] width 284 height 327
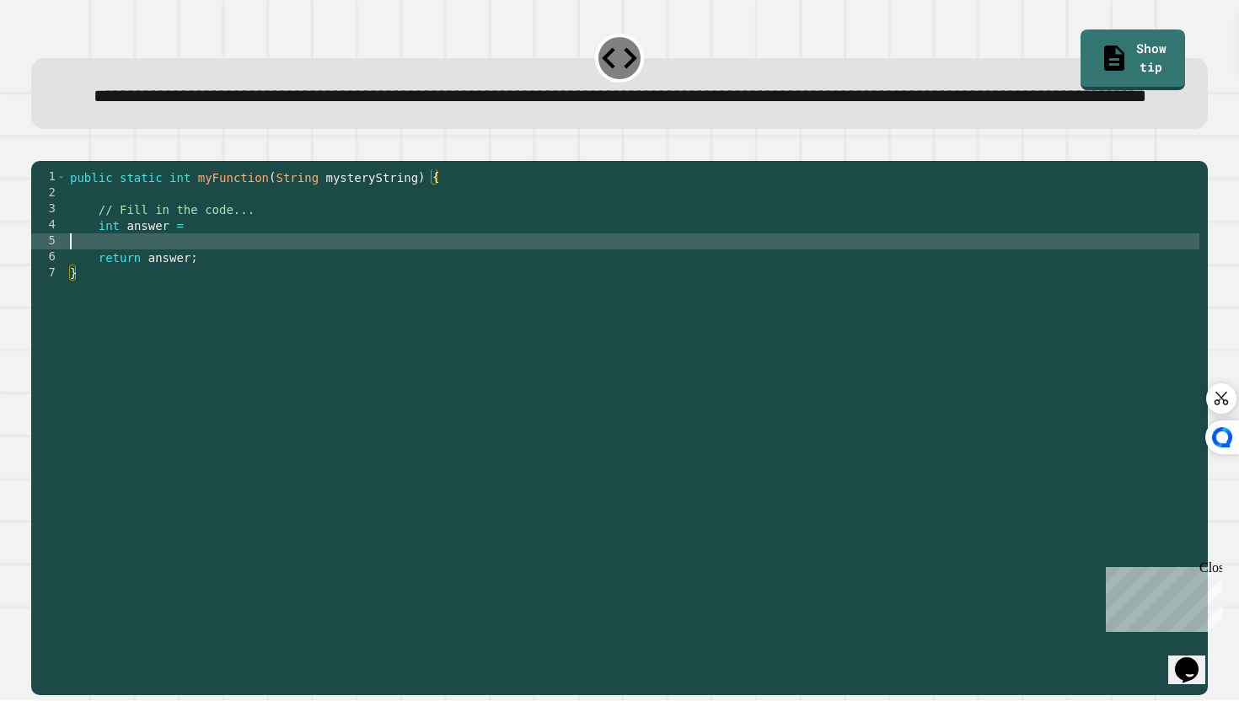
click at [412, 297] on div "public static int myFunction ( String mysteryString ) { // Fill in the code... …" at bounding box center [633, 409] width 1133 height 480
click at [423, 286] on div "public static int myFunction ( String mysteryString ) { // Fill in the code... …" at bounding box center [633, 409] width 1133 height 480
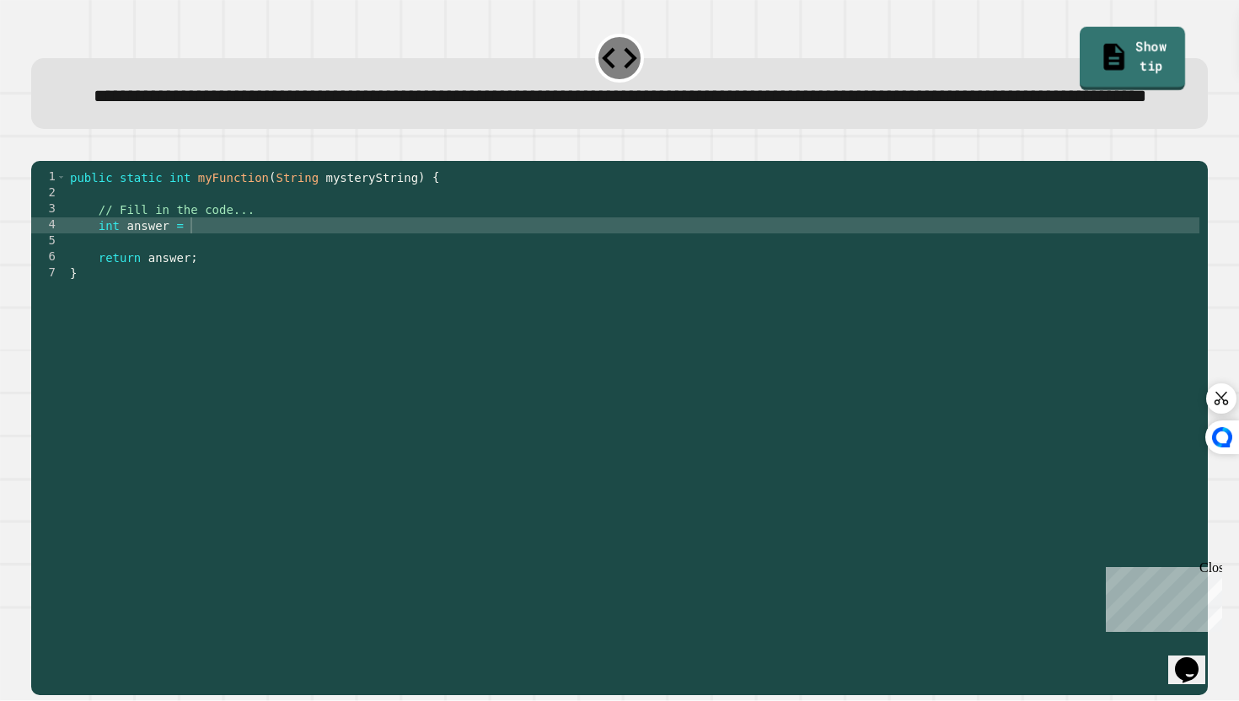
click at [1129, 32] on link "Show tip" at bounding box center [1131, 58] width 105 height 63
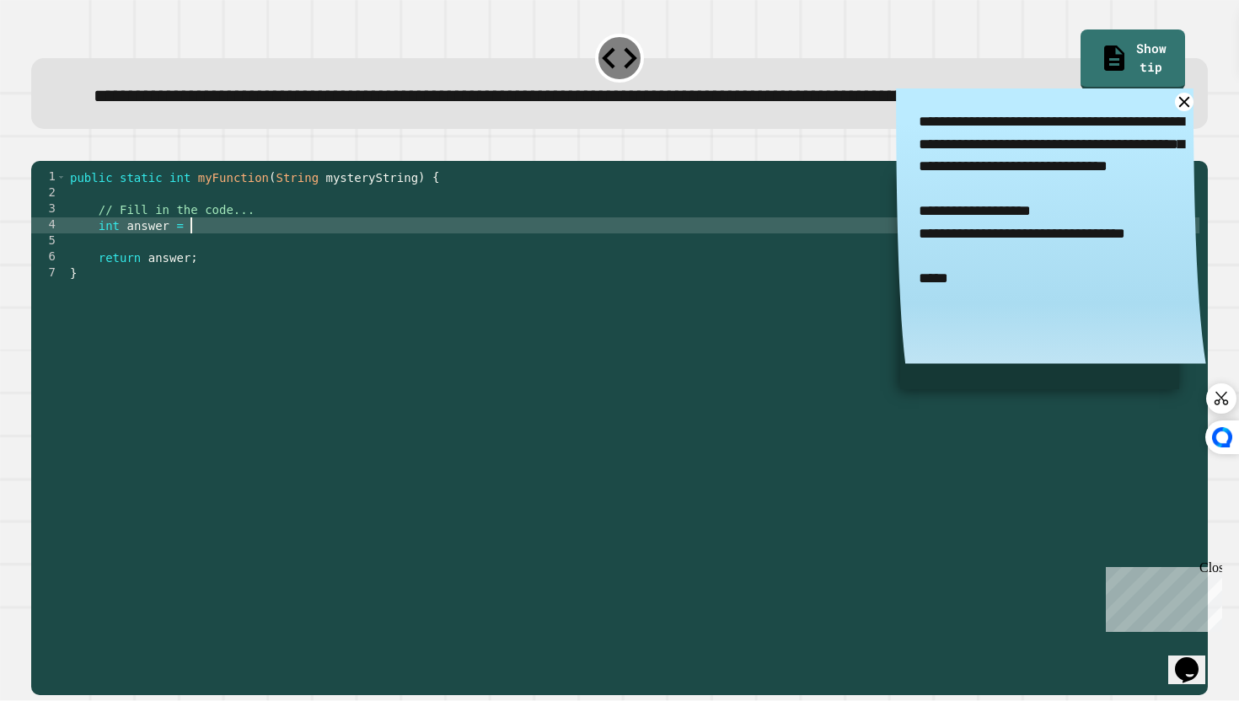
click at [444, 281] on div "public static int myFunction ( String mysteryString ) { // Fill in the code... …" at bounding box center [633, 409] width 1133 height 480
type textarea "**********"
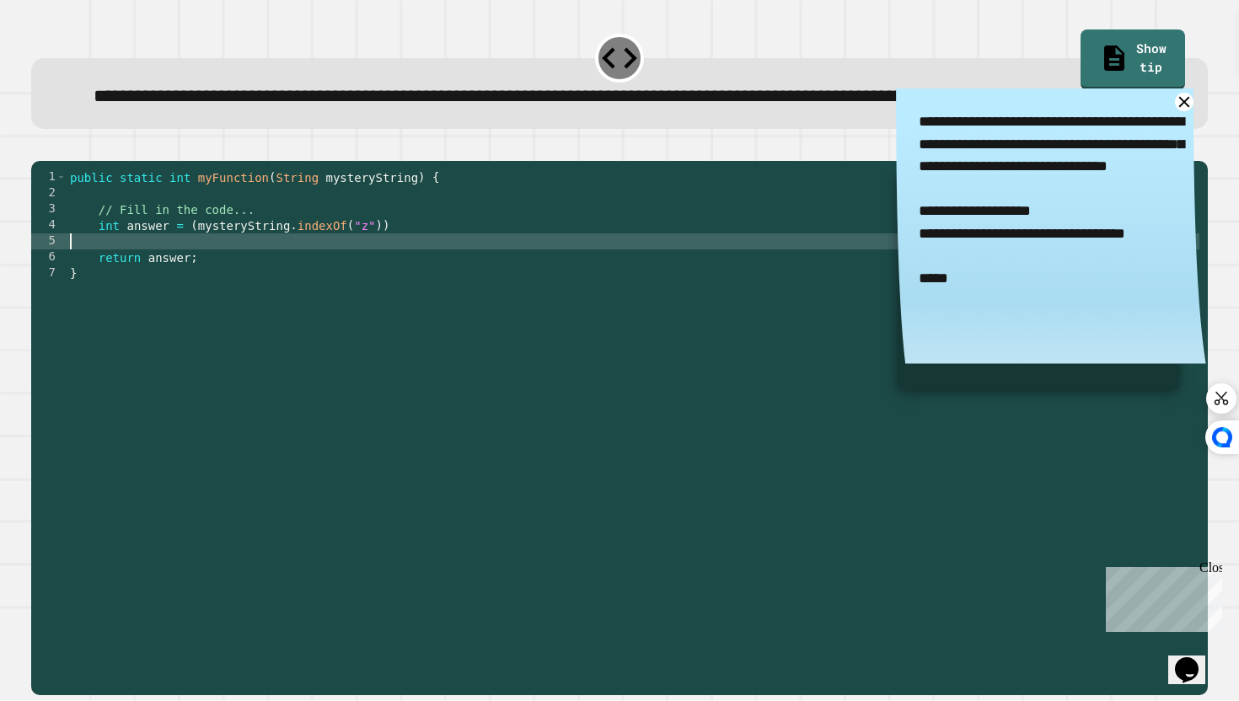
scroll to position [0, 0]
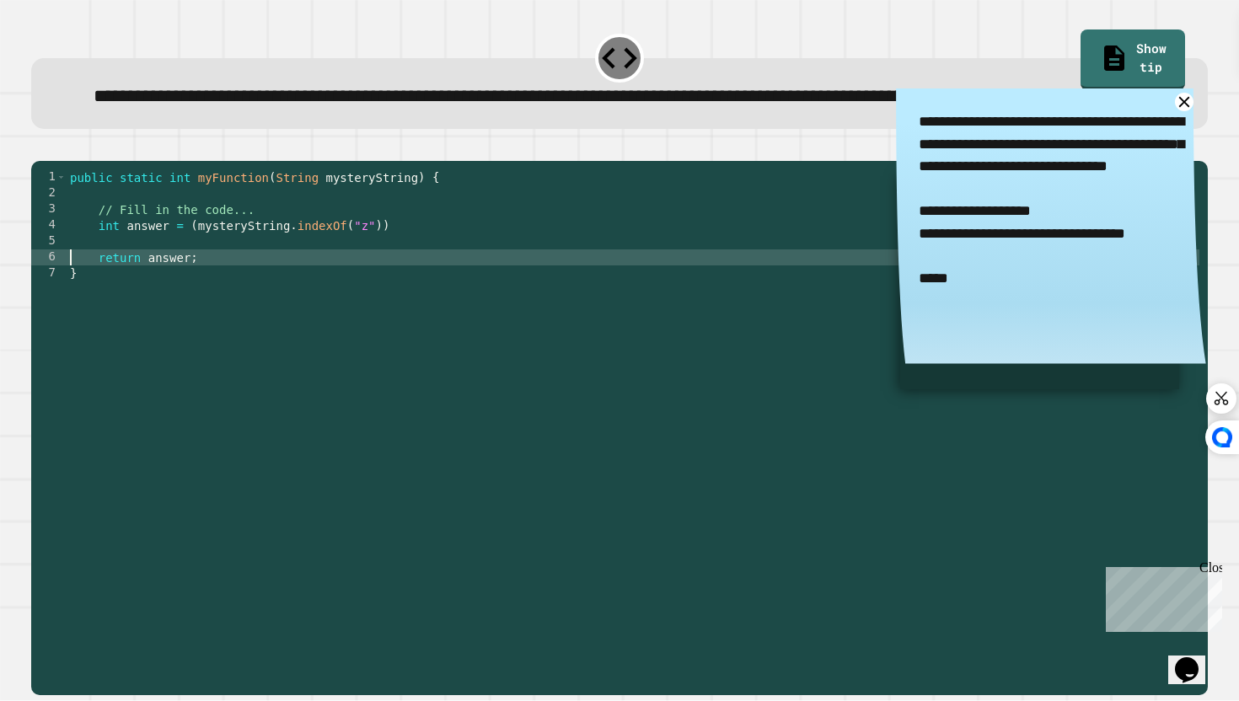
click at [398, 279] on div "public static int myFunction ( String mysteryString ) { // Fill in the code... …" at bounding box center [633, 409] width 1133 height 480
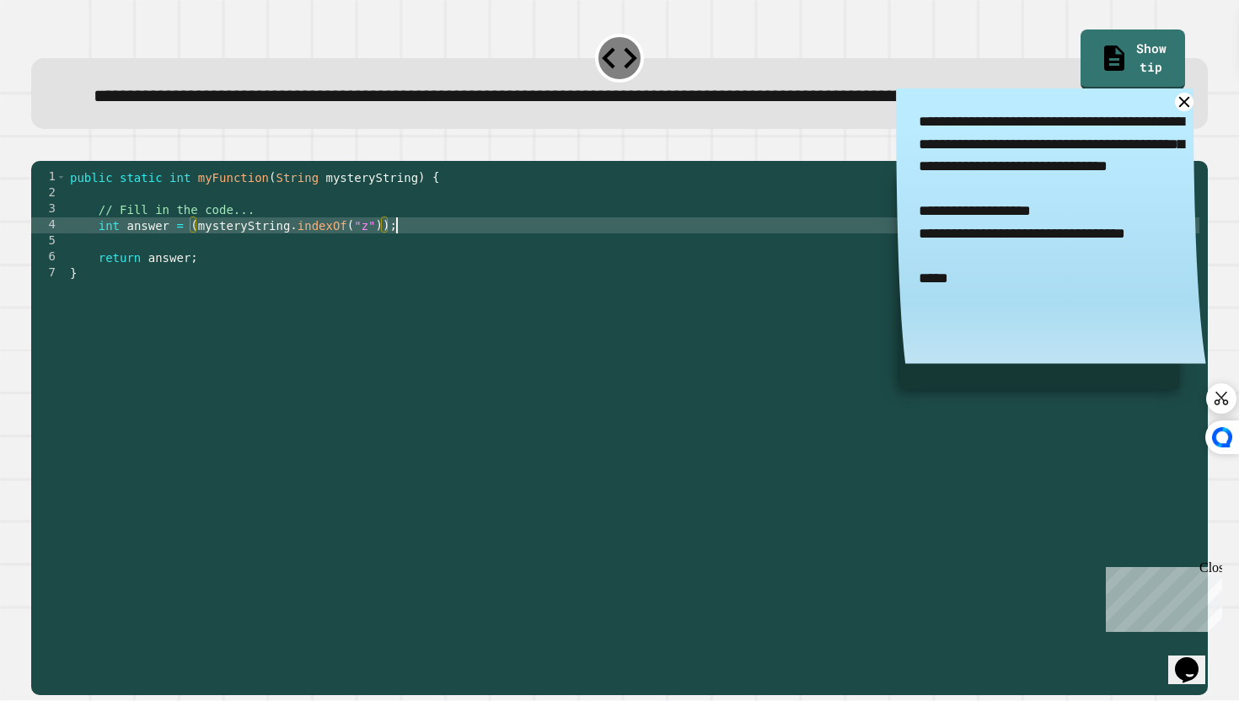
scroll to position [0, 22]
type textarea "**********"
click at [40, 147] on icon "button" at bounding box center [40, 147] width 0 height 0
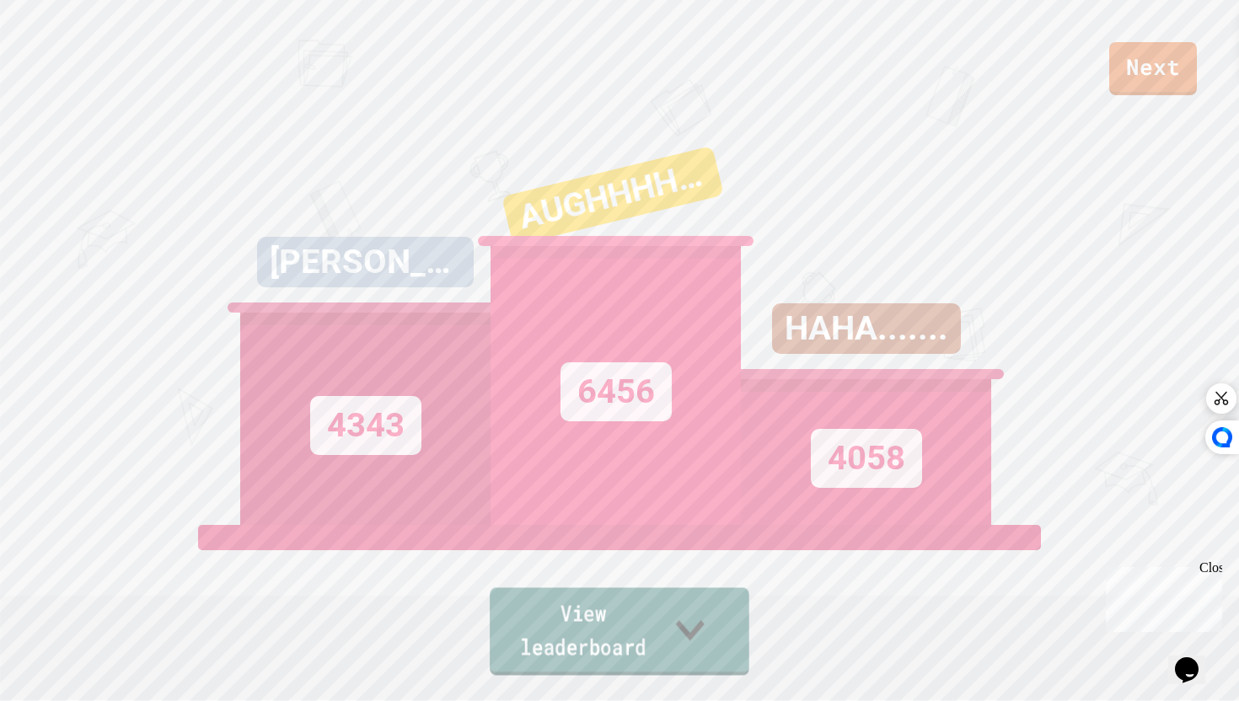
click at [668, 631] on link "View leaderboard" at bounding box center [620, 631] width 260 height 88
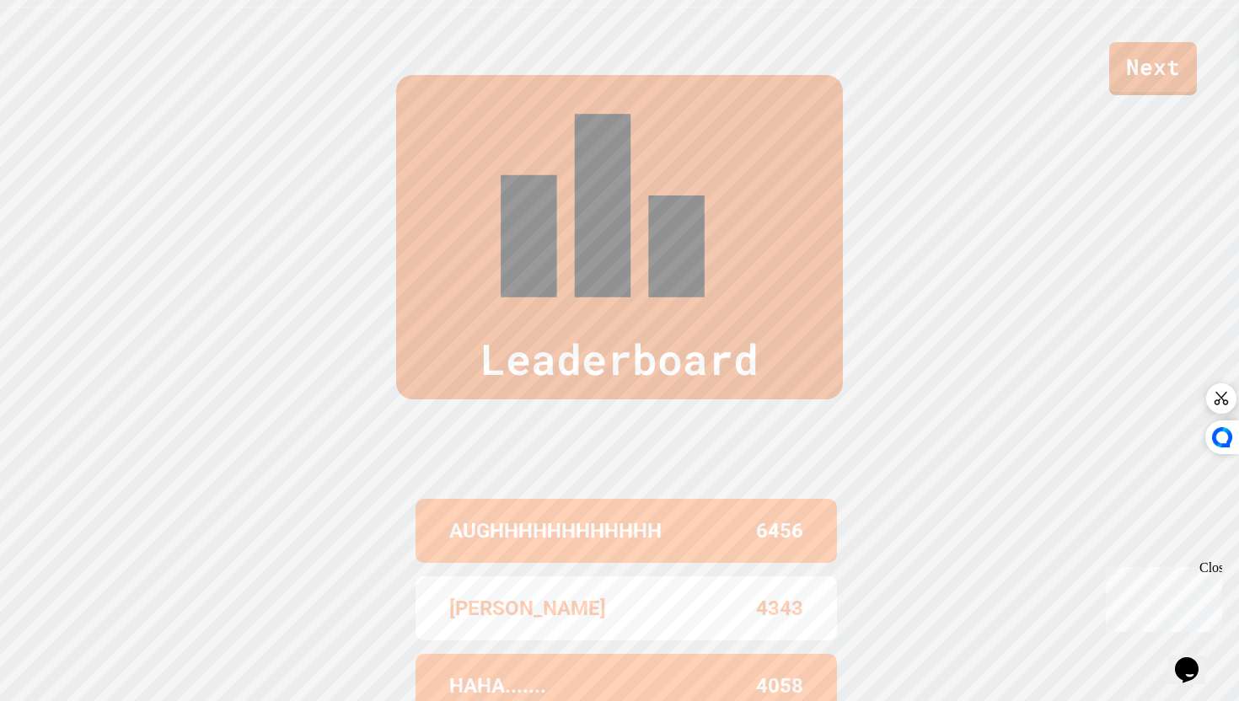
scroll to position [701, 0]
